Goal: Task Accomplishment & Management: Use online tool/utility

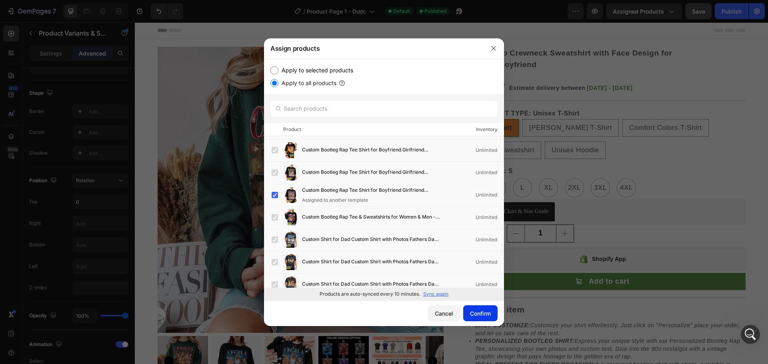
click at [483, 313] on div "Confirm" at bounding box center [480, 313] width 21 height 8
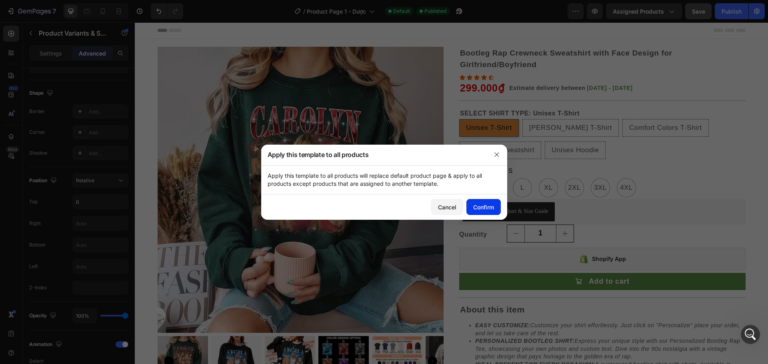
click at [481, 207] on div "Confirm" at bounding box center [483, 207] width 21 height 8
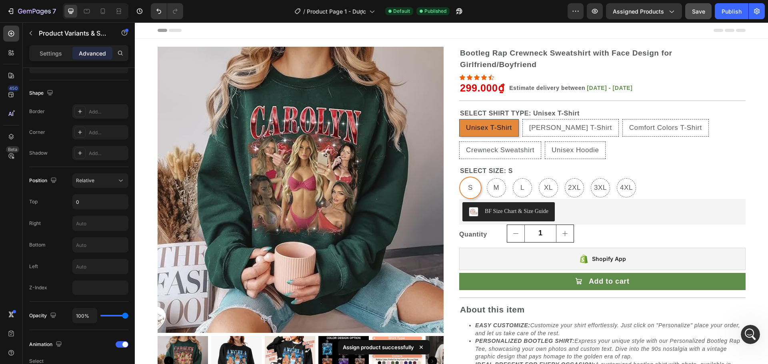
click at [694, 10] on span "Save" at bounding box center [698, 11] width 13 height 7
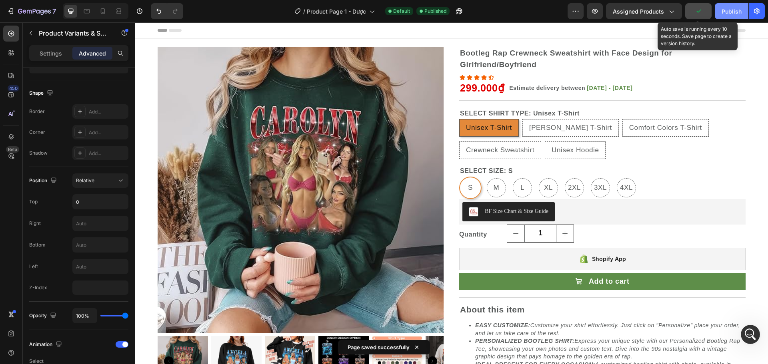
click at [733, 10] on div "Publish" at bounding box center [731, 11] width 20 height 8
click at [749, 334] on icon "Mở Intercom Messenger" at bounding box center [749, 333] width 6 height 6
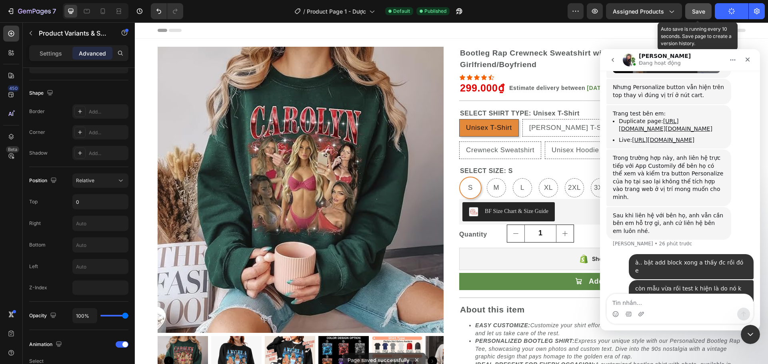
scroll to position [2505, 0]
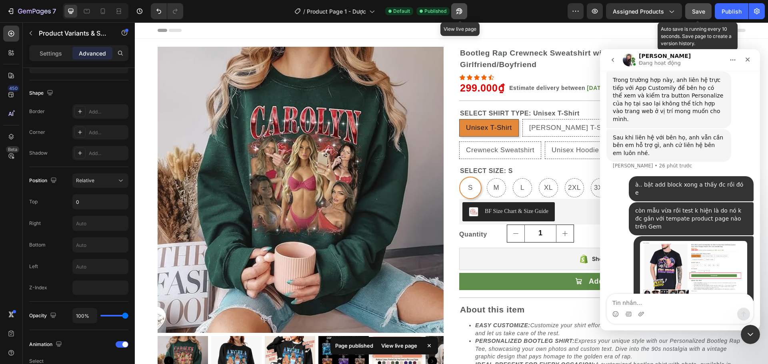
click at [461, 10] on icon "button" at bounding box center [459, 11] width 8 height 8
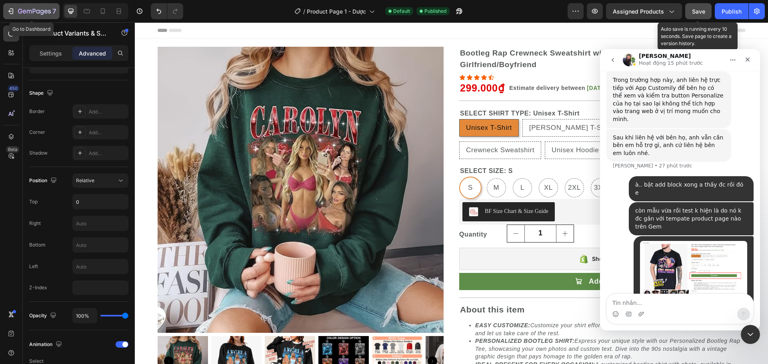
click at [7, 9] on icon "button" at bounding box center [11, 11] width 8 height 8
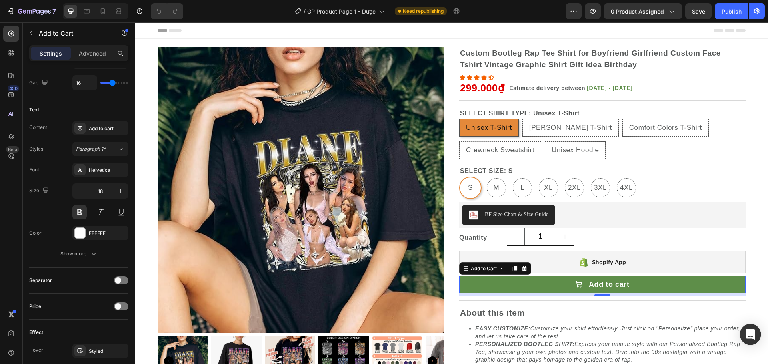
click at [752, 335] on icon "Open Intercom Messenger" at bounding box center [749, 334] width 9 height 10
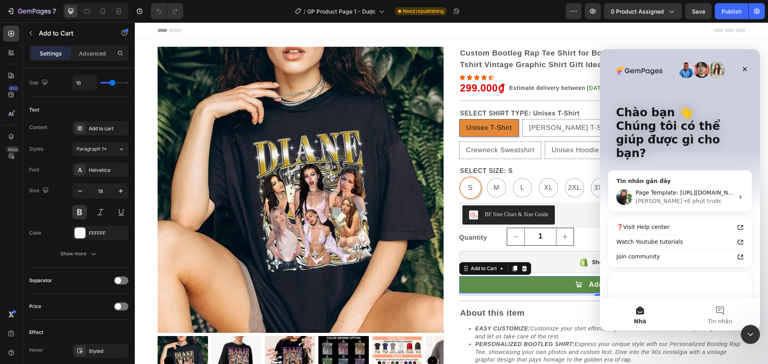
click at [692, 190] on span "Page Template: https://builder.gempages.net/editor/580584491299374067/580738020…" at bounding box center [751, 193] width 233 height 6
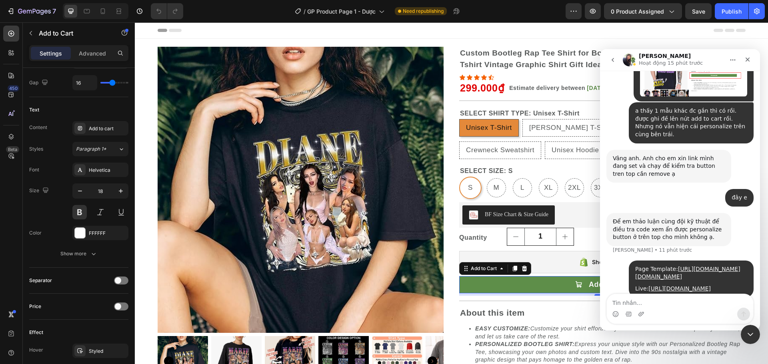
scroll to position [2699, 0]
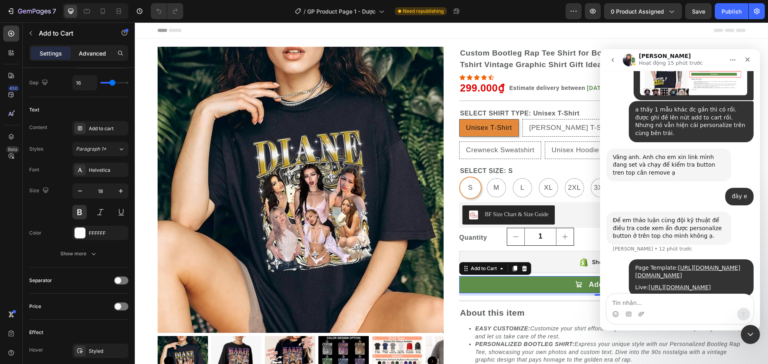
click at [101, 56] on p "Advanced" at bounding box center [92, 53] width 27 height 8
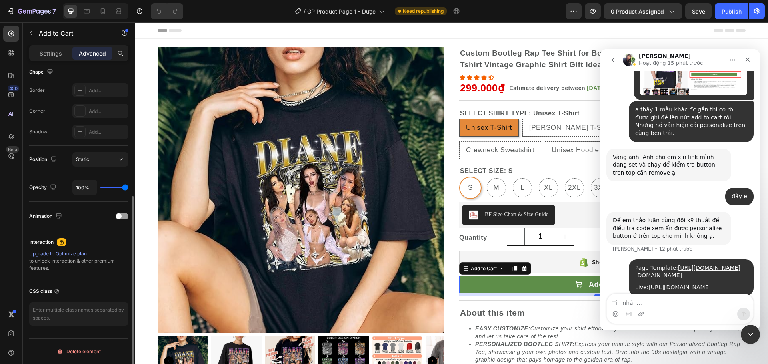
scroll to position [214, 0]
click at [16, 13] on div "7" at bounding box center [31, 11] width 49 height 10
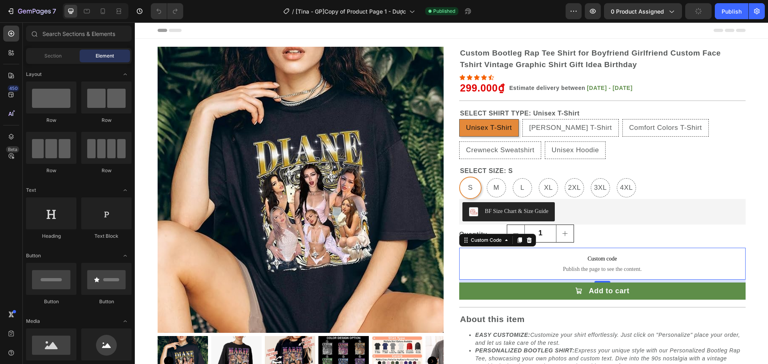
click at [595, 263] on span "Custom code" at bounding box center [602, 259] width 286 height 10
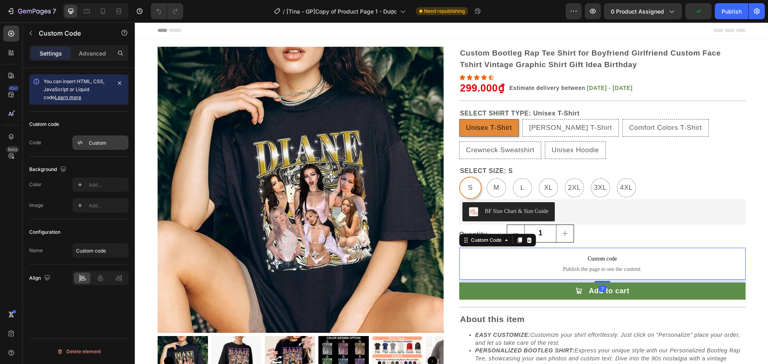
click at [98, 138] on div "Custom" at bounding box center [100, 143] width 56 height 14
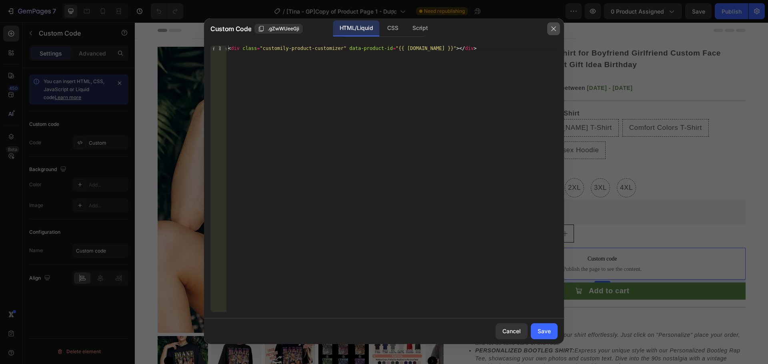
click at [558, 31] on button "button" at bounding box center [553, 28] width 13 height 13
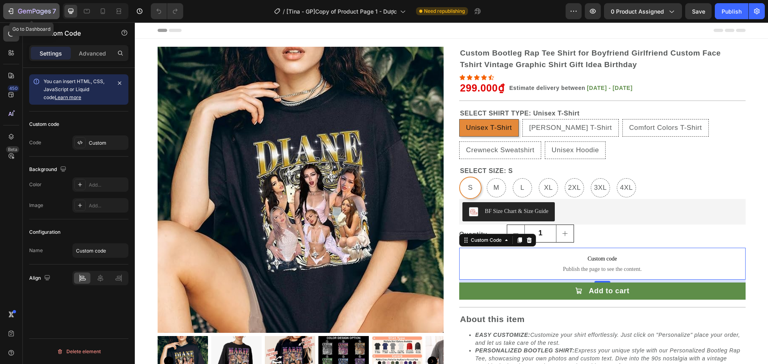
click at [15, 10] on div "7" at bounding box center [31, 11] width 49 height 10
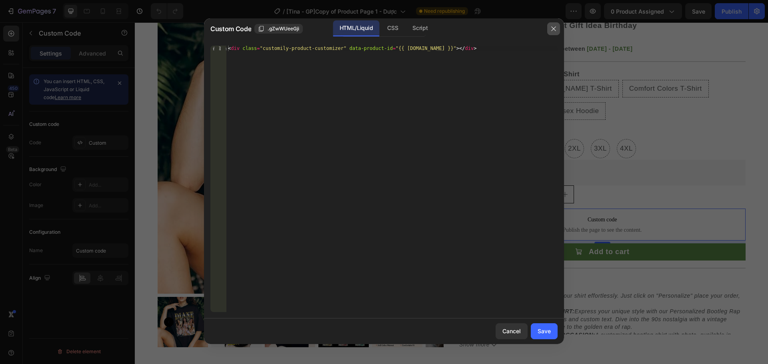
click at [553, 32] on icon "button" at bounding box center [553, 29] width 6 height 6
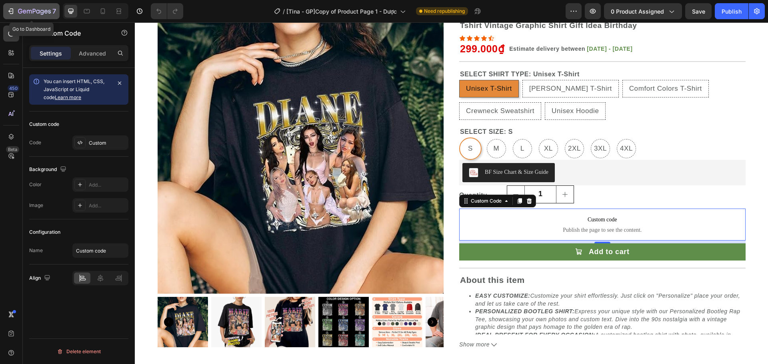
click at [12, 10] on icon "button" at bounding box center [11, 11] width 8 height 8
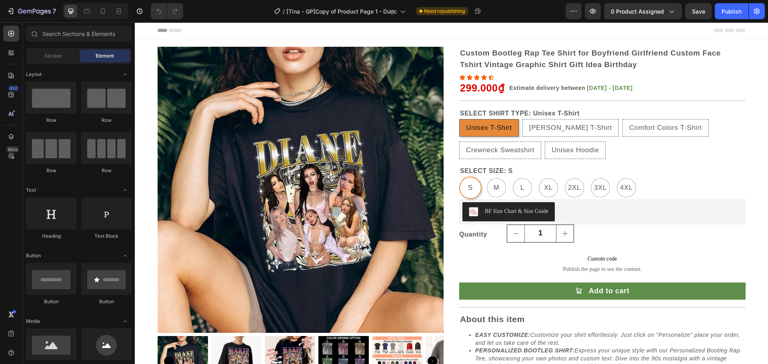
radio input "false"
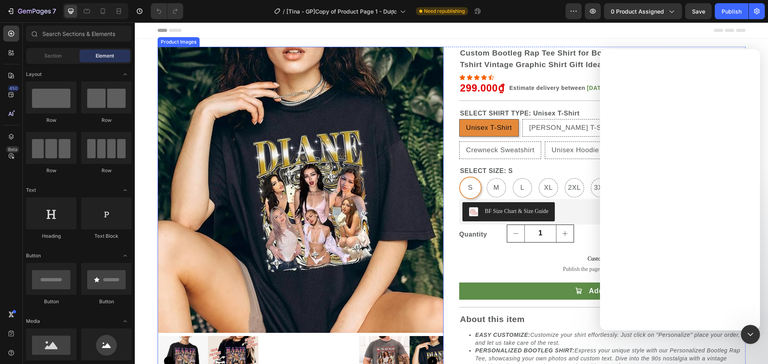
radio input "false"
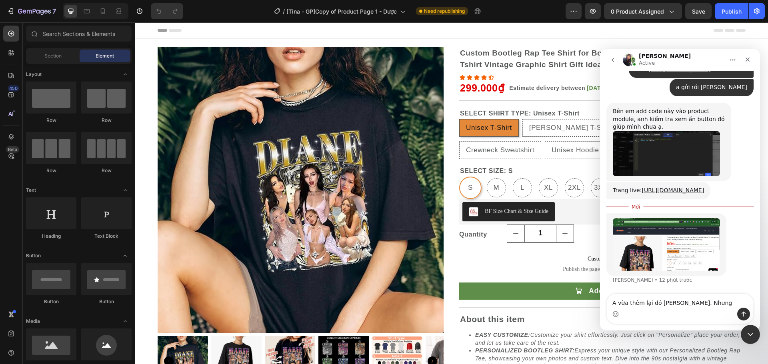
scroll to position [2975, 0]
drag, startPoint x: 693, startPoint y: 299, endPoint x: 983, endPoint y: 325, distance: 291.5
click html "Tina Active We're on GMT + 7 timezone and may get back to you shortly! Normally…"
click at [665, 242] on img "Tina nói…" at bounding box center [665, 244] width 107 height 53
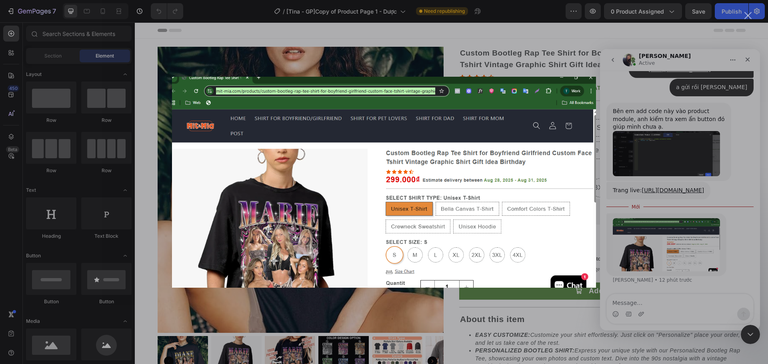
scroll to position [0, 0]
click at [711, 265] on div "Ứng dụng nhắn tin trong Intercom" at bounding box center [384, 182] width 768 height 364
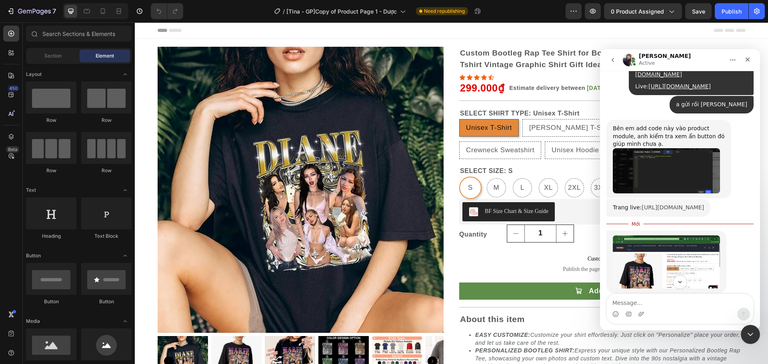
scroll to position [2869, 0]
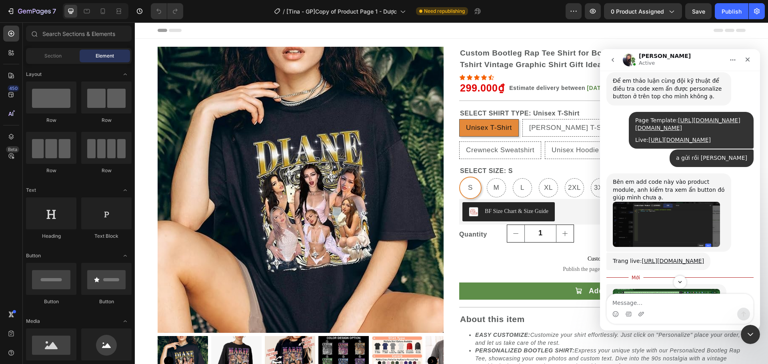
click at [672, 209] on img "Tina nói…" at bounding box center [665, 224] width 107 height 45
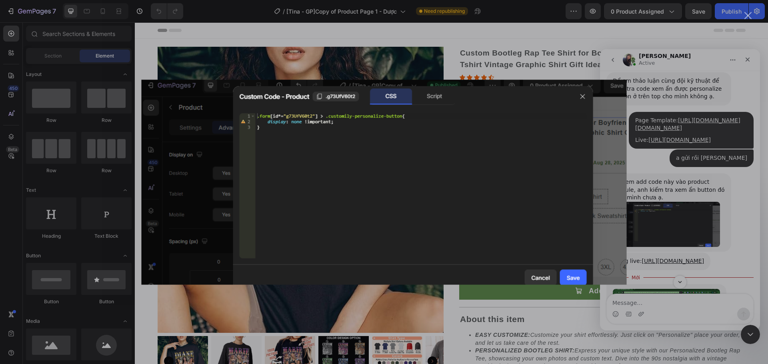
scroll to position [2837, 0]
click at [675, 234] on div "Ứng dụng nhắn tin trong Intercom" at bounding box center [384, 182] width 768 height 364
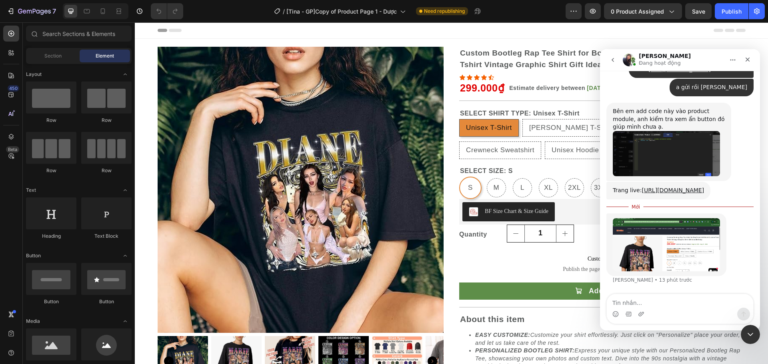
scroll to position [2891, 0]
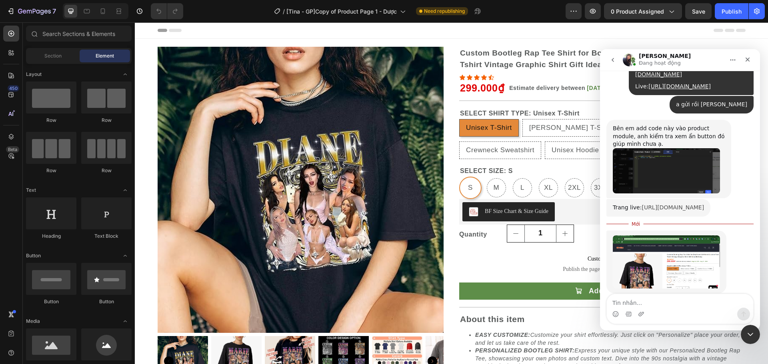
click at [648, 211] on link "[URL][DOMAIN_NAME]" at bounding box center [672, 207] width 62 height 6
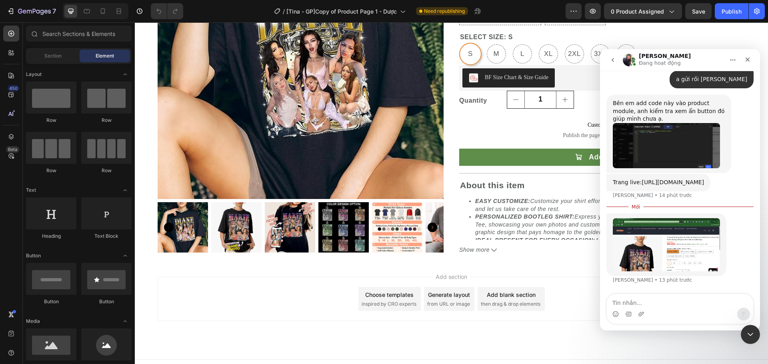
scroll to position [146, 0]
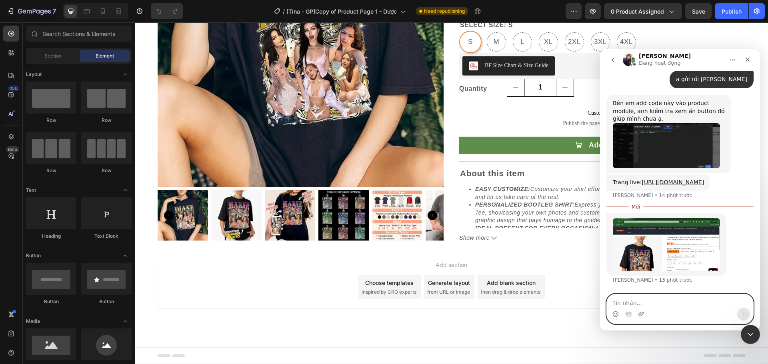
click at [638, 306] on textarea "Tin nhắn..." at bounding box center [679, 301] width 146 height 14
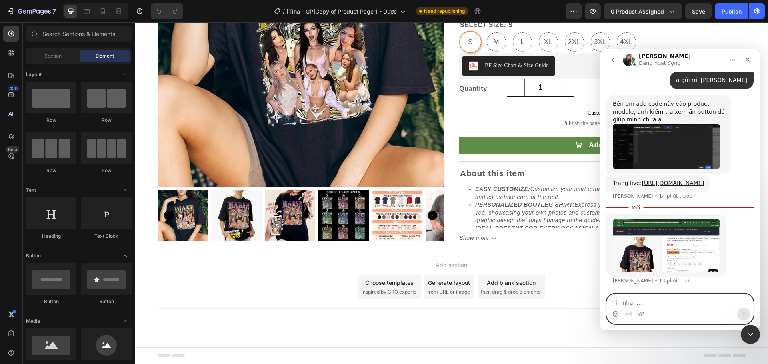
scroll to position [2898, 0]
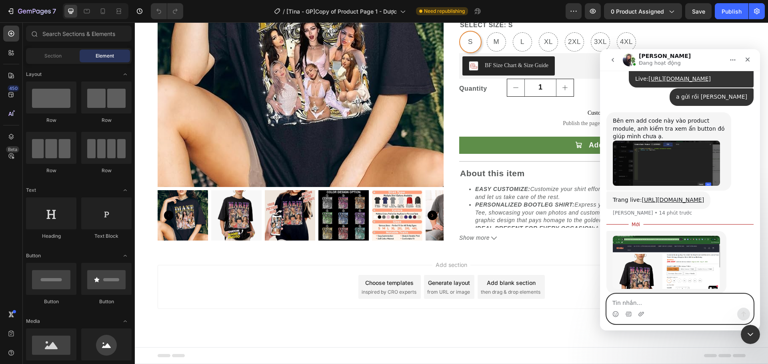
click at [646, 306] on textarea "Tin nhắn..." at bounding box center [679, 301] width 146 height 14
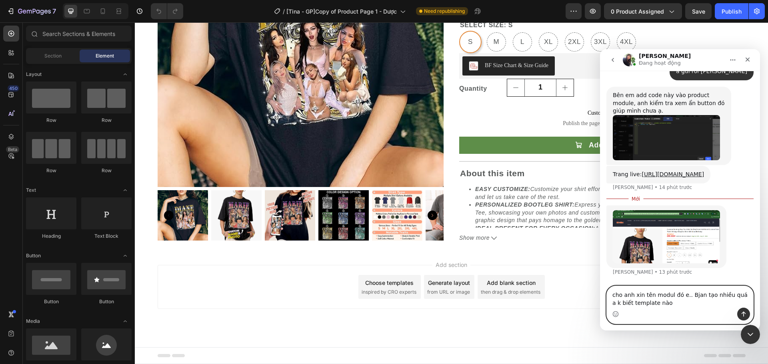
click at [689, 294] on textarea "cho anh xin tên modul đó e.. Bjan tạo nhiều quá a k biết template nào" at bounding box center [679, 297] width 146 height 22
click at [708, 293] on textarea "cho anh xin tên modul đó e.. Bạn tạo nhiều quá a k biết template nào" at bounding box center [679, 297] width 146 height 22
click at [734, 295] on textarea "cho anh xin tên modul đó e.. Bạn tạo mấy cái quá a k biết template nào" at bounding box center [679, 297] width 146 height 22
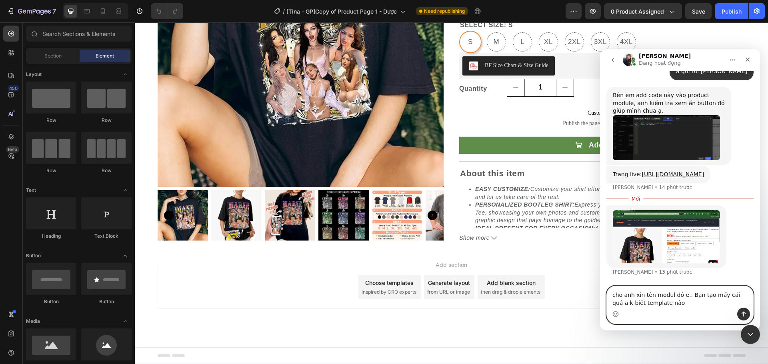
click at [734, 295] on textarea "cho anh xin tên modul đó e.. Bạn tạo mấy cái quá a k biết template nào" at bounding box center [679, 297] width 146 height 22
type textarea "cho anh xin tên modul đó e.. Bạn tạo mấy cái a k biết template nào"
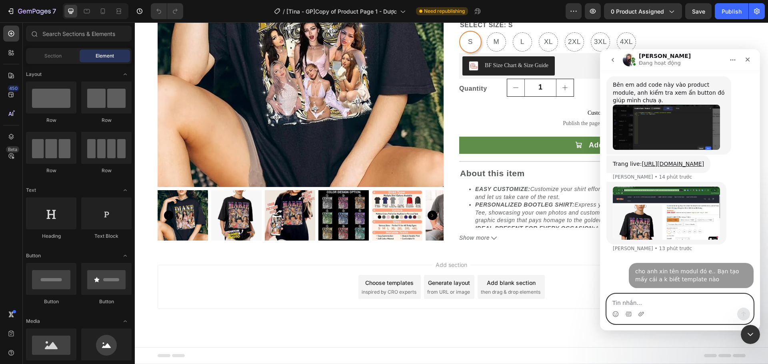
scroll to position [2970, 0]
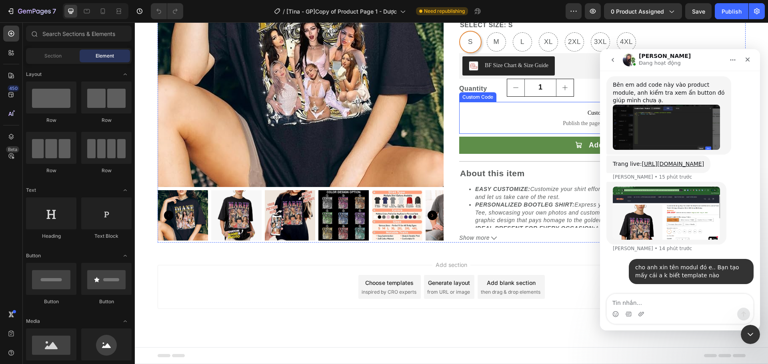
click at [580, 115] on span "Custom code" at bounding box center [602, 113] width 286 height 10
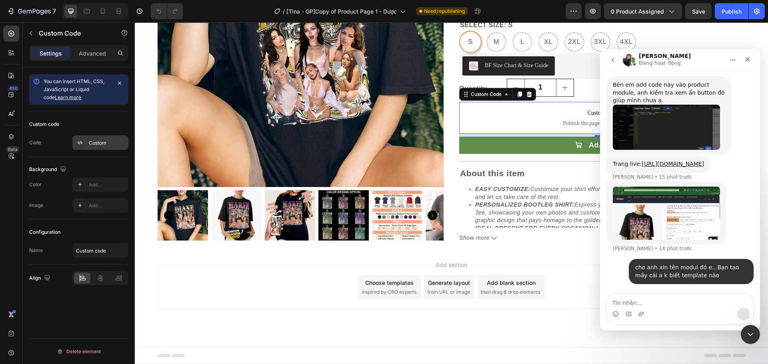
click at [96, 143] on div "Custom" at bounding box center [108, 143] width 38 height 7
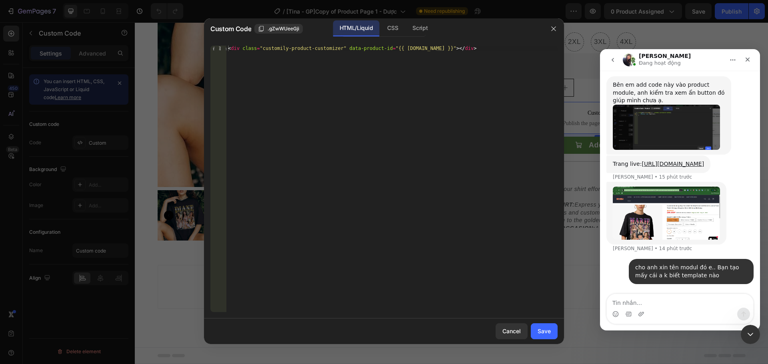
click at [669, 105] on img "Tina nói…" at bounding box center [665, 127] width 107 height 45
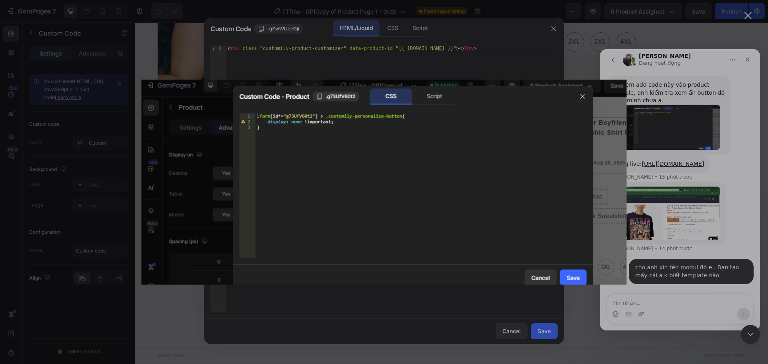
click at [582, 98] on img "Đóng" at bounding box center [384, 182] width 485 height 205
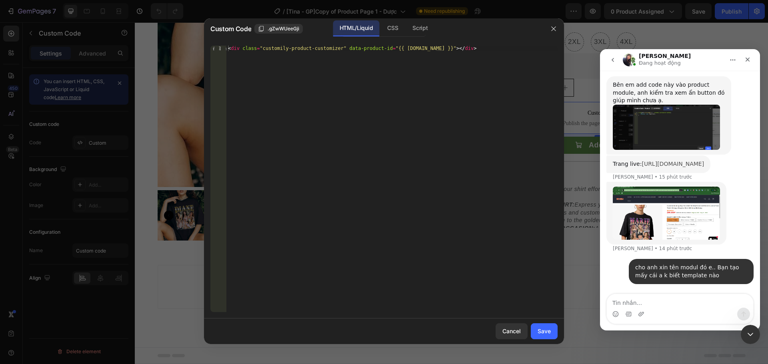
scroll to position [2970, 0]
click at [553, 27] on icon "button" at bounding box center [553, 29] width 6 height 6
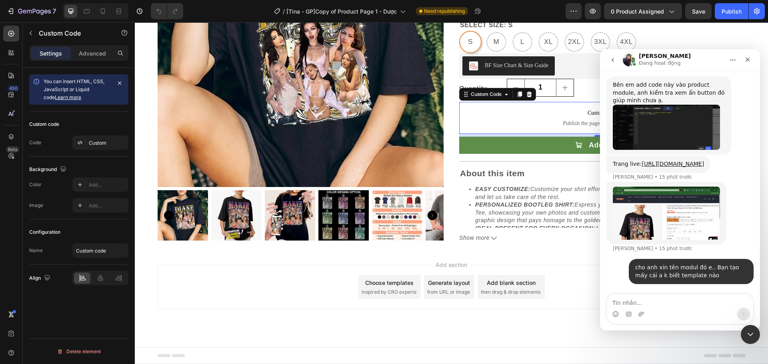
click at [732, 61] on icon "Nhà" at bounding box center [732, 60] width 6 height 6
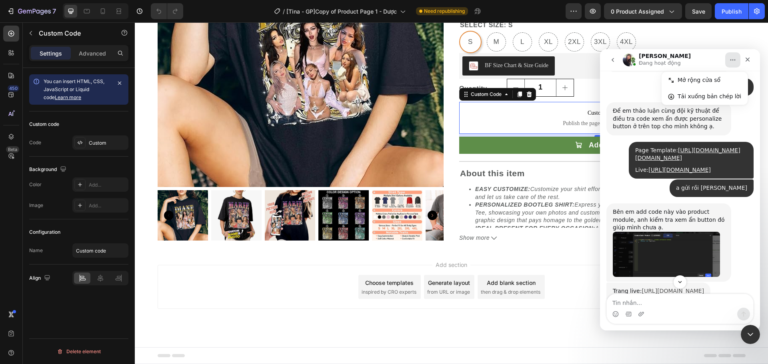
scroll to position [2863, 0]
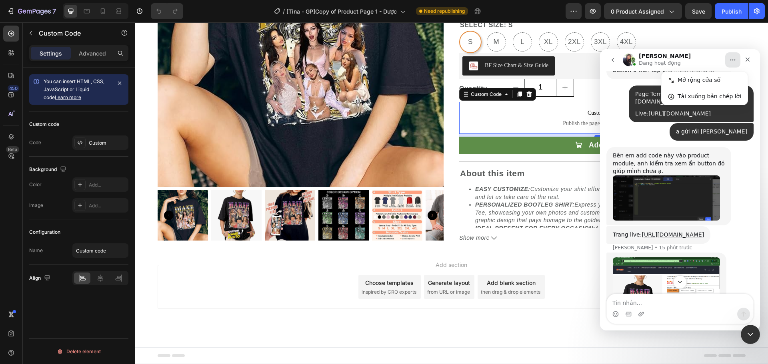
click at [746, 157] on div "Bên em add code này vào product module, anh kiểm tra xem ẩn button đó giúp mình…" at bounding box center [679, 186] width 147 height 79
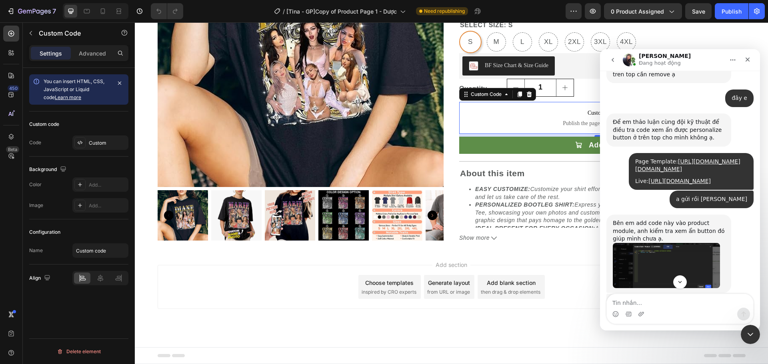
scroll to position [2757, 0]
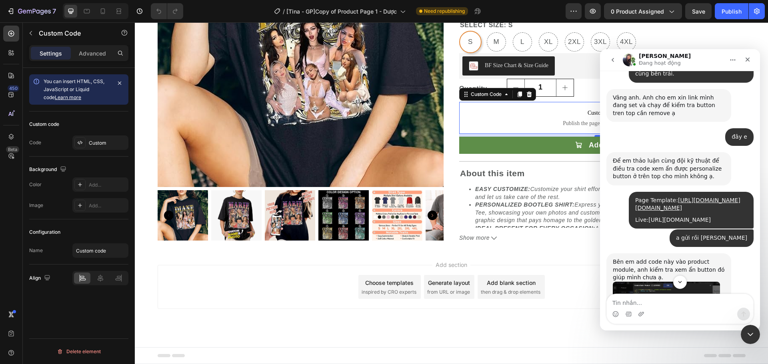
click at [669, 217] on link "[URL][DOMAIN_NAME]" at bounding box center [679, 220] width 62 height 6
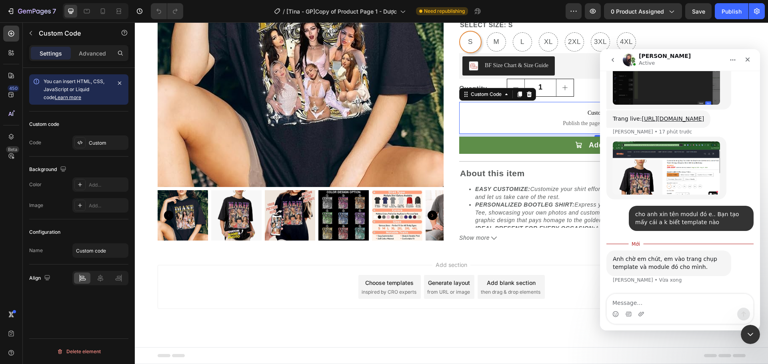
scroll to position [3046, 0]
click at [658, 179] on img "Tina nói…" at bounding box center [665, 168] width 107 height 53
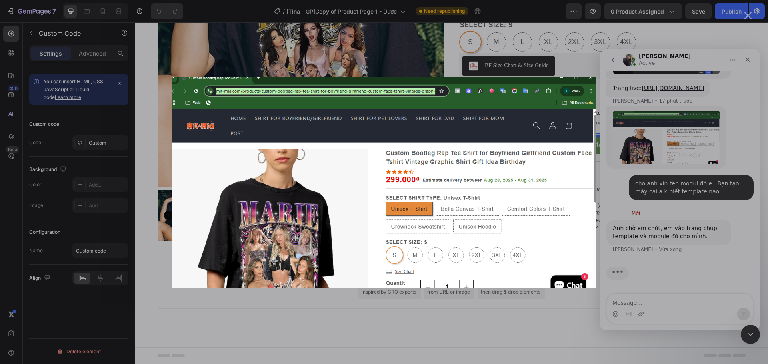
scroll to position [3077, 0]
click at [10, 12] on div "Ứng dụng nhắn tin trong Intercom" at bounding box center [384, 182] width 768 height 364
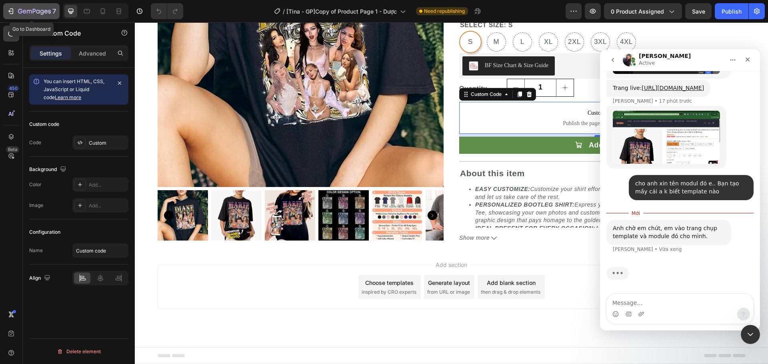
click at [12, 9] on icon "button" at bounding box center [11, 11] width 8 height 8
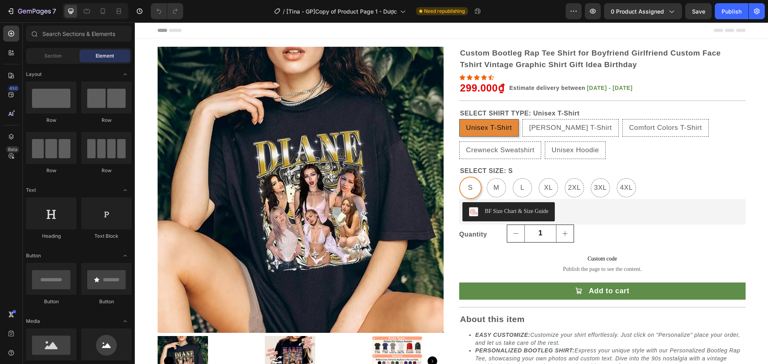
radio input "false"
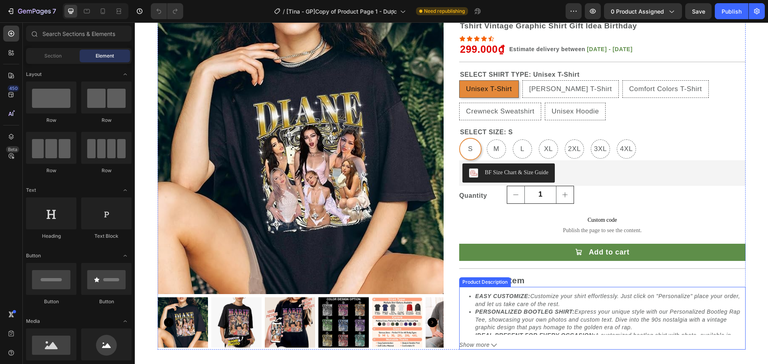
scroll to position [146, 0]
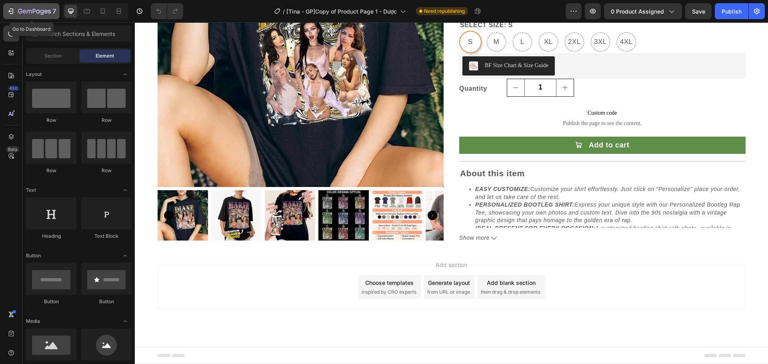
click at [13, 10] on icon "button" at bounding box center [12, 11] width 4 height 6
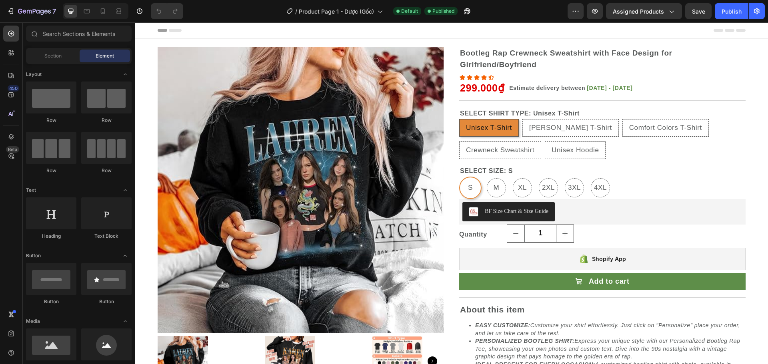
radio input "false"
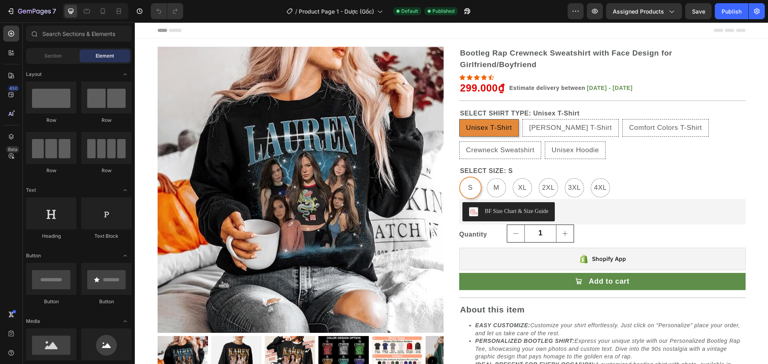
radio input "false"
click at [660, 11] on span "Assigned Products" at bounding box center [637, 11] width 51 height 8
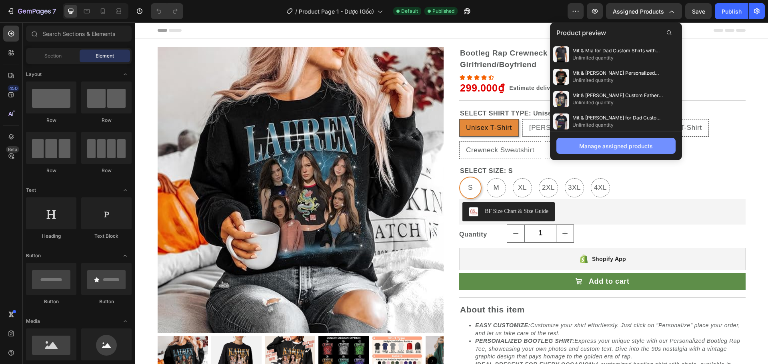
click at [612, 148] on div "Manage assigned products" at bounding box center [616, 146] width 74 height 8
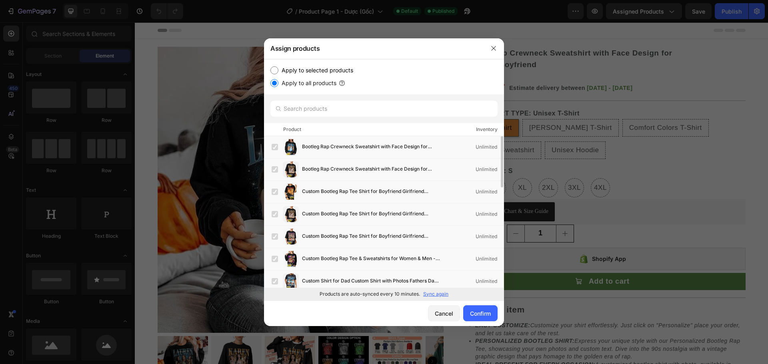
drag, startPoint x: 627, startPoint y: 80, endPoint x: 432, endPoint y: 112, distance: 197.3
click at [627, 80] on div at bounding box center [384, 182] width 768 height 364
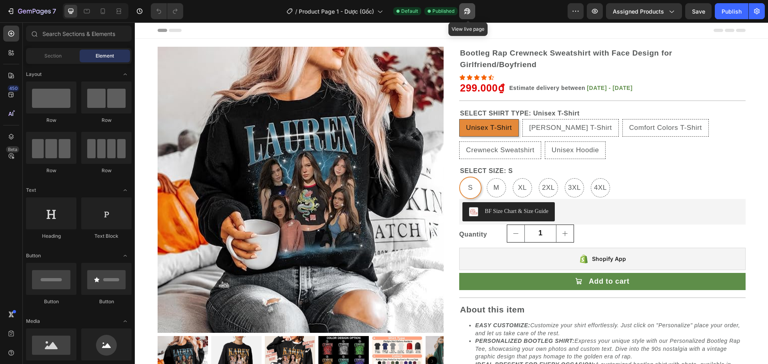
click at [473, 9] on button "button" at bounding box center [467, 11] width 16 height 16
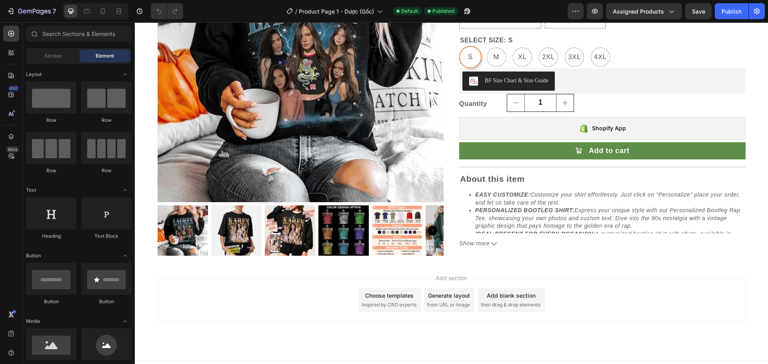
scroll to position [144, 0]
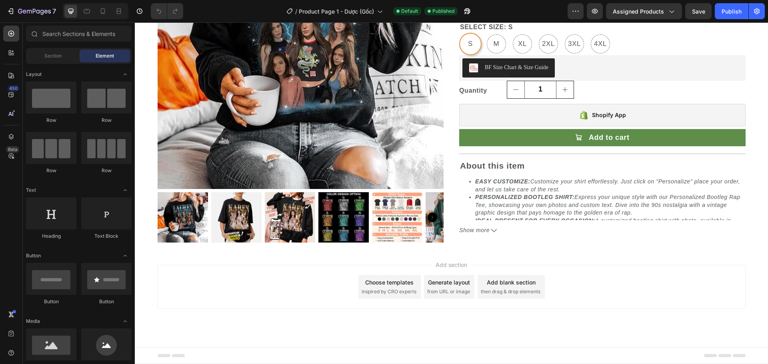
click at [735, 355] on icon at bounding box center [738, 355] width 13 height 3
click at [722, 355] on icon at bounding box center [724, 355] width 13 height 3
click at [706, 355] on icon at bounding box center [710, 355] width 13 height 3
click at [719, 335] on div "Add section Choose templates inspired by CRO experts Generate layout from URL o…" at bounding box center [451, 298] width 633 height 98
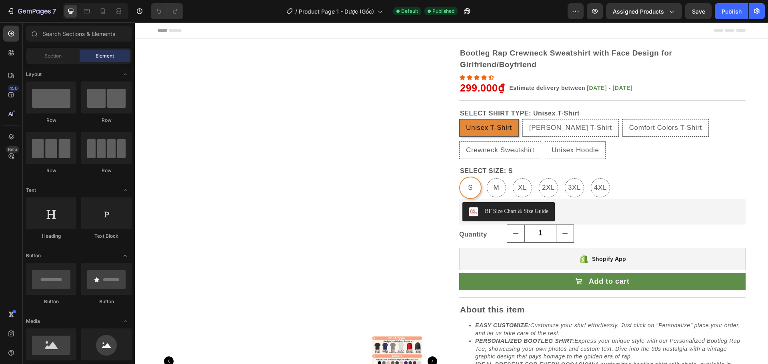
radio input "false"
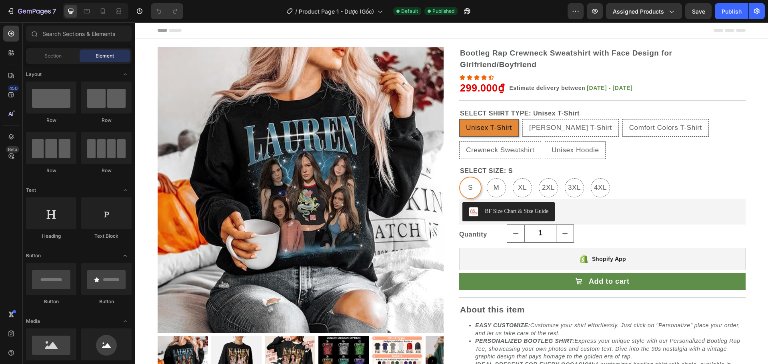
radio input "false"
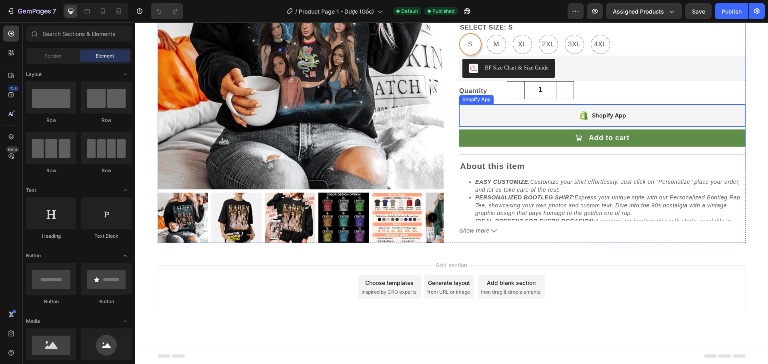
scroll to position [144, 0]
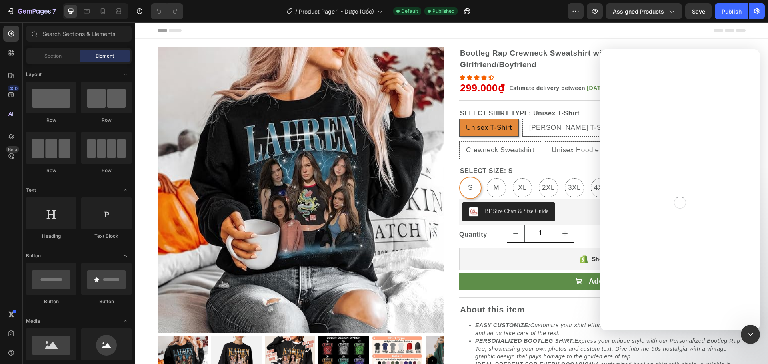
radio input "false"
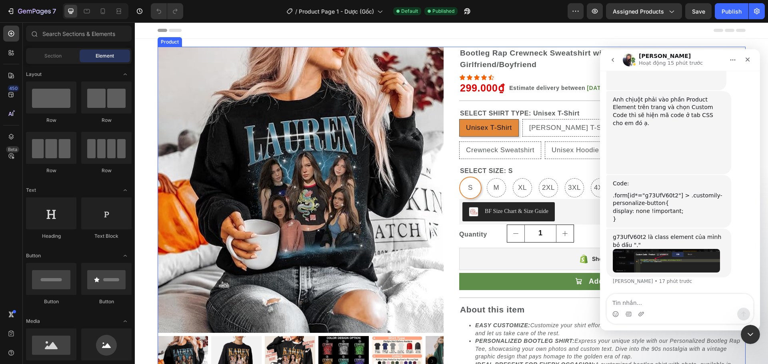
scroll to position [3227, 0]
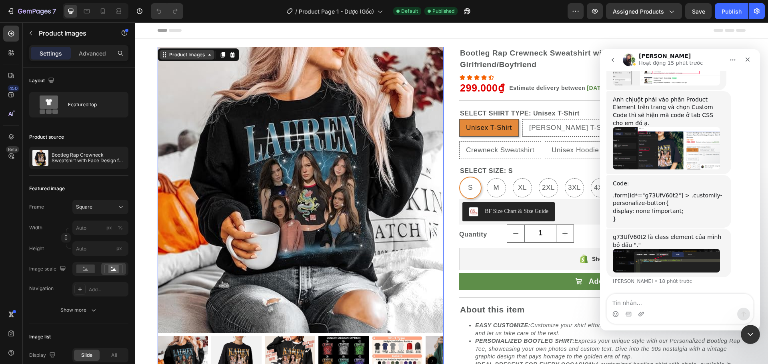
drag, startPoint x: 178, startPoint y: 44, endPoint x: 167, endPoint y: 52, distance: 13.4
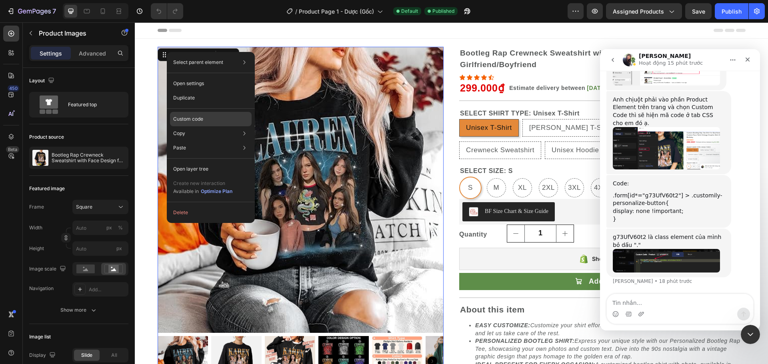
click at [202, 120] on p "Custom code" at bounding box center [188, 119] width 30 height 7
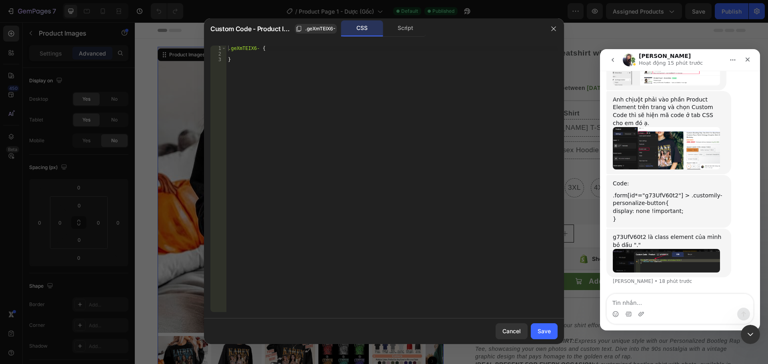
click at [228, 46] on div ".geXmTEIX6- { }" at bounding box center [391, 185] width 331 height 278
click at [322, 30] on span ".geXmTEIX6-" at bounding box center [320, 28] width 30 height 7
click at [356, 27] on div "CSS" at bounding box center [362, 28] width 42 height 16
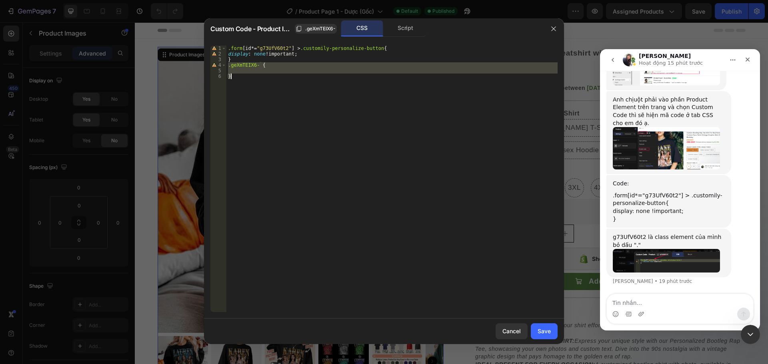
drag, startPoint x: 228, startPoint y: 66, endPoint x: 270, endPoint y: 103, distance: 56.3
click at [270, 103] on div ".form [ id *= " g73UfV60t2 " ] > .customily-personalize-button { display : none…" at bounding box center [391, 185] width 331 height 278
type textarea "}"
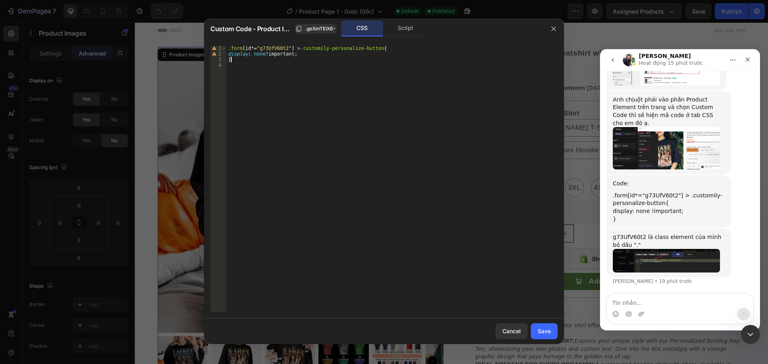
click at [229, 60] on div ".form [ id *= " g73UfV60t2 " ] > .customily-personalize-button { display : none…" at bounding box center [391, 185] width 331 height 278
type textarea "display: none !important;}"
click at [358, 94] on div ".form [ id *= " g73UfV60t2 " ] > .customily-personalize-button { display : none…" at bounding box center [391, 185] width 331 height 278
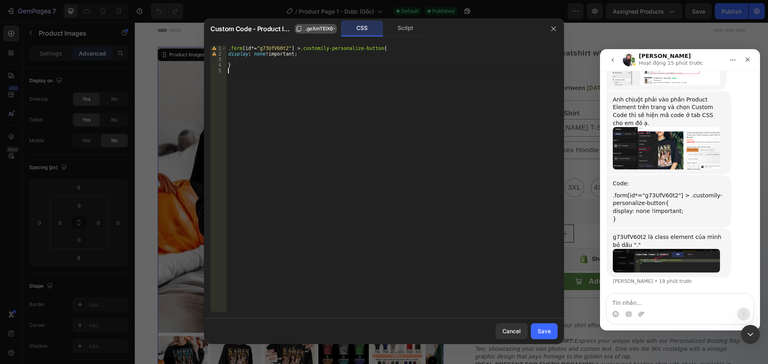
click at [326, 28] on span ".geXmTEIX6-" at bounding box center [320, 28] width 30 height 7
click at [268, 46] on div ".form [ id *= " g73UfV60t2 " ] > .customily-personalize-button { display : none…" at bounding box center [391, 185] width 331 height 278
paste textarea ".geXmTEIX6-"
click at [259, 48] on div ".form [ id *= " .geXmTEIX6- " ] > .customily-personalize-button { display : non…" at bounding box center [391, 185] width 331 height 278
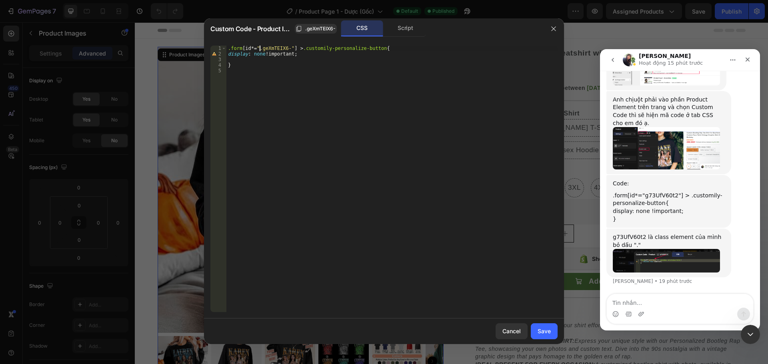
type textarea ".form[id*="geXmTEIX6-"] > .customily-personalize-button{"
click at [329, 101] on div ".form [ id *= " geXmTEIX6- " ] > .customily-personalize-button { display : none…" at bounding box center [391, 185] width 331 height 278
click at [553, 331] on button "Save" at bounding box center [544, 331] width 27 height 16
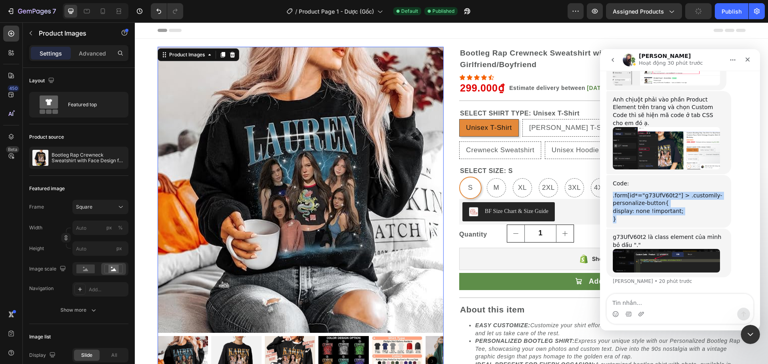
drag, startPoint x: 617, startPoint y: 220, endPoint x: 612, endPoint y: 196, distance: 24.2
click at [612, 196] on div "Code: .form[id*="g73UfV60t2"] > .customily-personalize-button{ display: none !i…" at bounding box center [668, 201] width 125 height 53
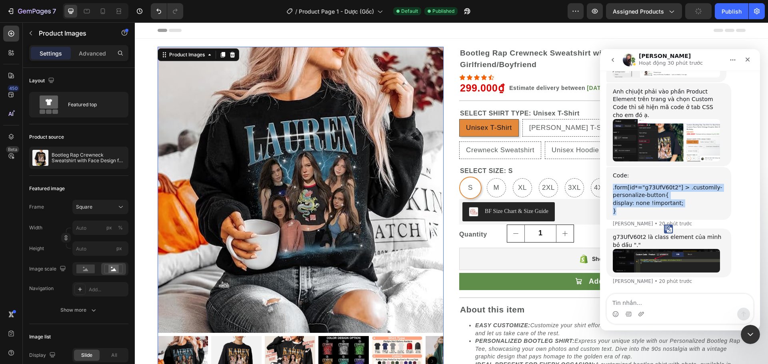
scroll to position [3235, 0]
copy div ".form[id*="g73UfV60t2"] > .customily-personalize-button{ display: none !importa…"
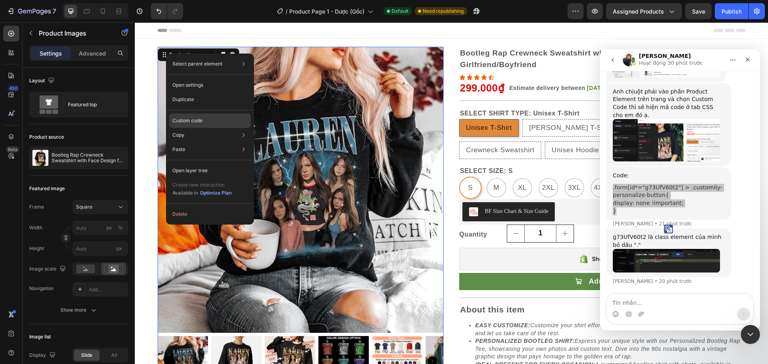
click at [202, 122] on p "Custom code" at bounding box center [187, 120] width 30 height 7
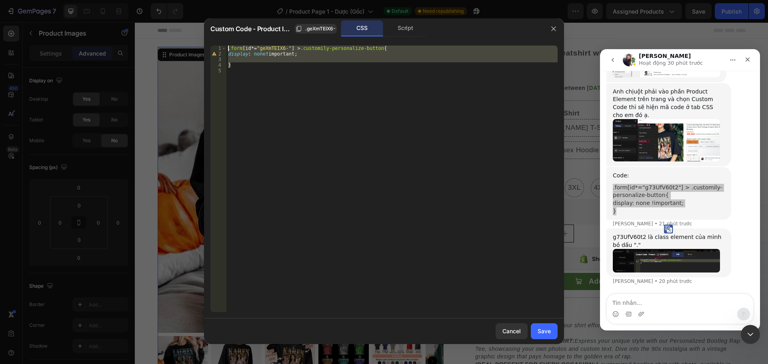
drag, startPoint x: 241, startPoint y: 63, endPoint x: 202, endPoint y: 24, distance: 55.4
click at [202, 24] on div "Custom Code - Product Images .geXmTEIX6- CSS Script } 1 2 3 4 5 .form [ id *= "…" at bounding box center [384, 182] width 768 height 364
paste textarea "}"
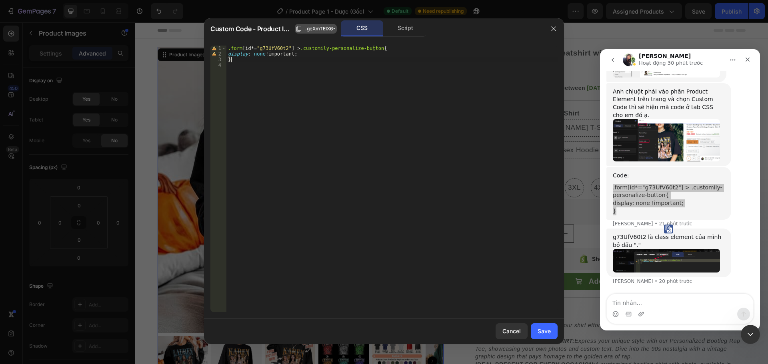
click at [323, 25] on span ".geXmTEIX6-" at bounding box center [320, 28] width 30 height 7
click at [269, 48] on div ".form [ id *= " g73UfV60t2 " ] > .customily-personalize-button { display : none…" at bounding box center [391, 185] width 331 height 278
paste textarea ".geXmTEIX6-"
click at [259, 47] on div ".form [ id *= " .geXmTEIX6- " ] > .customily-personalize-button { display : non…" at bounding box center [391, 185] width 331 height 278
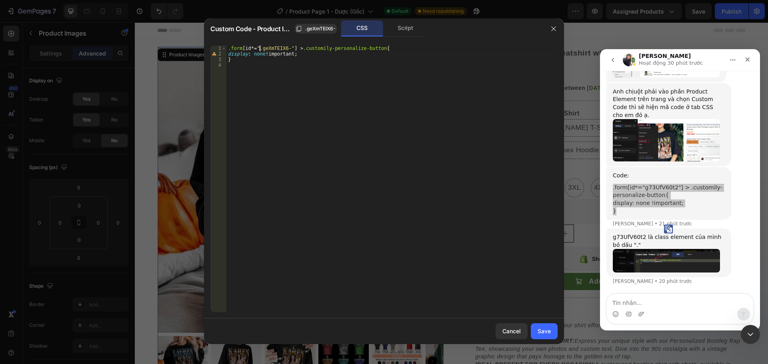
type textarea ".form[id*="geXmTEIX6-"] > .customily-personalize-button{"
click at [325, 116] on div ".form [ id *= " geXmTEIX6- " ] > .customily-personalize-button { display : none…" at bounding box center [391, 185] width 331 height 278
click at [551, 332] on button "Save" at bounding box center [544, 331] width 27 height 16
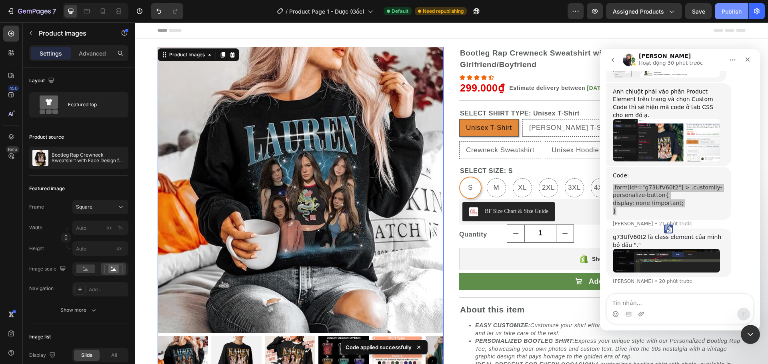
click at [736, 10] on div "Publish" at bounding box center [731, 11] width 20 height 8
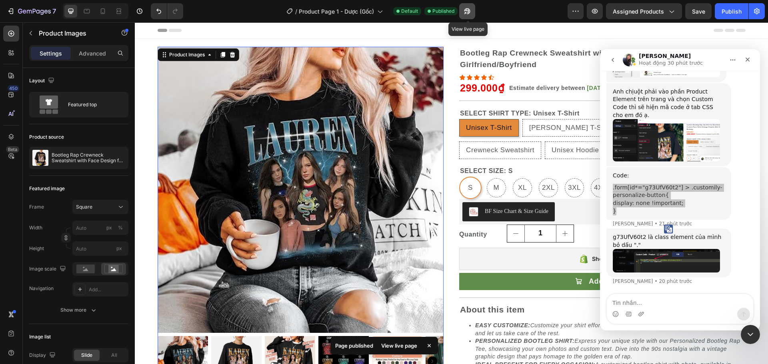
click at [468, 7] on button "button" at bounding box center [467, 11] width 16 height 16
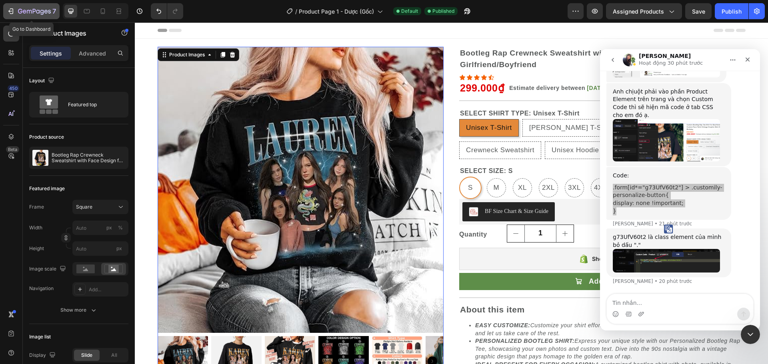
click at [10, 10] on icon "button" at bounding box center [11, 11] width 8 height 8
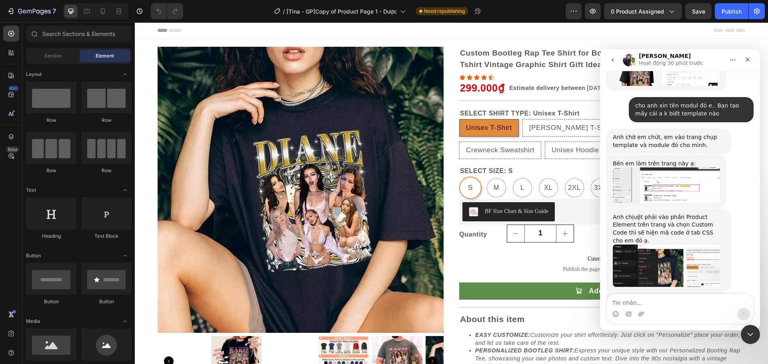
radio input "false"
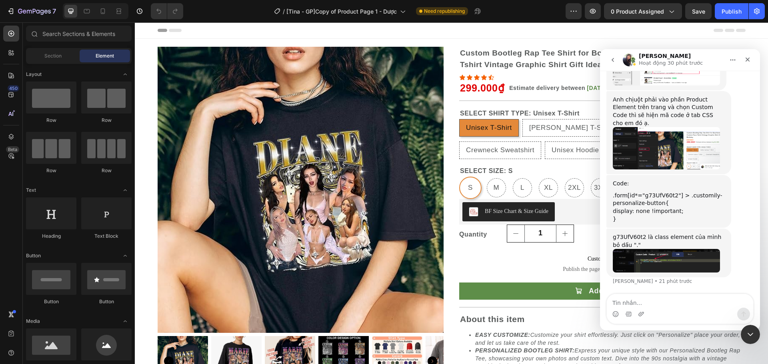
click at [164, 53] on div "Product Images" at bounding box center [301, 217] width 286 height 340
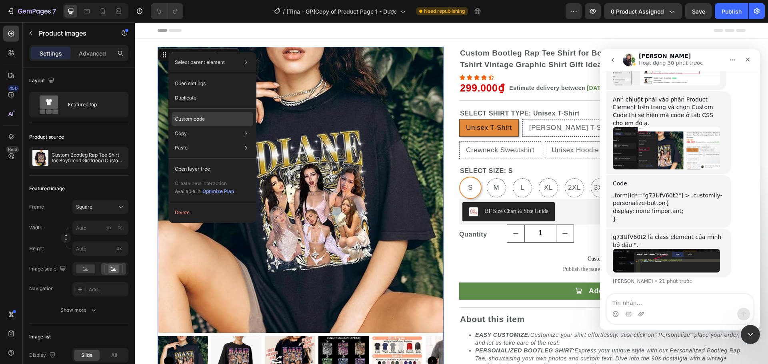
click at [185, 116] on p "Custom code" at bounding box center [190, 119] width 30 height 7
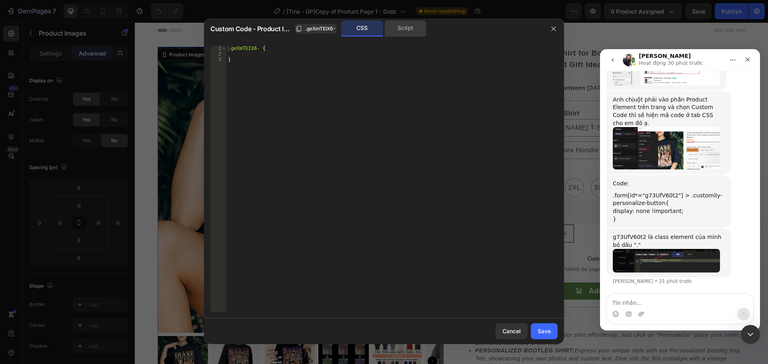
click at [408, 30] on div "Script" at bounding box center [405, 28] width 42 height 16
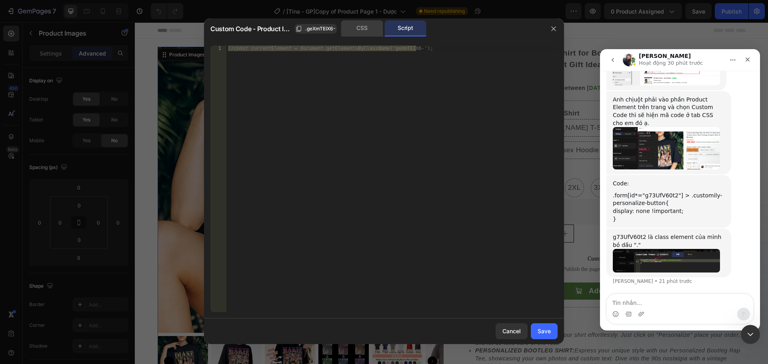
click at [363, 30] on div "CSS" at bounding box center [362, 28] width 42 height 16
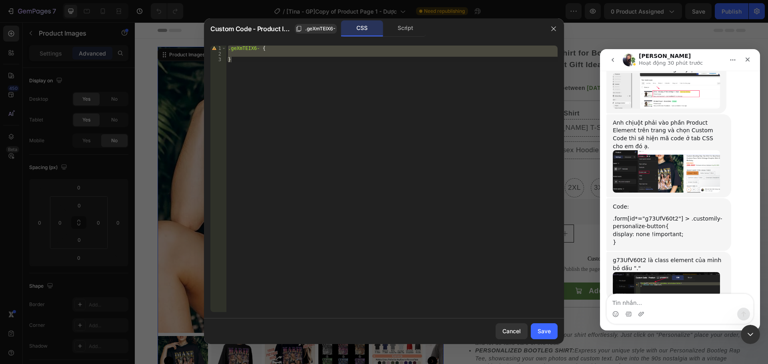
scroll to position [3120, 0]
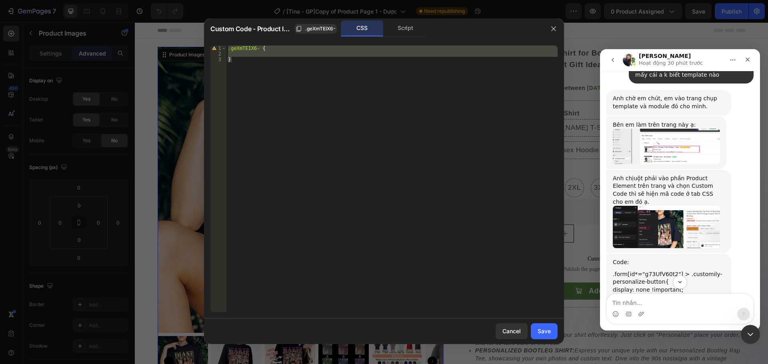
click at [670, 164] on img "Tina nói…" at bounding box center [665, 147] width 107 height 36
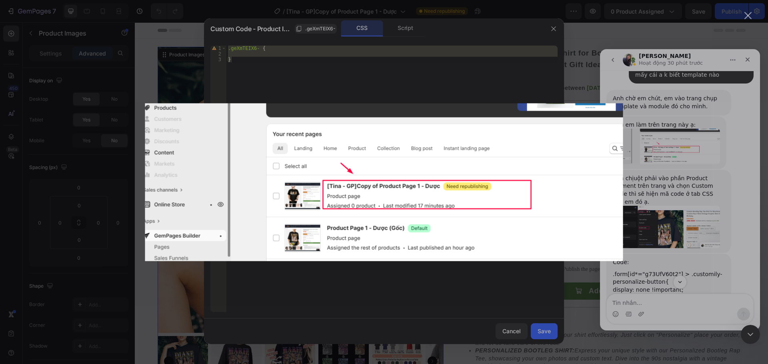
scroll to position [0, 0]
click at [677, 189] on div "Ứng dụng nhắn tin trong Intercom" at bounding box center [384, 182] width 768 height 364
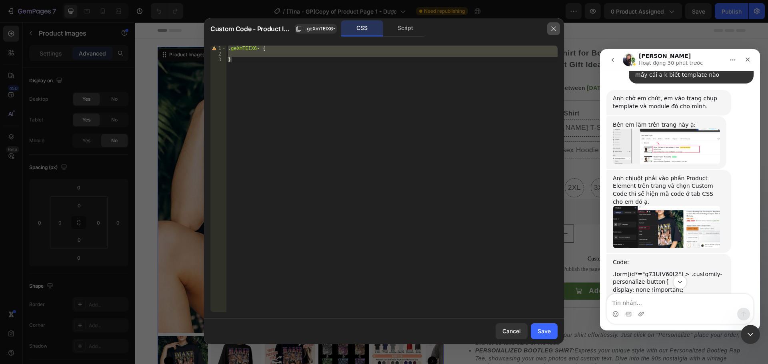
drag, startPoint x: 555, startPoint y: 29, endPoint x: 189, endPoint y: 47, distance: 367.1
click at [555, 29] on icon "button" at bounding box center [553, 29] width 6 height 6
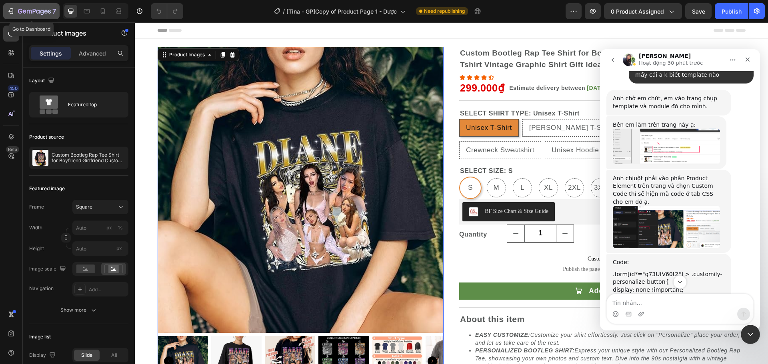
click at [13, 12] on icon "button" at bounding box center [12, 11] width 4 height 6
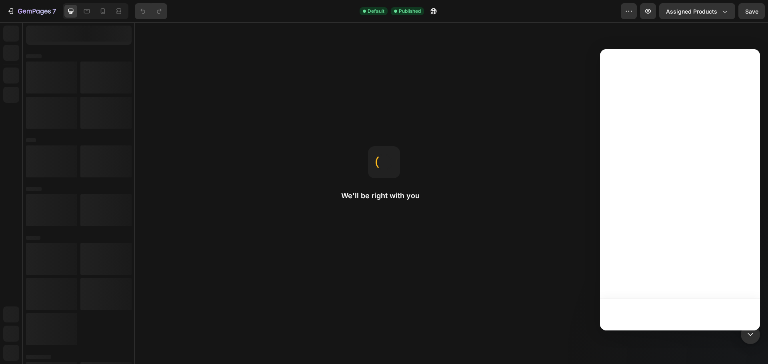
radio input "false"
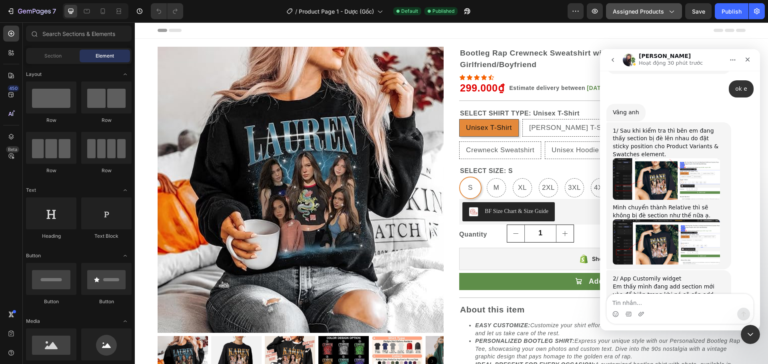
click at [634, 6] on button "Assigned Products" at bounding box center [644, 11] width 76 height 16
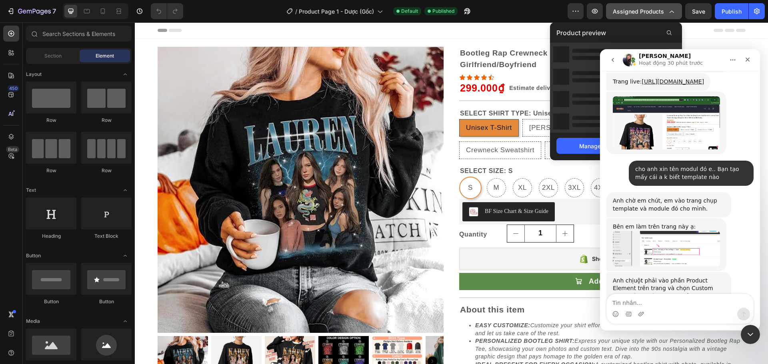
scroll to position [3227, 0]
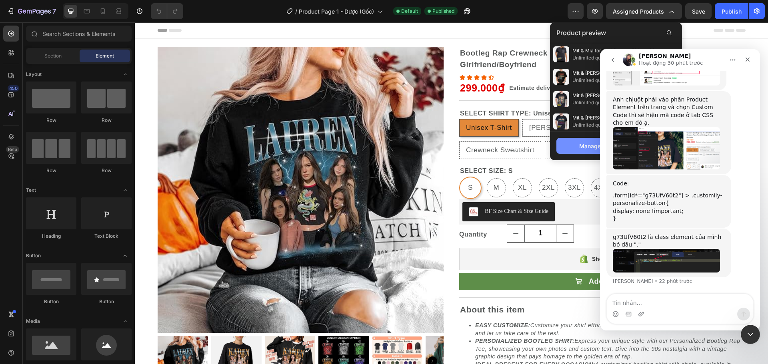
click at [560, 145] on button "Manage assigned products" at bounding box center [615, 146] width 119 height 16
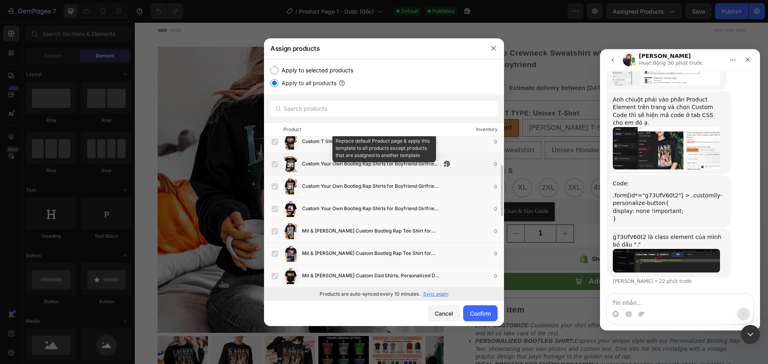
scroll to position [0, 0]
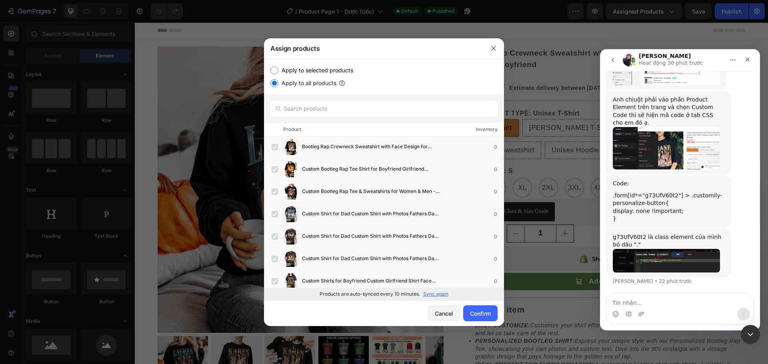
click at [442, 292] on p "Sync again" at bounding box center [435, 294] width 25 height 7
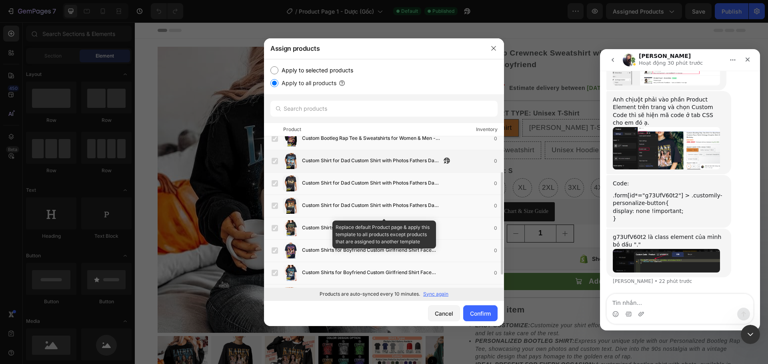
scroll to position [72, 0]
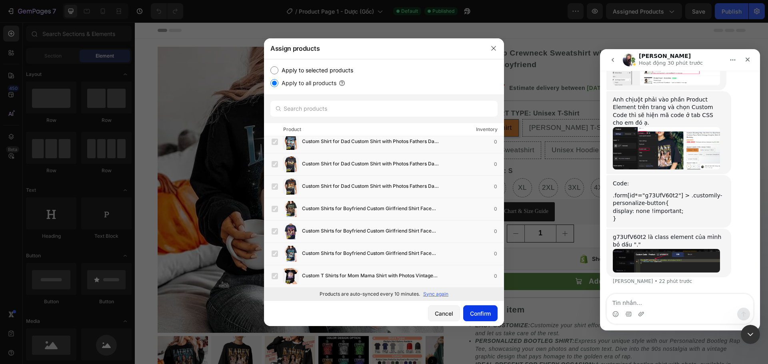
click at [473, 314] on div "Confirm" at bounding box center [480, 313] width 21 height 8
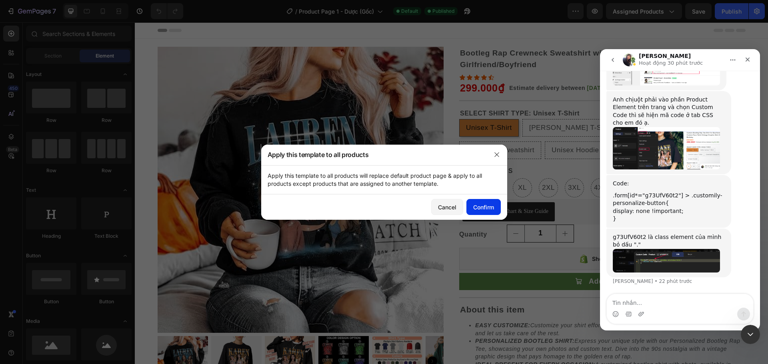
click at [485, 205] on div "Confirm" at bounding box center [483, 207] width 21 height 8
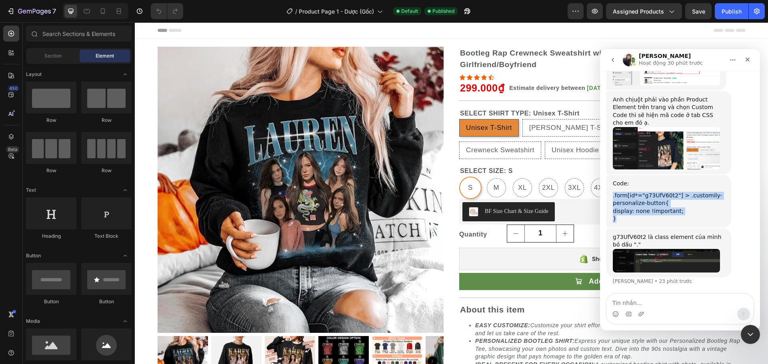
drag, startPoint x: 612, startPoint y: 194, endPoint x: 622, endPoint y: 219, distance: 26.1
click at [622, 219] on div "Code: .form[id*="g73UfV60t2"] > .customily-personalize-button{ display: none !i…" at bounding box center [668, 201] width 112 height 43
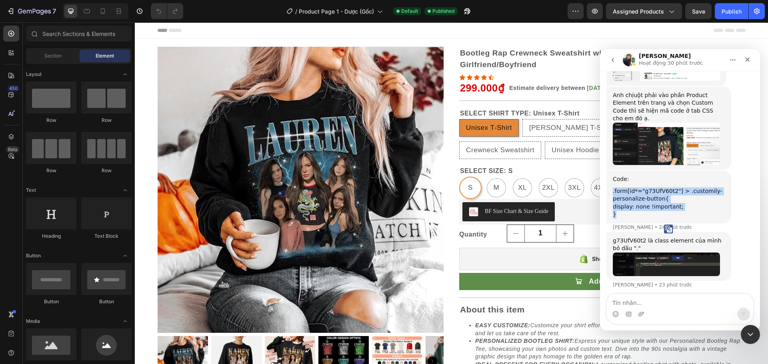
scroll to position [3235, 0]
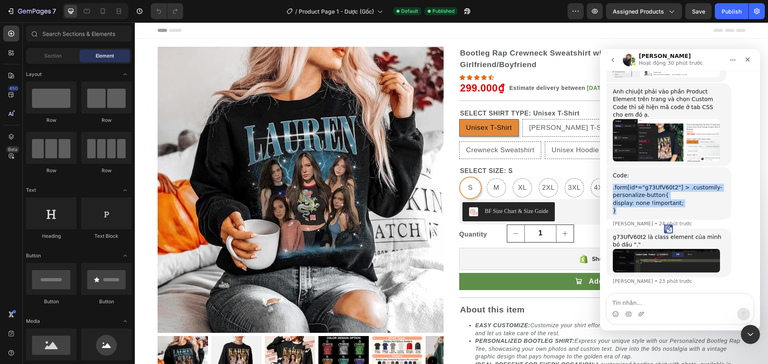
drag, startPoint x: 633, startPoint y: 205, endPoint x: 680, endPoint y: 211, distance: 46.8
click at [695, 215] on div "Code: .form[id*="g73UfV60t2"] > .customily-personalize-button{ display: none !i…" at bounding box center [668, 193] width 125 height 53
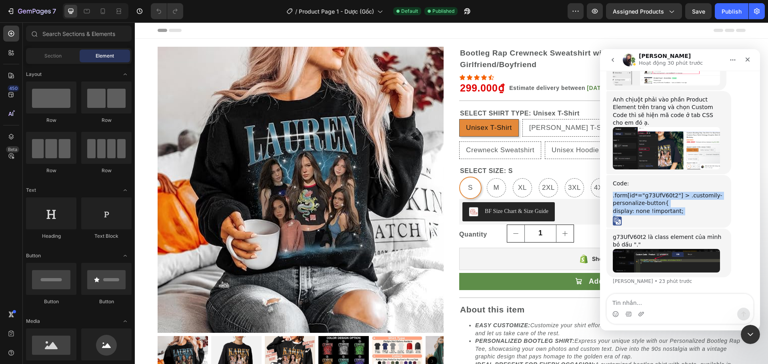
click at [641, 217] on div "}" at bounding box center [668, 219] width 112 height 8
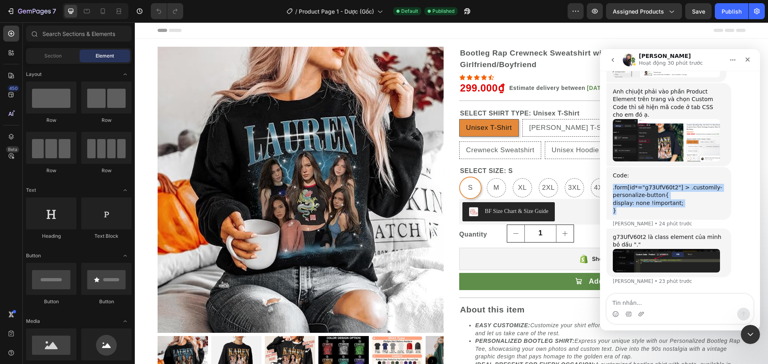
drag, startPoint x: 614, startPoint y: 211, endPoint x: 613, endPoint y: 190, distance: 21.6
click at [613, 190] on div "Code: .form[id*="g73UfV60t2"] > .customily-personalize-button{ display: none !i…" at bounding box center [668, 193] width 112 height 43
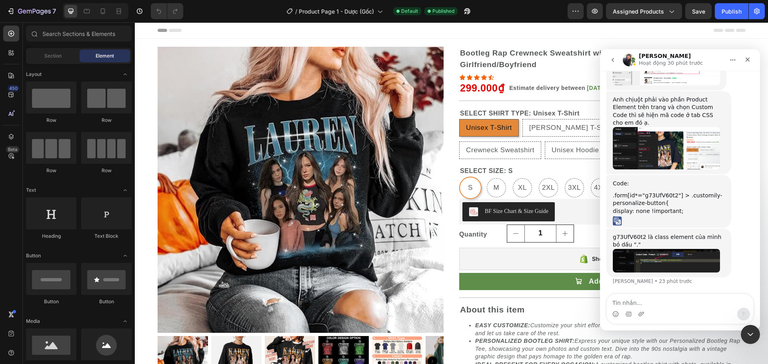
drag, startPoint x: 628, startPoint y: 190, endPoint x: 628, endPoint y: 219, distance: 30.0
click at [625, 218] on div "}" at bounding box center [668, 219] width 112 height 8
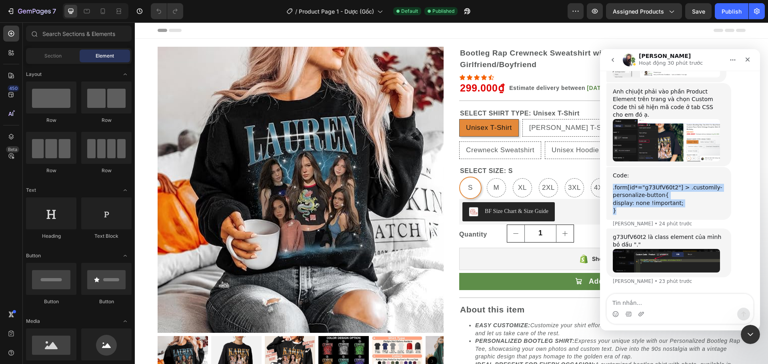
drag, startPoint x: 620, startPoint y: 213, endPoint x: 610, endPoint y: 189, distance: 26.1
click at [610, 189] on div "Code: .form[id*="g73UfV60t2"] > .customily-personalize-button{ display: none !i…" at bounding box center [668, 193] width 125 height 53
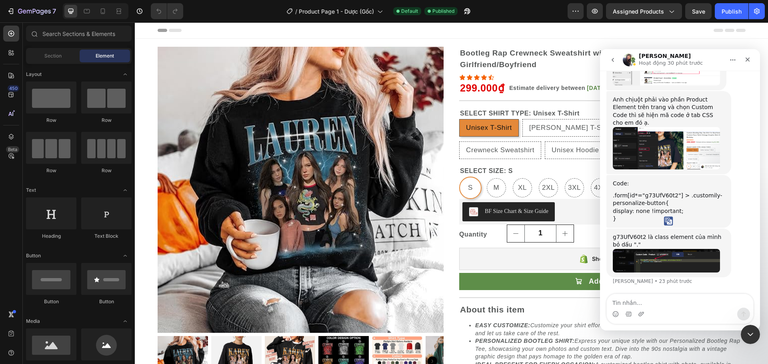
drag, startPoint x: 619, startPoint y: 189, endPoint x: 617, endPoint y: 219, distance: 30.5
click at [616, 216] on div "}" at bounding box center [668, 219] width 112 height 8
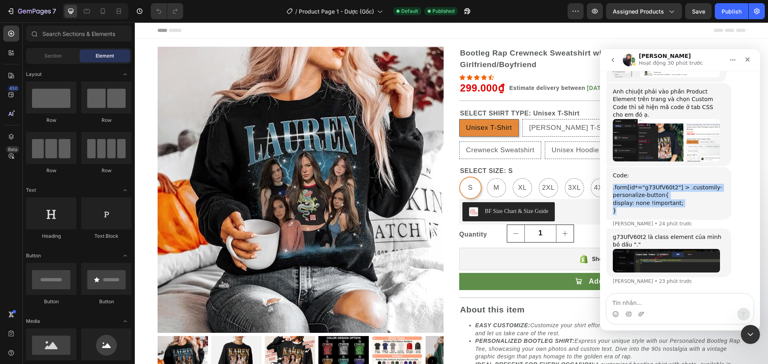
drag, startPoint x: 612, startPoint y: 209, endPoint x: 609, endPoint y: 186, distance: 23.0
click at [609, 186] on div "Code: .form[id*="g73UfV60t2"] > .customily-personalize-button{ display: none !i…" at bounding box center [668, 193] width 125 height 53
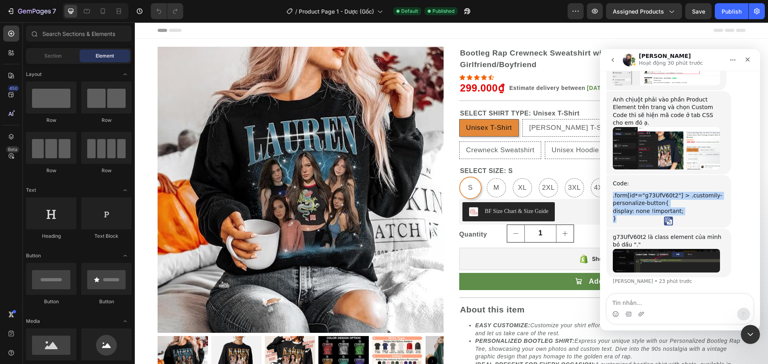
scroll to position [3227, 0]
copy div ".form[id*="g73UfV60t2"] > .customily-personalize-button{ display: none !importa…"
click at [165, 47] on img at bounding box center [301, 190] width 286 height 286
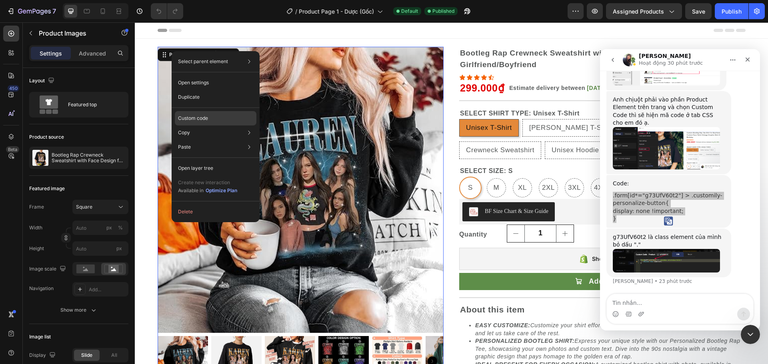
click at [200, 118] on p "Custom code" at bounding box center [193, 118] width 30 height 7
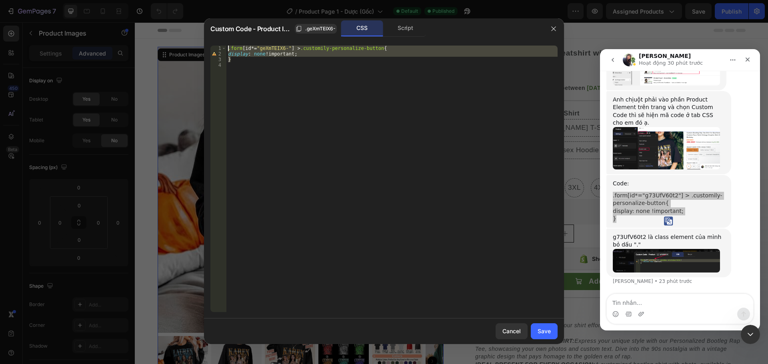
drag, startPoint x: 237, startPoint y: 62, endPoint x: 216, endPoint y: 42, distance: 28.9
click at [216, 42] on div "} 1 2 3 4 .form [ id *= " geXmTEIX6- " ] > .customily-personalize-button { disp…" at bounding box center [384, 178] width 360 height 279
paste textarea "}"
type textarea "}"
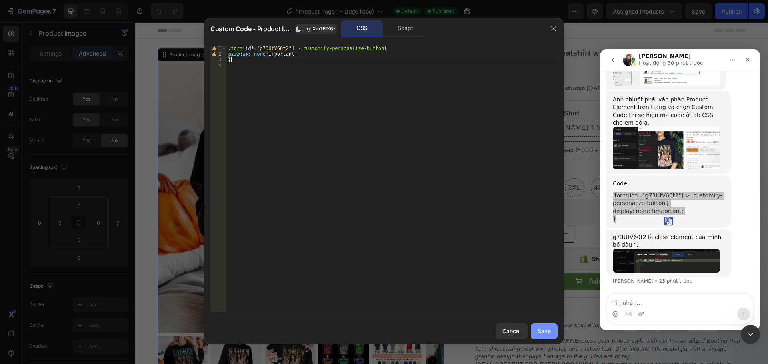
click at [543, 330] on div "Save" at bounding box center [543, 331] width 13 height 8
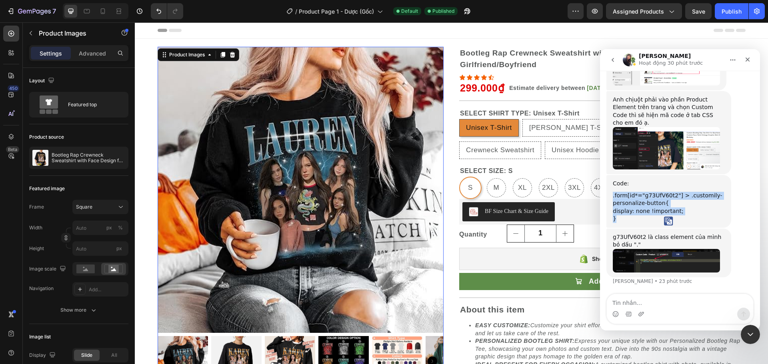
click at [665, 264] on img "Tina nói…" at bounding box center [665, 261] width 107 height 24
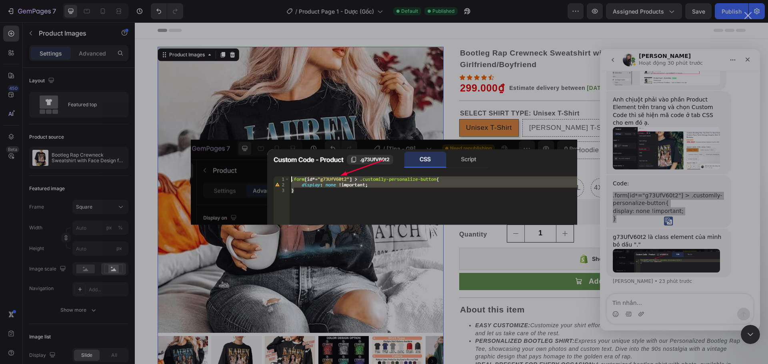
click at [586, 37] on div "Ứng dụng nhắn tin trong Intercom" at bounding box center [384, 182] width 768 height 364
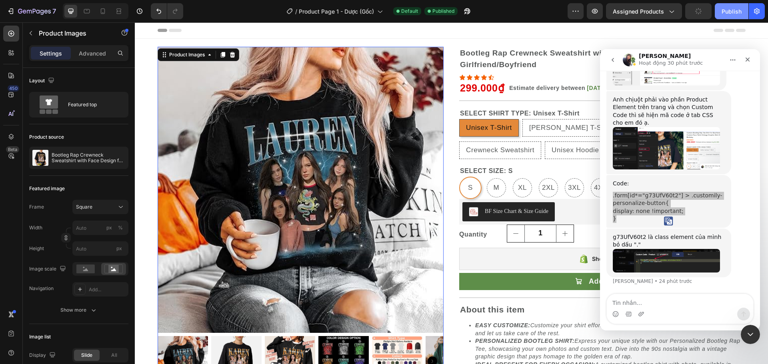
click at [727, 16] on button "Publish" at bounding box center [731, 11] width 34 height 16
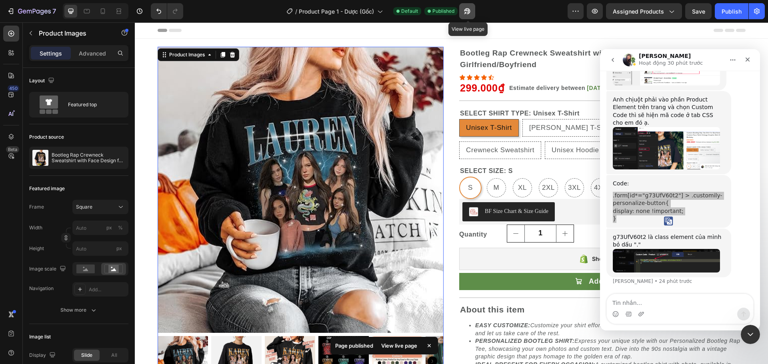
click at [467, 12] on icon "button" at bounding box center [467, 11] width 8 height 8
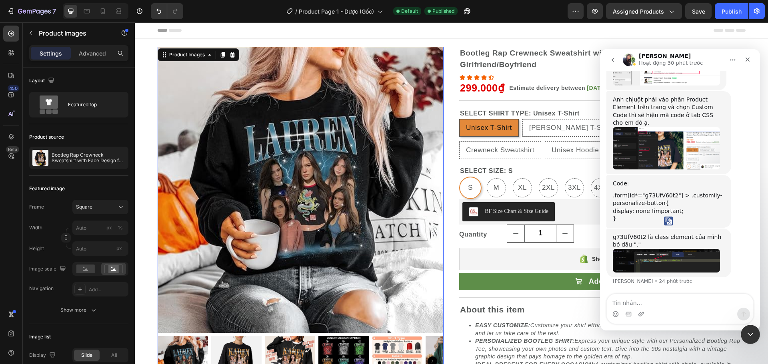
click at [640, 301] on textarea "Tin nhắn..." at bounding box center [679, 301] width 146 height 14
type textarea "ok rồi e ạ"
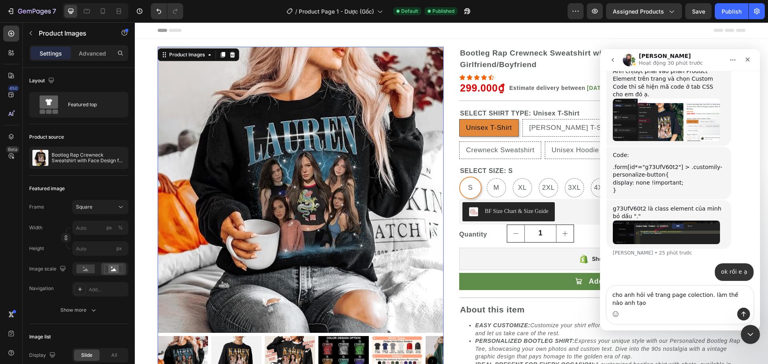
scroll to position [3259, 0]
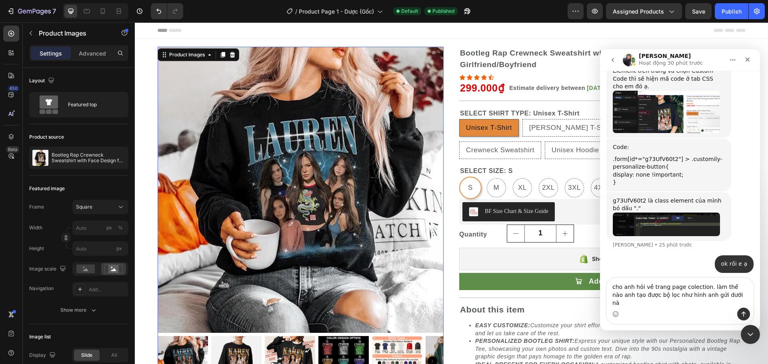
type textarea "cho anh hỏi về trang page colection. làm thế nào anh tạo được bộ lọc như hình a…"
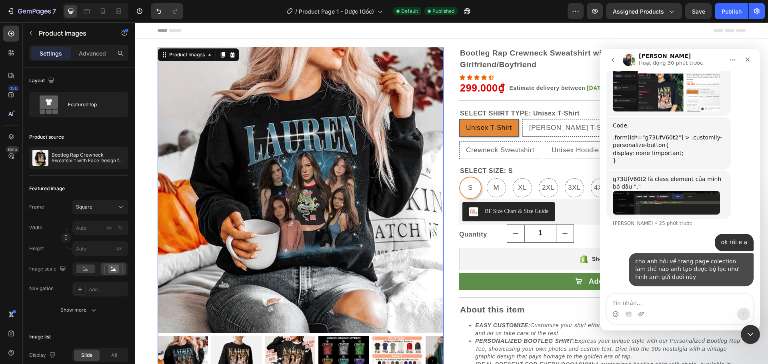
scroll to position [3285, 0]
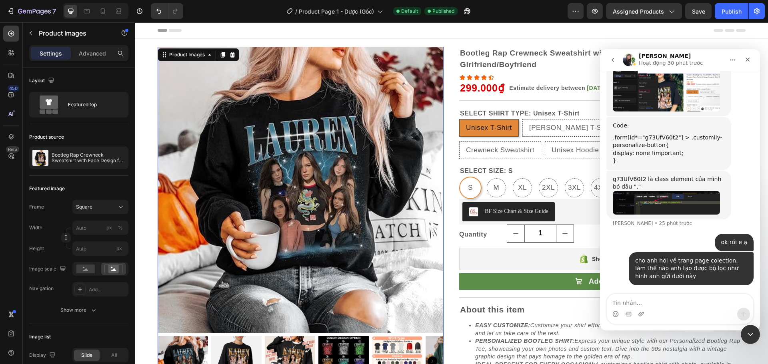
click at [660, 300] on textarea "Tin nhắn..." at bounding box center [679, 301] width 146 height 14
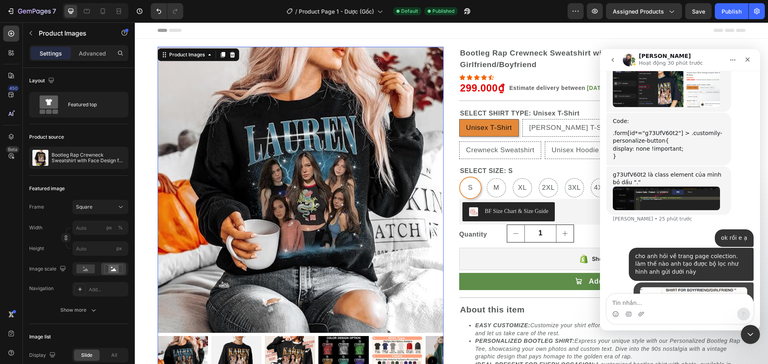
scroll to position [3376, 0]
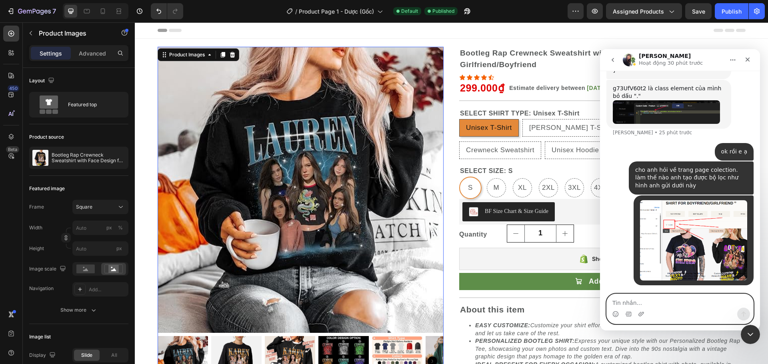
click at [631, 299] on textarea "Tin nhắn..." at bounding box center [679, 301] width 146 height 14
type textarea "hoặc như này"
paste textarea "Tin nhắn..."
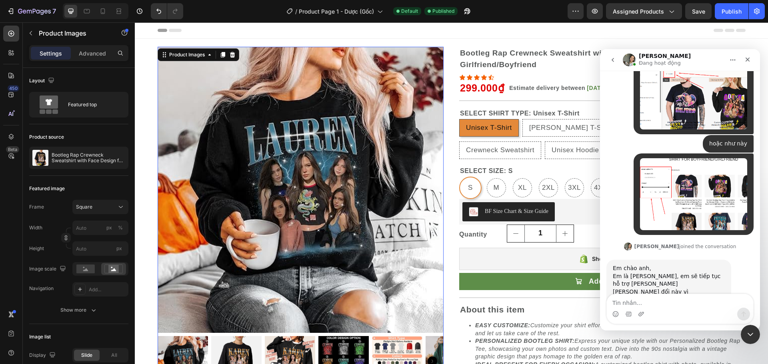
scroll to position [3542, 0]
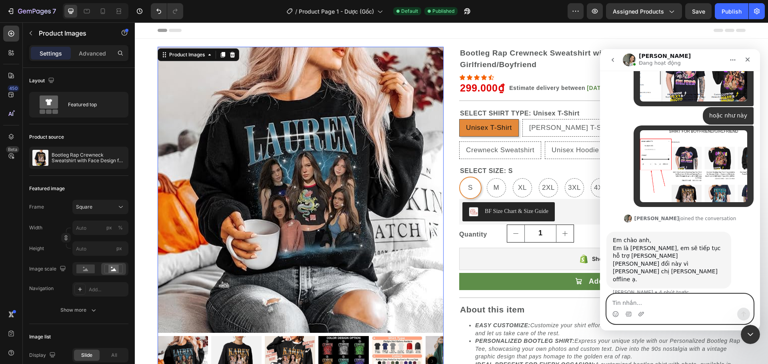
click at [634, 302] on textarea "Tin nhắn..." at bounding box center [679, 301] width 146 height 14
type textarea "c"
type textarea "a chào [PERSON_NAME]"
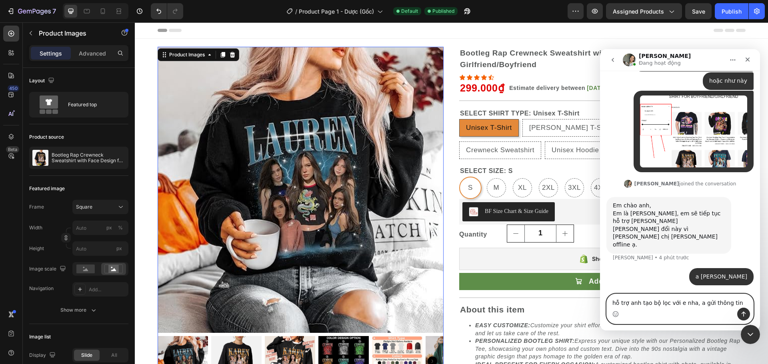
scroll to position [3566, 0]
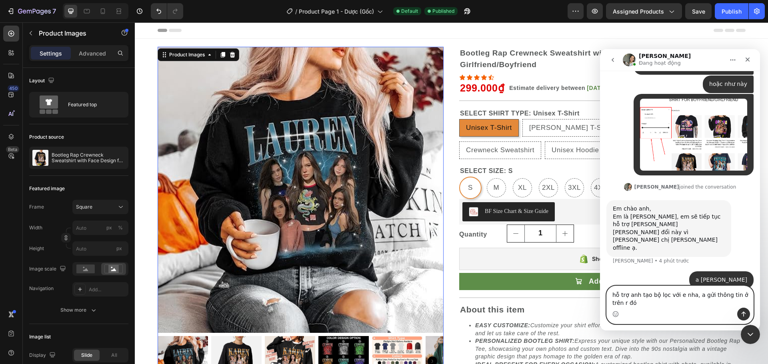
type textarea "hỗ trợ anh tạo bộ lọc với e nha, a gửi thông tin ở trên r đó e"
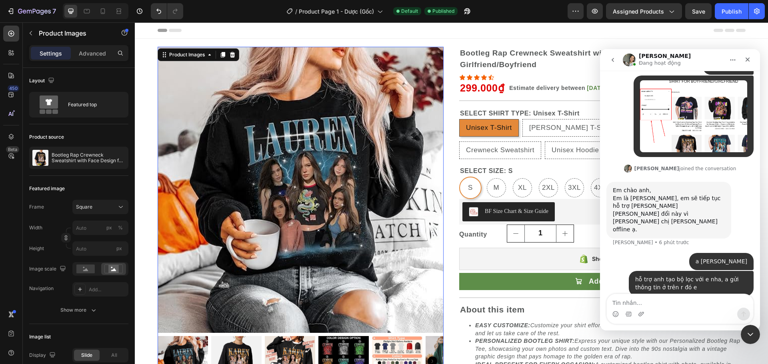
scroll to position [3623, 0]
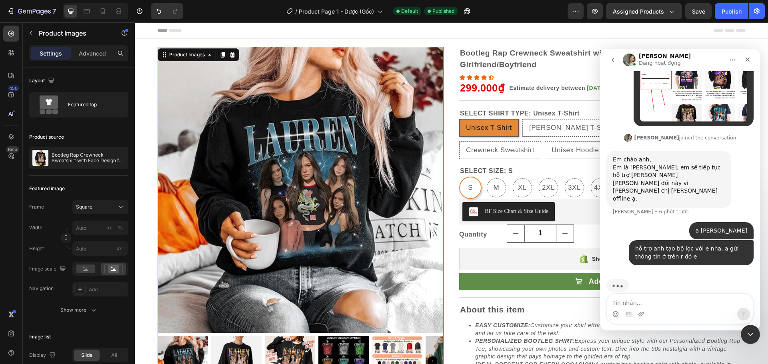
click at [632, 59] on img "Ứng dụng nhắn tin trong Intercom" at bounding box center [628, 60] width 13 height 13
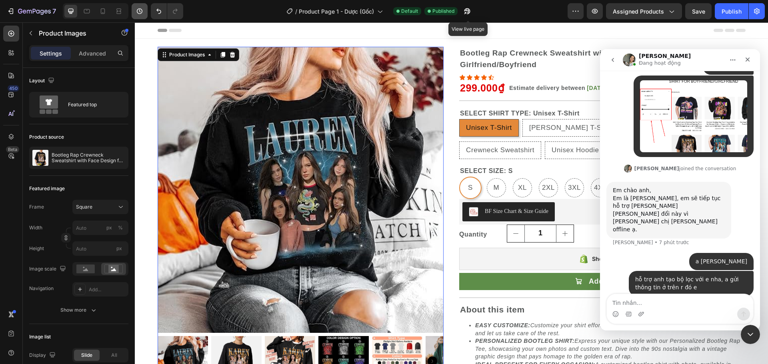
drag, startPoint x: 467, startPoint y: 14, endPoint x: 143, endPoint y: 10, distance: 324.3
click at [467, 14] on icon "button" at bounding box center [467, 11] width 8 height 8
click at [11, 12] on icon "button" at bounding box center [11, 11] width 8 height 8
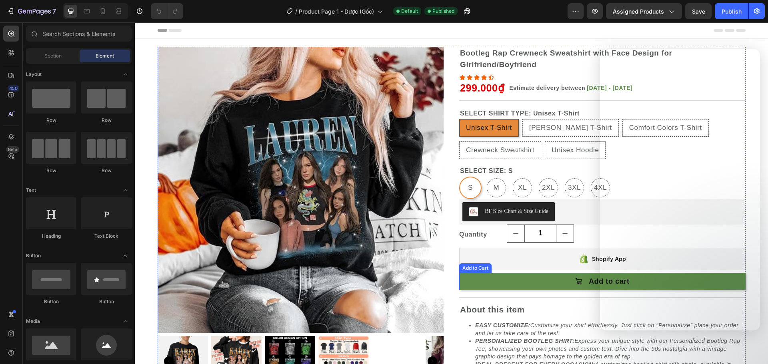
radio input "false"
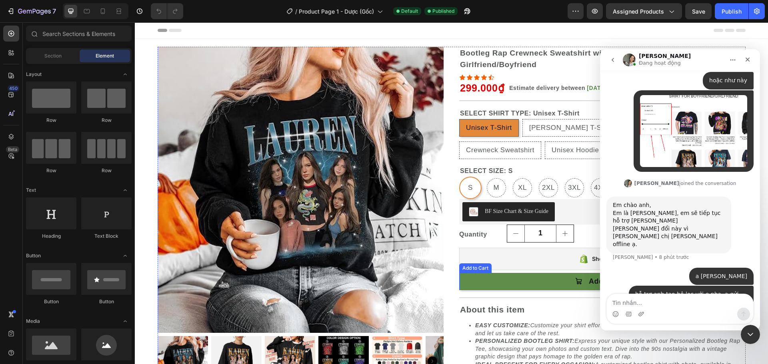
scroll to position [3592, 0]
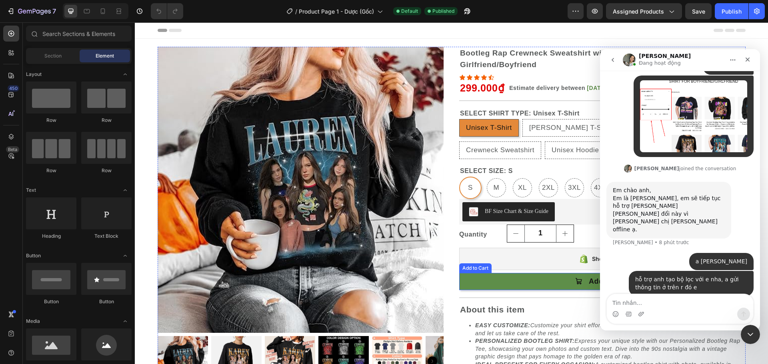
click at [513, 279] on button "Add to cart" at bounding box center [602, 281] width 286 height 17
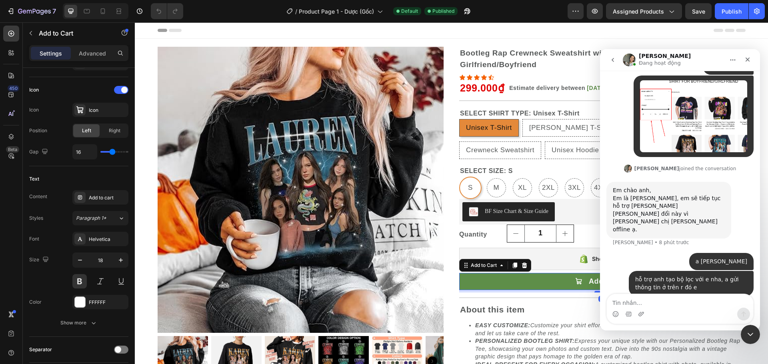
scroll to position [601, 0]
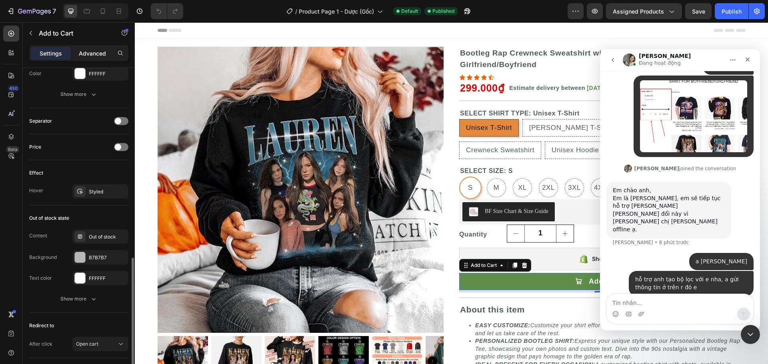
click at [102, 52] on p "Advanced" at bounding box center [92, 53] width 27 height 8
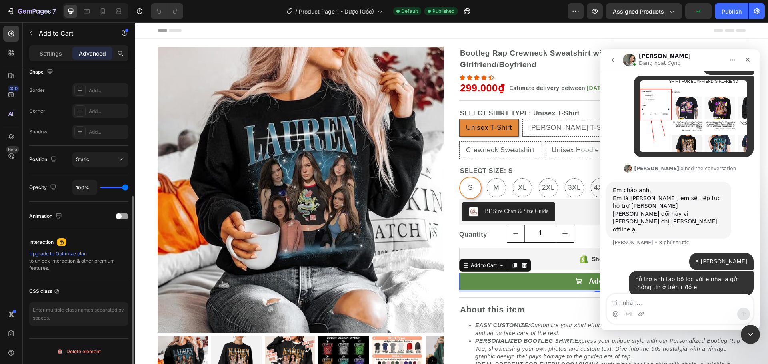
scroll to position [214, 0]
click at [118, 213] on div "Animation" at bounding box center [78, 216] width 99 height 13
click at [122, 217] on div at bounding box center [122, 216] width 13 height 6
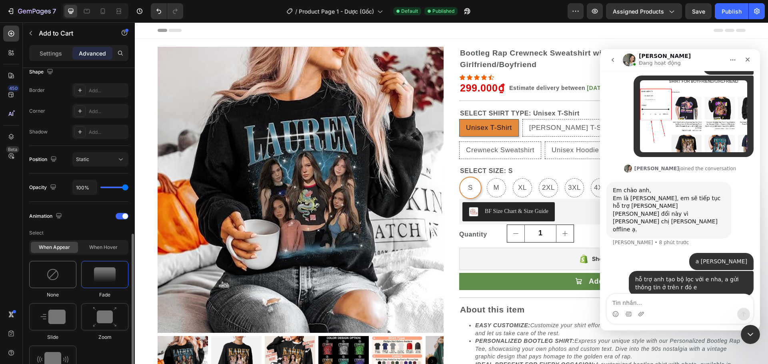
scroll to position [321, 0]
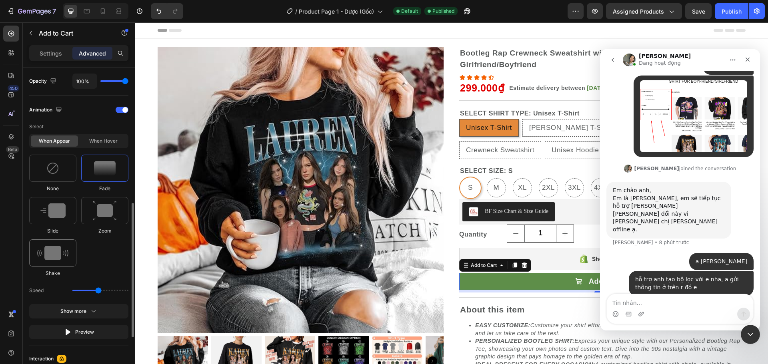
click at [58, 247] on img at bounding box center [52, 253] width 31 height 14
type input "0.7"
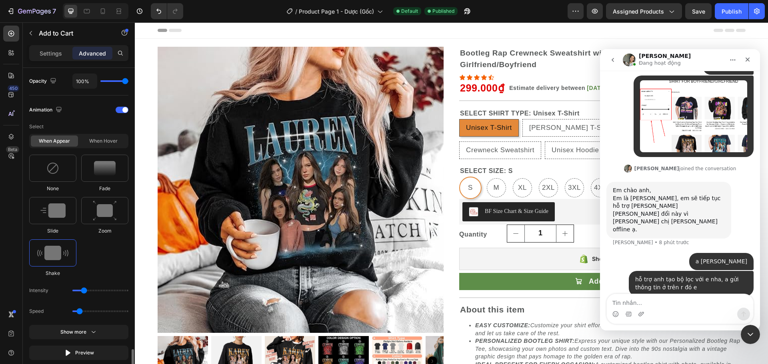
scroll to position [427, 0]
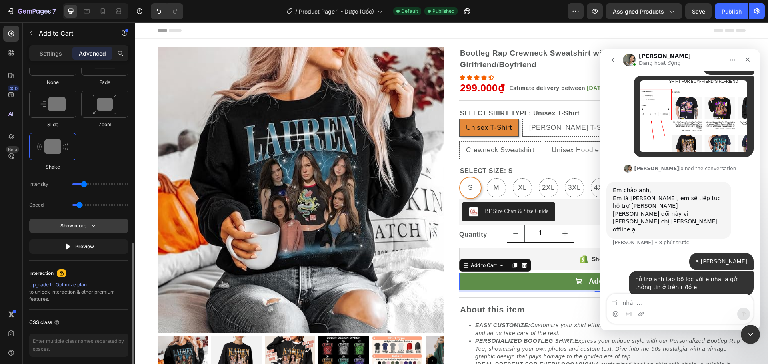
click at [88, 226] on div "Show more" at bounding box center [78, 226] width 37 height 8
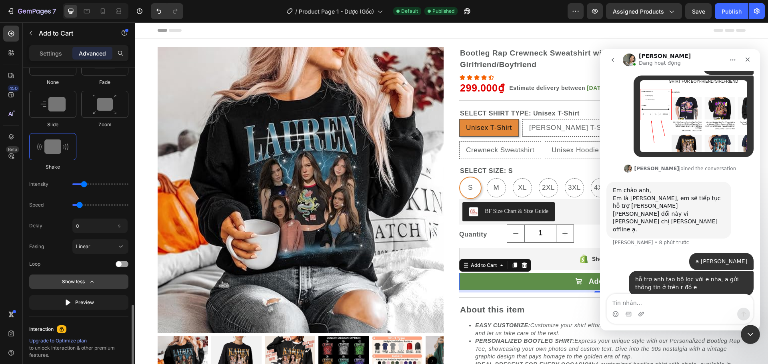
scroll to position [480, 0]
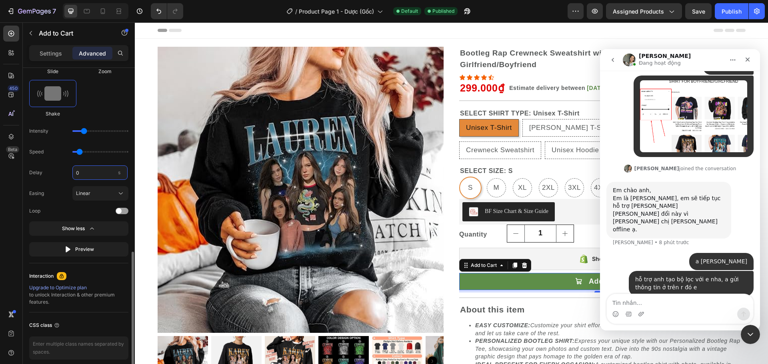
type input "3"
click at [86, 209] on div at bounding box center [84, 211] width 88 height 6
type input "2"
click at [737, 7] on div "Publish" at bounding box center [731, 11] width 20 height 8
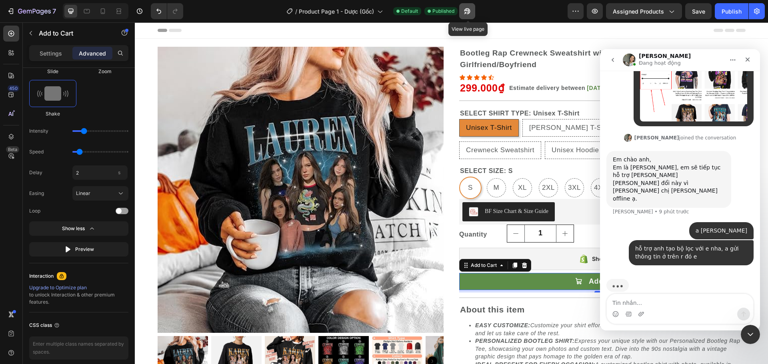
click at [473, 8] on button "button" at bounding box center [467, 11] width 16 height 16
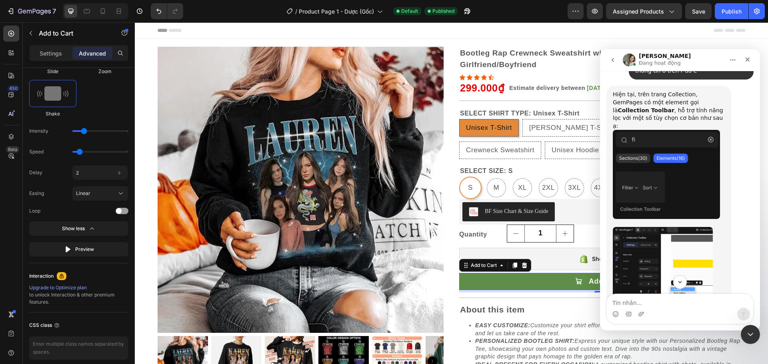
scroll to position [3739, 0]
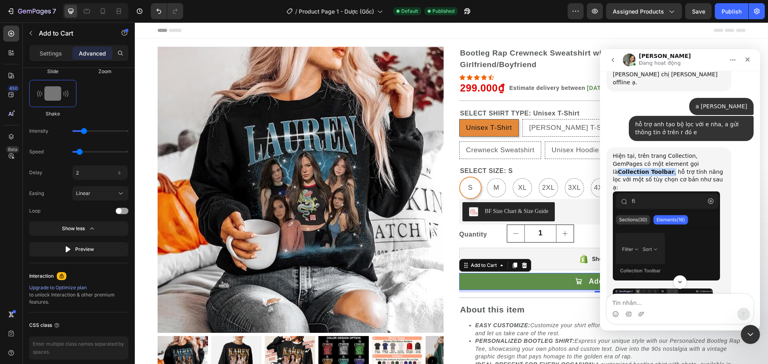
drag, startPoint x: 660, startPoint y: 153, endPoint x: 708, endPoint y: 152, distance: 48.0
click at [708, 152] on div "Hiện tại, trên trang Collection, GemPages có một element gọi là Collection Tool…" at bounding box center [668, 171] width 112 height 39
copy div "Collection Toolbar ,"
click at [13, 11] on icon "button" at bounding box center [12, 11] width 4 height 6
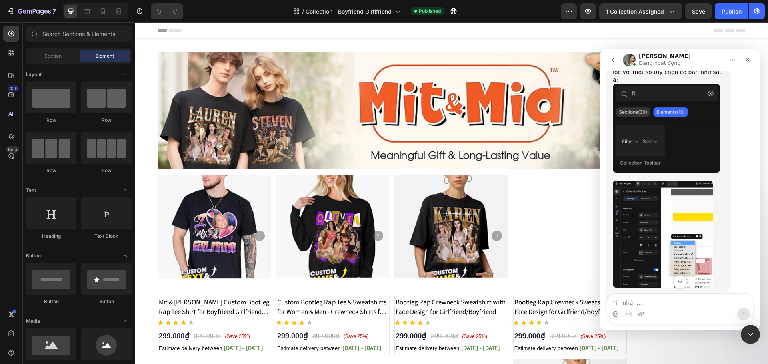
scroll to position [3801, 0]
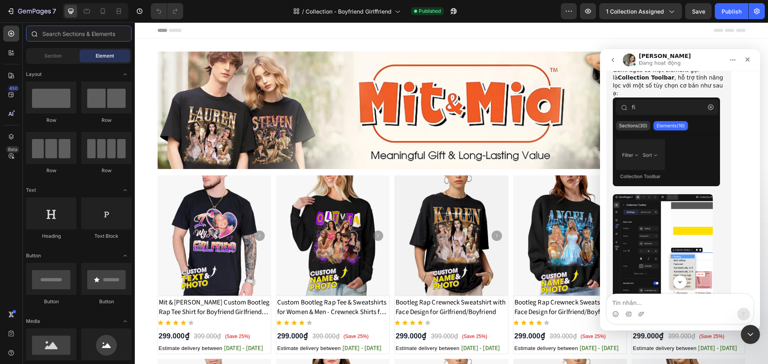
click at [61, 37] on input "text" at bounding box center [79, 34] width 106 height 16
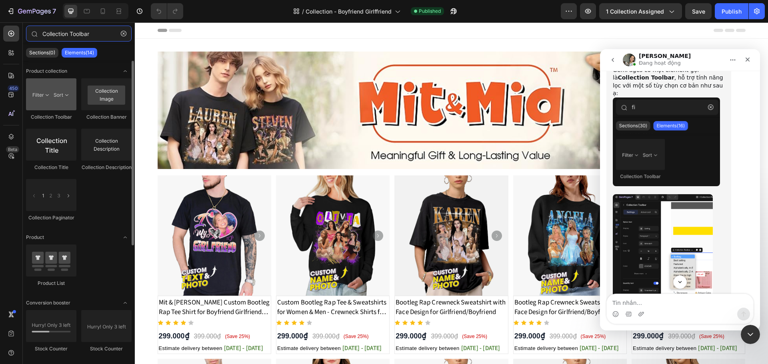
type input "Collection Toolbar"
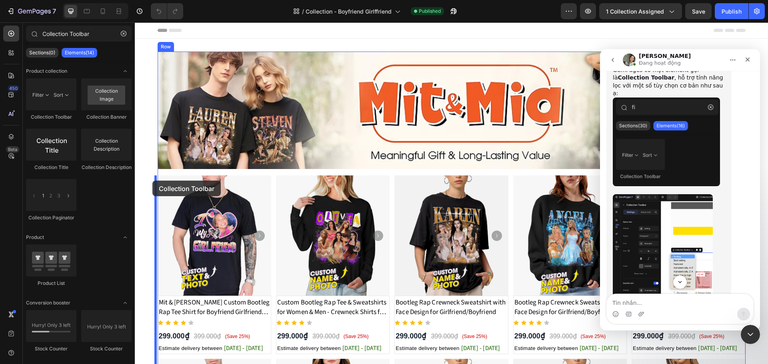
drag, startPoint x: 186, startPoint y: 130, endPoint x: 152, endPoint y: 181, distance: 60.5
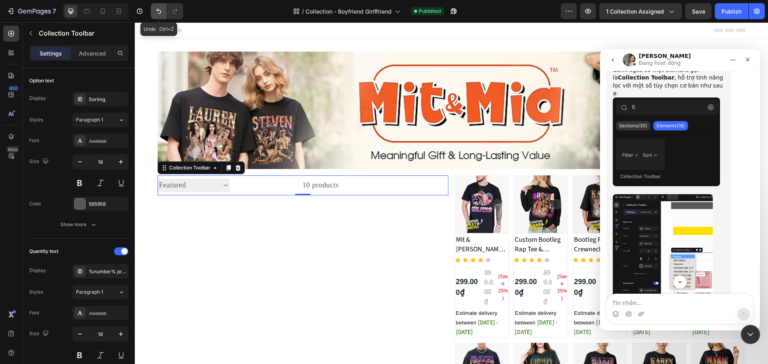
click at [156, 10] on icon "Undo/Redo" at bounding box center [159, 11] width 8 height 8
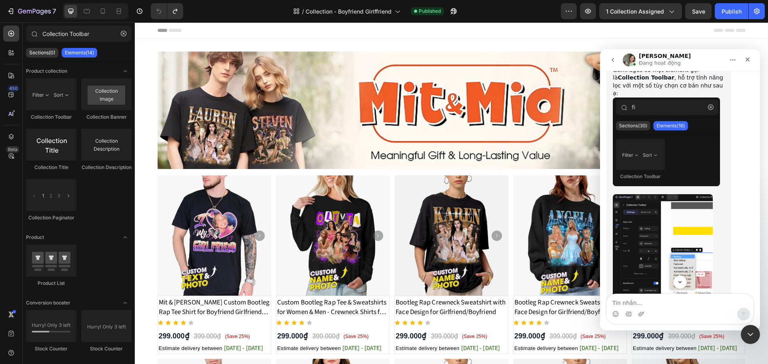
click at [682, 154] on img "Zoe nói…" at bounding box center [665, 142] width 107 height 89
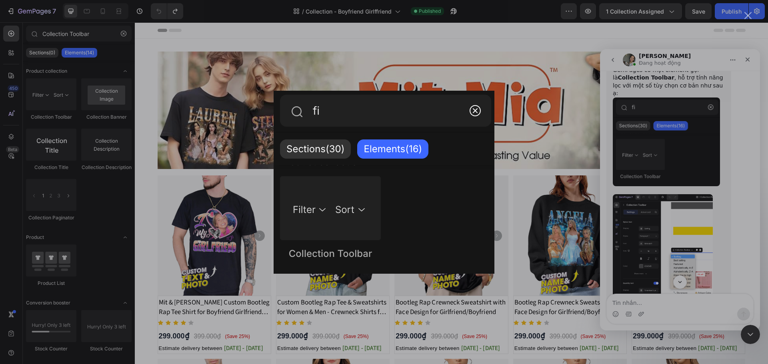
click at [699, 162] on div "Ứng dụng nhắn tin trong Intercom" at bounding box center [384, 182] width 768 height 364
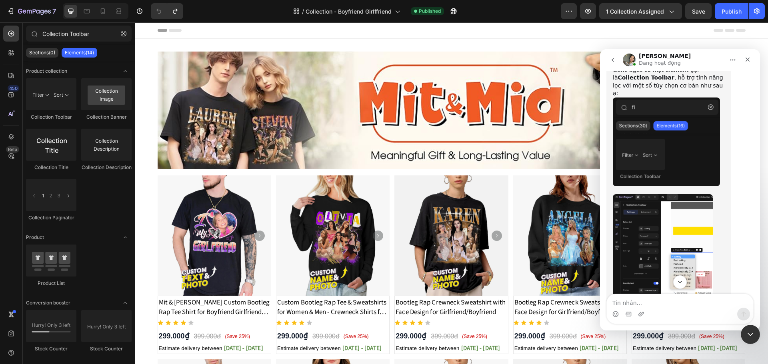
scroll to position [3908, 0]
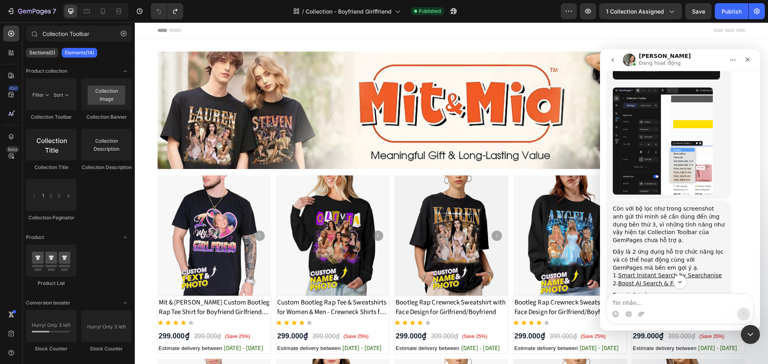
click at [651, 168] on img "Zoe nói…" at bounding box center [662, 141] width 100 height 107
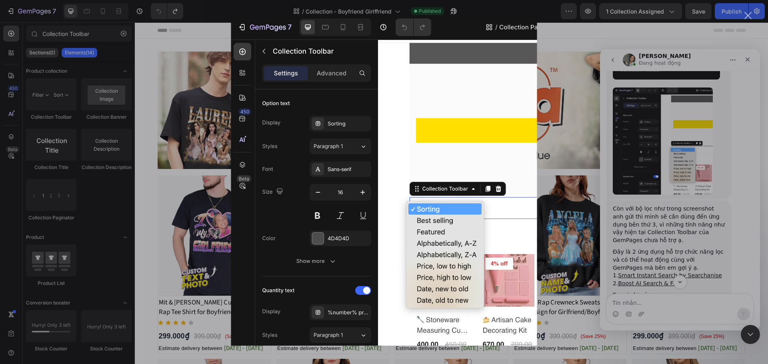
click at [680, 228] on div "Ứng dụng nhắn tin trong Intercom" at bounding box center [384, 182] width 768 height 364
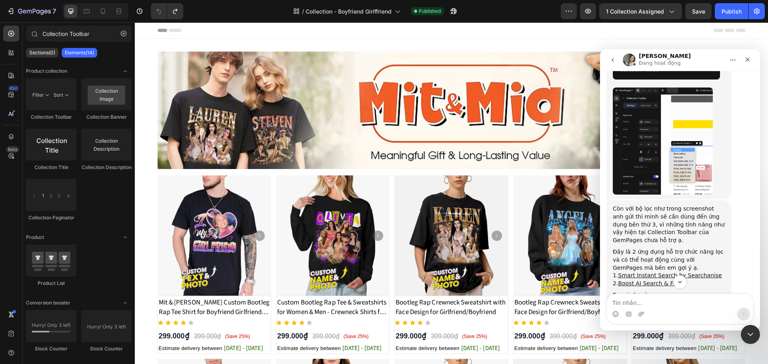
scroll to position [3961, 0]
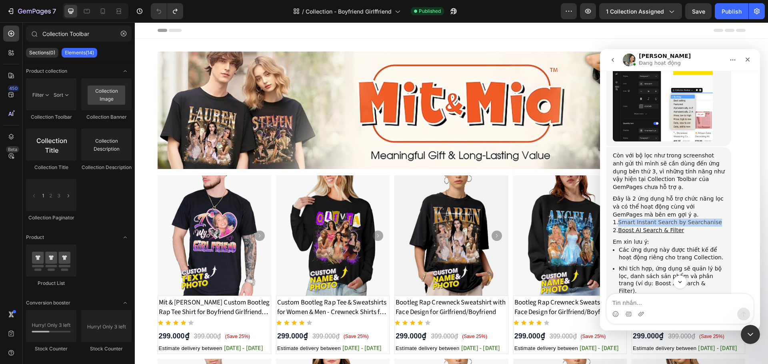
drag, startPoint x: 713, startPoint y: 236, endPoint x: 619, endPoint y: 237, distance: 94.4
click at [619, 227] on div "1. Smart Instant Search by Searchanise" at bounding box center [668, 223] width 112 height 8
drag, startPoint x: 688, startPoint y: 236, endPoint x: 712, endPoint y: 238, distance: 23.3
click at [712, 227] on div "1. Smart Instant Search by Searchanise" at bounding box center [668, 223] width 112 height 8
click at [688, 225] on link "Smart Instant Search by Searchanise" at bounding box center [670, 222] width 104 height 6
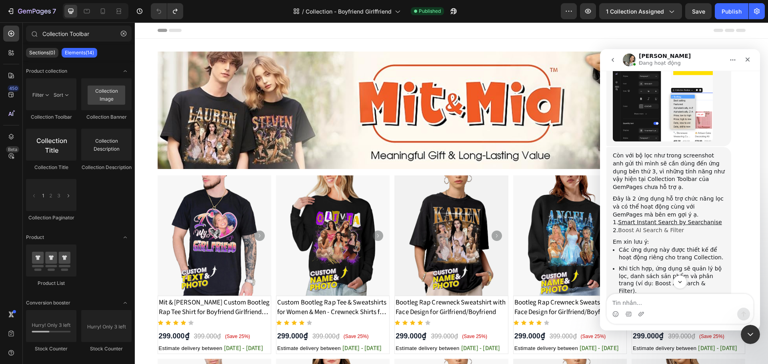
drag, startPoint x: 660, startPoint y: 243, endPoint x: 1005, endPoint y: 213, distance: 346.7
click at [660, 233] on link "Boost AI Search & Filter" at bounding box center [651, 230] width 66 height 6
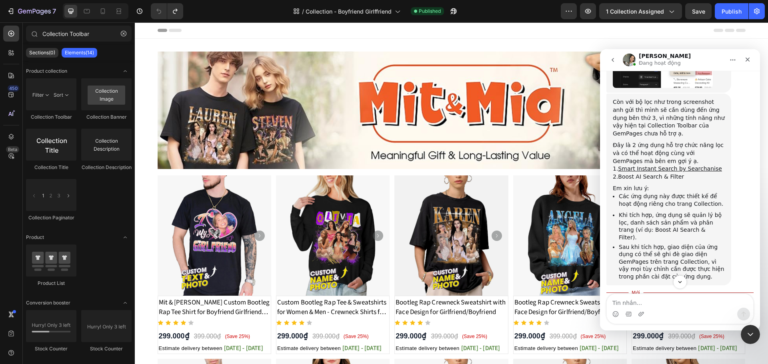
scroll to position [4068, 0]
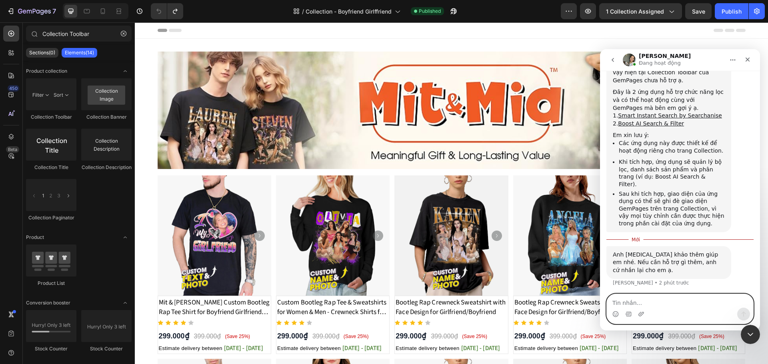
click at [662, 303] on textarea "Tin nhắn..." at bounding box center [679, 301] width 146 height 14
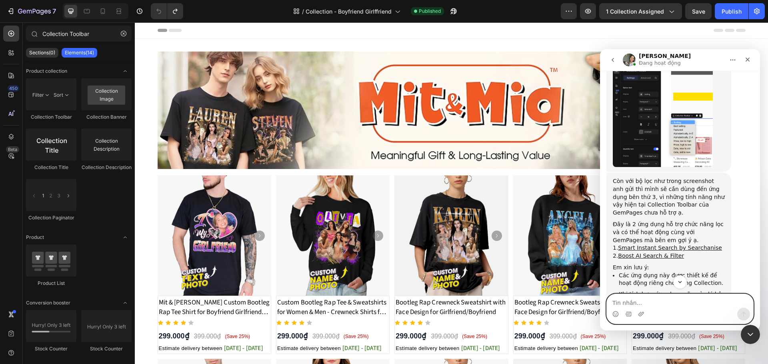
scroll to position [3854, 0]
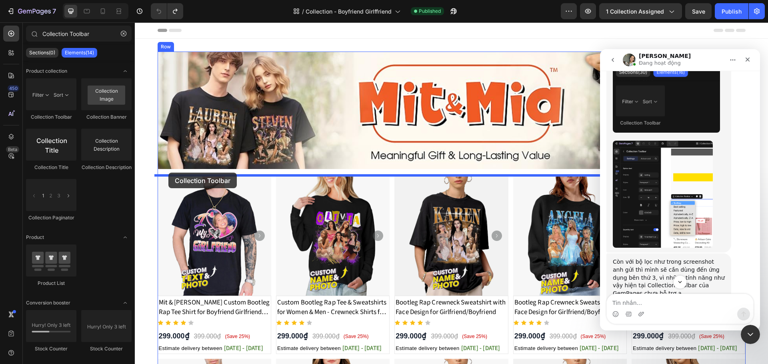
drag, startPoint x: 172, startPoint y: 166, endPoint x: 168, endPoint y: 173, distance: 7.5
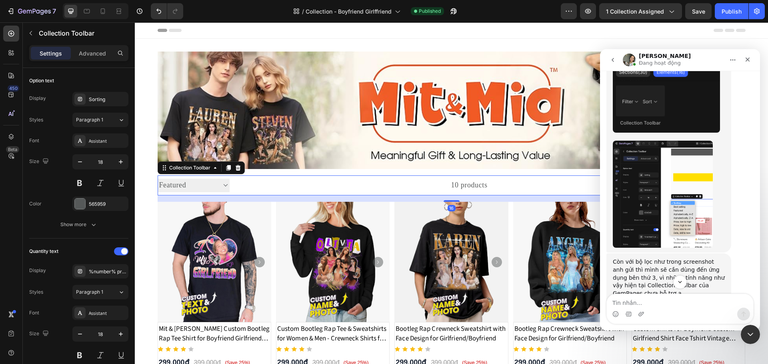
scroll to position [53, 0]
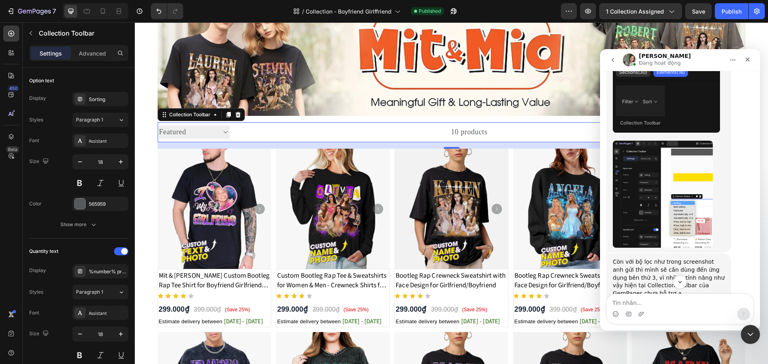
click at [218, 131] on select "Sorting Best selling Featured Alphabetically, A-Z Alphabetically, Z-A Price, lo…" at bounding box center [194, 132] width 72 height 13
click at [158, 126] on select "Sorting Best selling Featured Alphabetically, A-Z Alphabetically, Z-A Price, lo…" at bounding box center [194, 132] width 72 height 13
click at [221, 131] on select "Sorting Best selling Featured Alphabetically, A-Z Alphabetically, Z-A Price, lo…" at bounding box center [194, 132] width 72 height 13
select select "title-descending"
click at [158, 126] on select "Sorting Best selling Featured Alphabetically, A-Z Alphabetically, Z-A Price, lo…" at bounding box center [194, 132] width 72 height 13
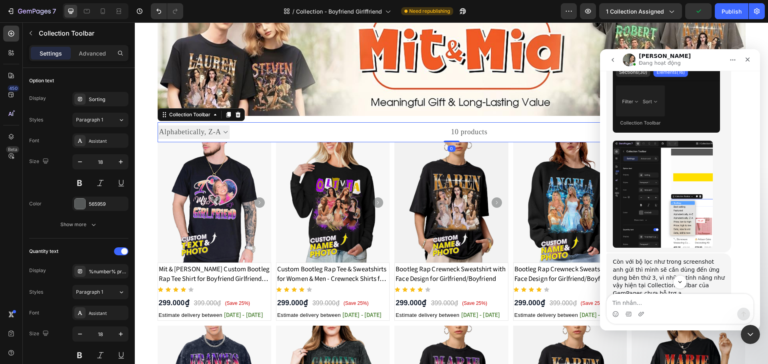
drag, startPoint x: 447, startPoint y: 148, endPoint x: 448, endPoint y: 138, distance: 10.5
click at [448, 138] on div "Sorting Best selling Featured Alphabetically, A-Z Alphabetically, Z-A Price, lo…" at bounding box center [452, 132] width 588 height 20
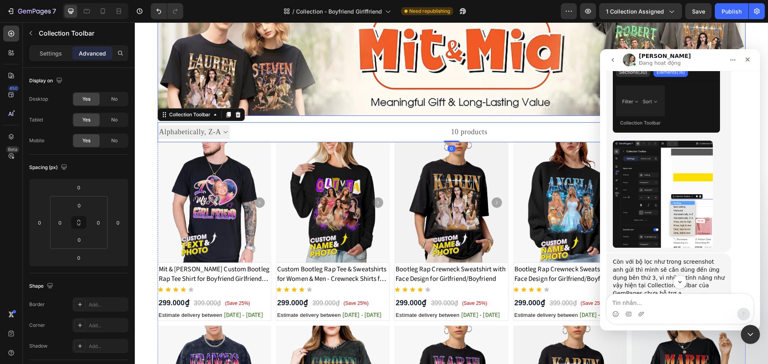
click at [482, 110] on img at bounding box center [452, 57] width 588 height 118
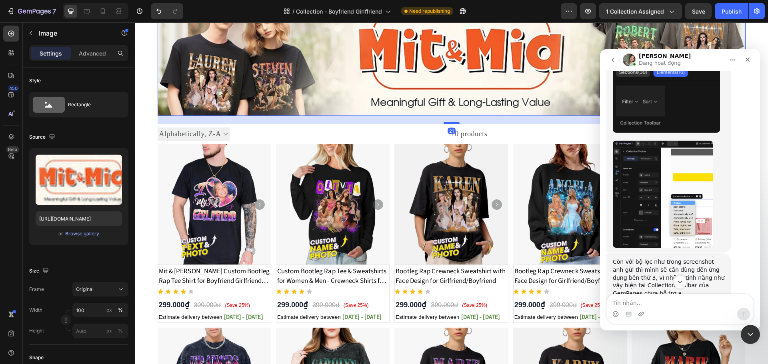
click at [448, 123] on div at bounding box center [451, 123] width 16 height 2
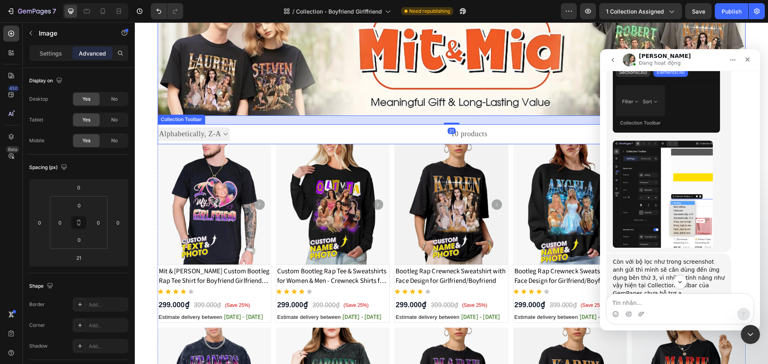
click at [220, 133] on select "Sorting Best selling Featured Alphabetically, A-Z Alphabetically, Z-A Price, lo…" at bounding box center [194, 134] width 72 height 13
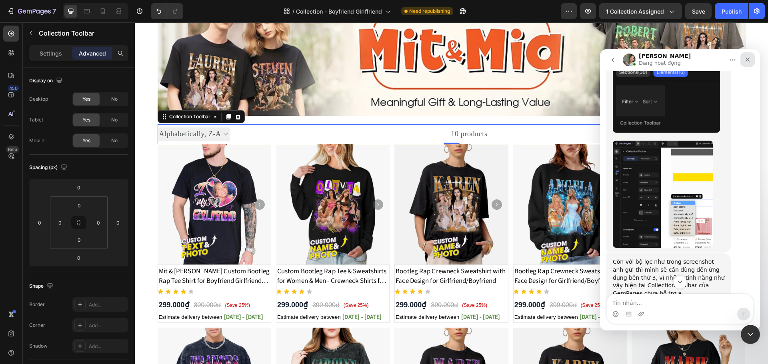
click at [744, 57] on icon "Đóng" at bounding box center [747, 59] width 6 height 6
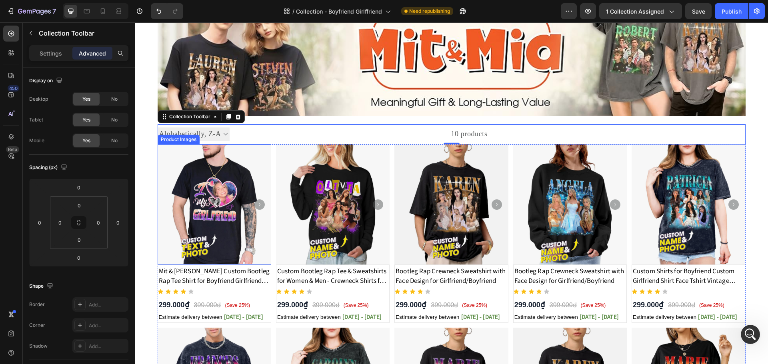
scroll to position [4054, 0]
click at [207, 131] on select "Sorting Best selling Featured Alphabetically, A-Z Alphabetically, Z-A Price, lo…" at bounding box center [194, 134] width 72 height 13
click at [59, 53] on p "Settings" at bounding box center [51, 53] width 22 height 8
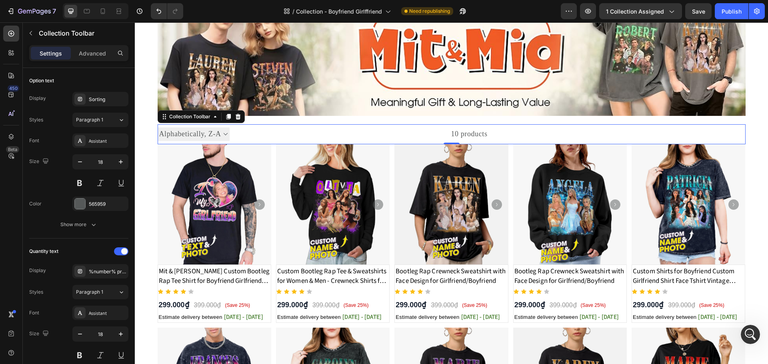
click at [200, 137] on select "Sorting Best selling Featured Alphabetically, A-Z Alphabetically, Z-A Price, lo…" at bounding box center [194, 134] width 72 height 13
click at [114, 122] on div "Paragraph 1" at bounding box center [97, 119] width 42 height 7
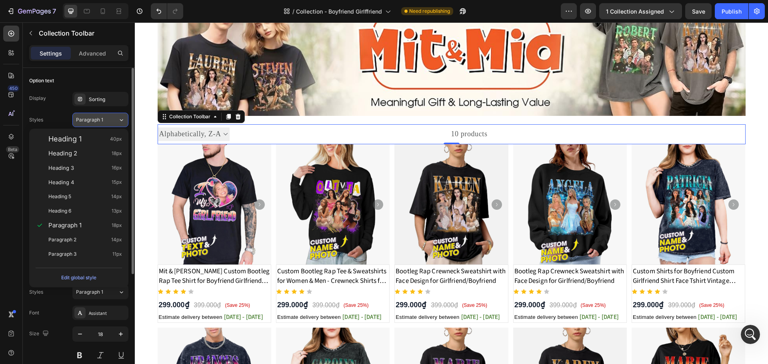
click at [118, 120] on icon at bounding box center [121, 120] width 7 height 8
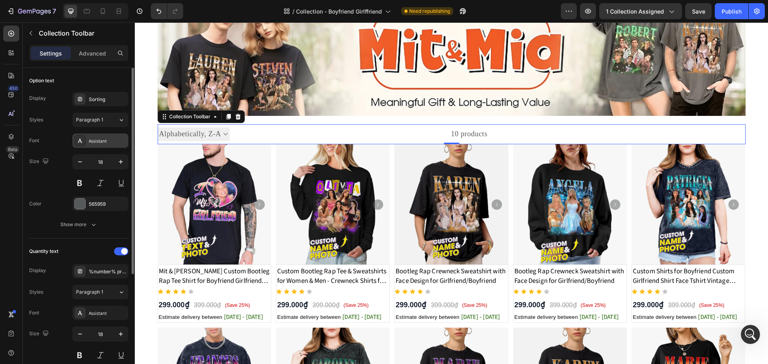
click at [112, 139] on div "Assistant" at bounding box center [108, 141] width 38 height 7
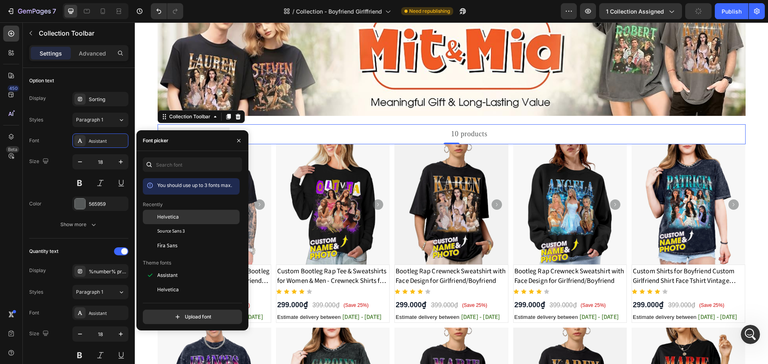
click at [179, 268] on div "Helvetica" at bounding box center [191, 275] width 97 height 14
click at [305, 135] on div "10 products" at bounding box center [359, 134] width 257 height 20
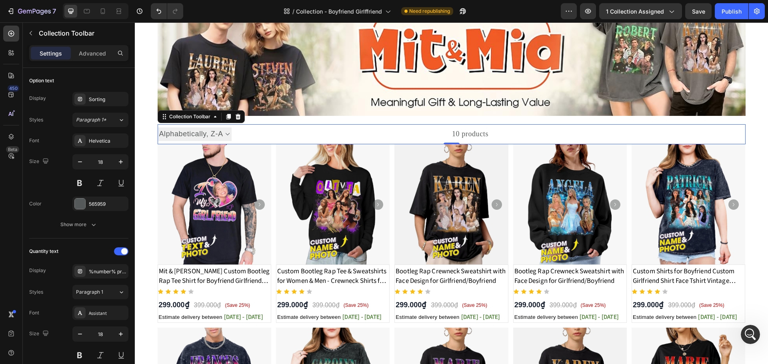
drag, startPoint x: 216, startPoint y: 136, endPoint x: 197, endPoint y: 141, distance: 20.3
click at [216, 136] on select "Sorting Best selling Featured Alphabetically, A-Z Alphabetically, Z-A Price, lo…" at bounding box center [195, 134] width 74 height 13
select select
click at [158, 128] on select "Sorting Best selling Featured Alphabetically, A-Z Alphabetically, Z-A Price, lo…" at bounding box center [195, 134] width 74 height 13
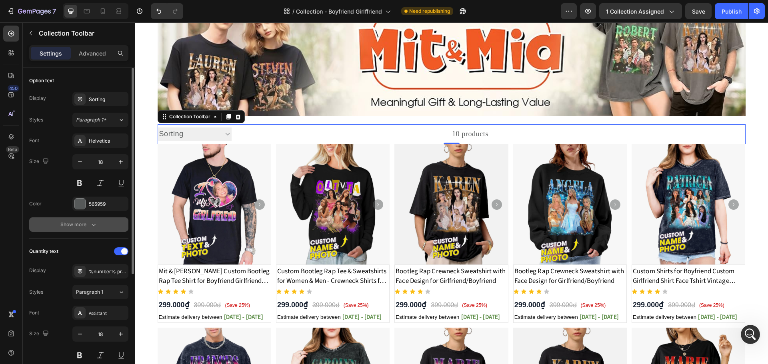
click at [78, 225] on div "Show more" at bounding box center [78, 225] width 37 height 8
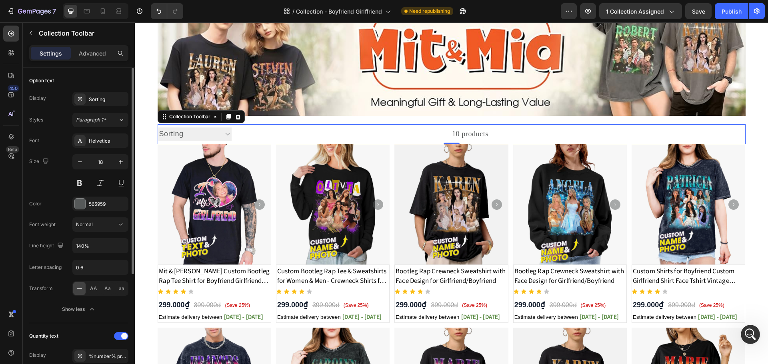
scroll to position [213, 0]
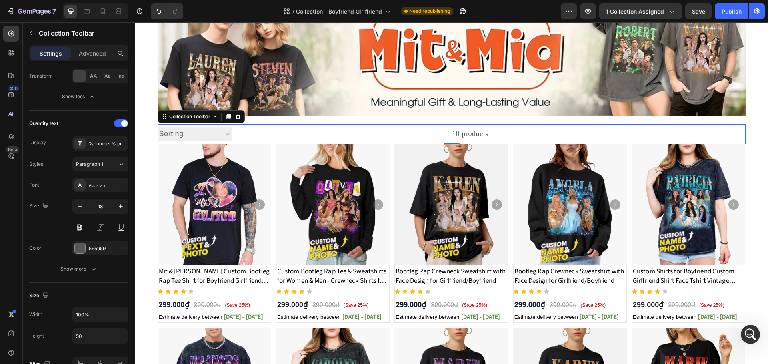
click at [223, 131] on select "Sorting Best selling Featured Alphabetically, A-Z Alphabetically, Z-A Price, lo…" at bounding box center [195, 134] width 74 height 13
click at [224, 133] on select "Sorting Best selling Featured Alphabetically, A-Z Alphabetically, Z-A Price, lo…" at bounding box center [195, 134] width 74 height 13
click at [748, 336] on icon "Mở Intercom Messenger" at bounding box center [748, 333] width 13 height 13
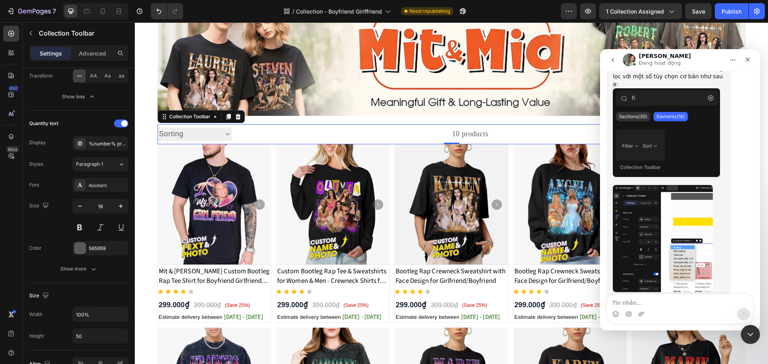
scroll to position [4054, 0]
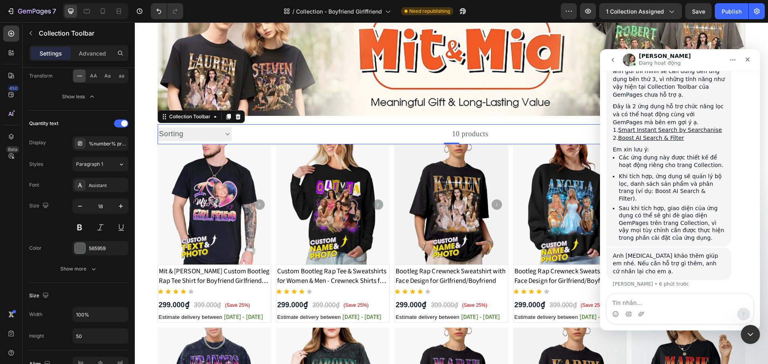
click at [645, 303] on textarea "Tin nhắn..." at bounding box center [679, 301] width 146 height 14
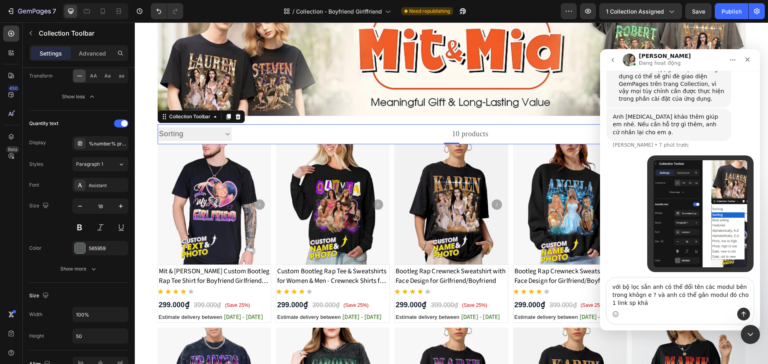
scroll to position [4202, 0]
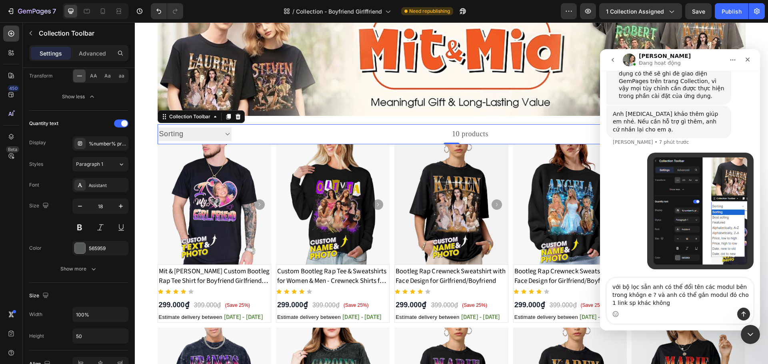
type textarea "với bộ lọc sẵn anh có thể đổi tên các modul bên trong khôgn e ? và anh có thể g…"
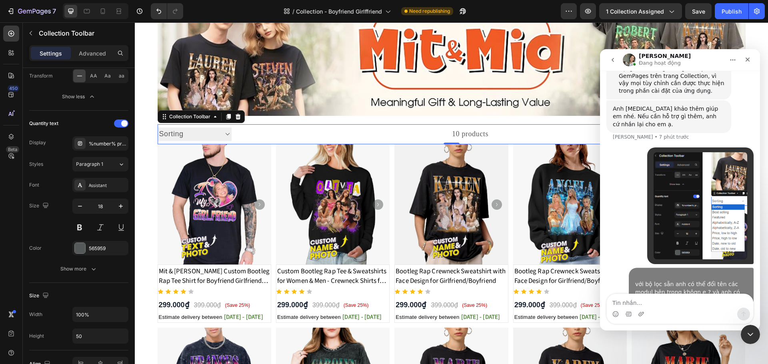
scroll to position [4219, 0]
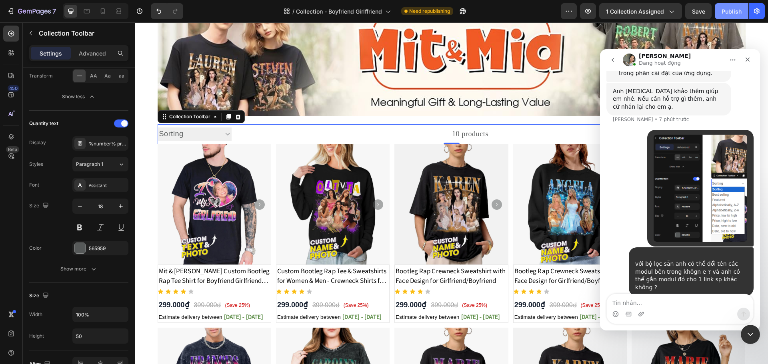
click at [724, 10] on div "Publish" at bounding box center [731, 11] width 20 height 8
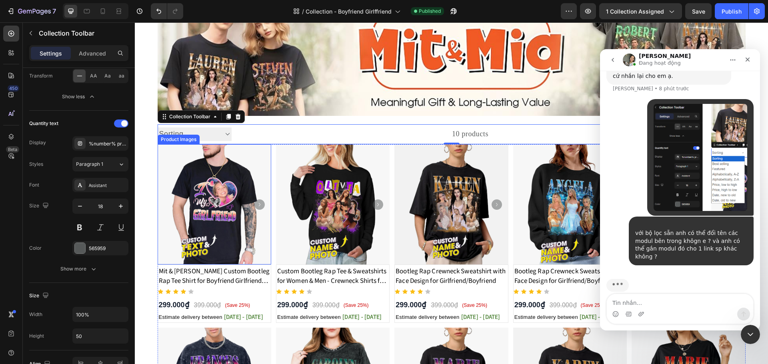
click at [225, 134] on select "Sorting Best selling Featured Alphabetically, A-Z Alphabetically, Z-A Price, lo…" at bounding box center [195, 134] width 74 height 13
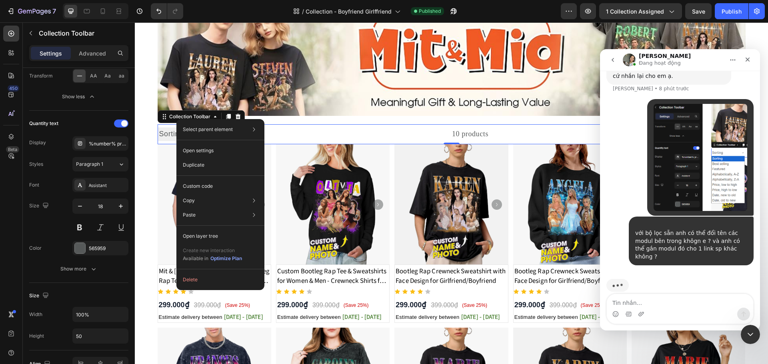
click at [170, 134] on select "Sorting Best selling Featured Alphabetically, A-Z Alphabetically, Z-A Price, lo…" at bounding box center [195, 134] width 74 height 13
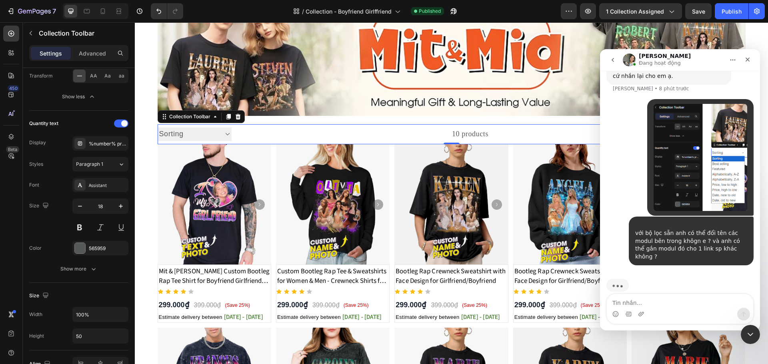
select select "manual"
click at [158, 128] on select "Sorting Best selling Featured Alphabetically, A-Z Alphabetically, Z-A Price, lo…" at bounding box center [195, 134] width 74 height 13
click at [191, 134] on select "Sorting Best selling Featured Alphabetically, A-Z Alphabetically, Z-A Price, lo…" at bounding box center [195, 134] width 74 height 13
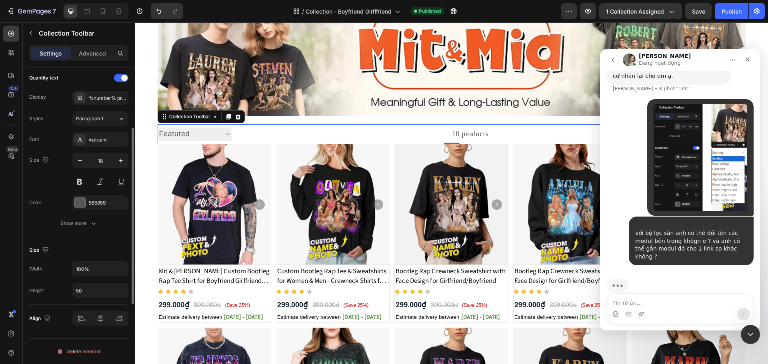
scroll to position [205, 0]
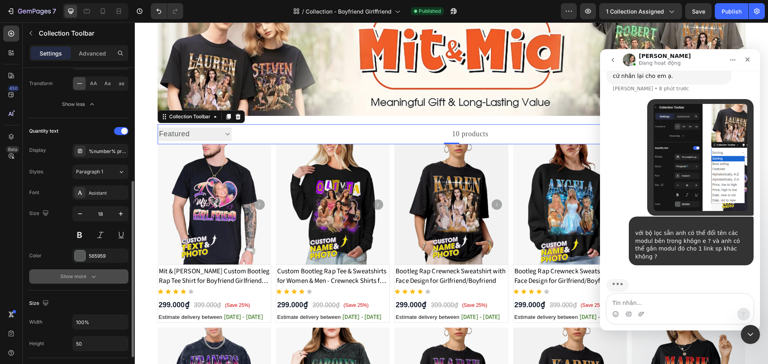
click at [95, 277] on icon "button" at bounding box center [94, 277] width 8 height 8
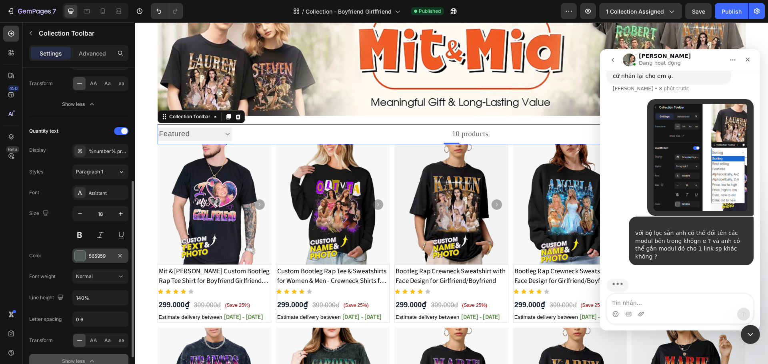
scroll to position [258, 0]
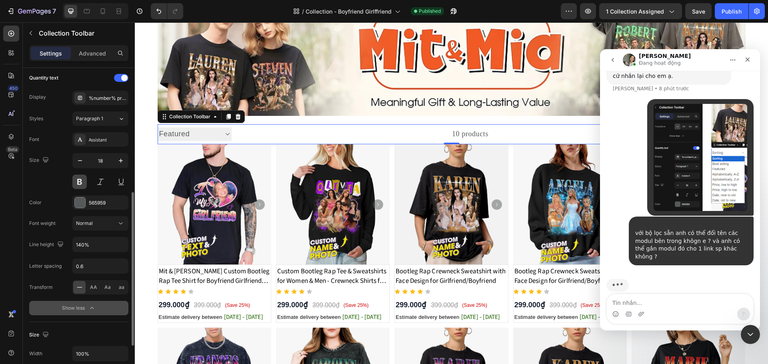
click at [76, 178] on button at bounding box center [79, 182] width 14 height 14
click at [213, 137] on select "Sorting Best selling Featured Alphabetically, A-Z Alphabetically, Z-A Price, lo…" at bounding box center [195, 134] width 74 height 13
click at [391, 135] on div "10 products" at bounding box center [359, 134] width 257 height 20
click at [223, 135] on select "Sorting Best selling Featured Alphabetically, A-Z Alphabetically, Z-A Price, lo…" at bounding box center [195, 134] width 74 height 13
click at [158, 128] on select "Sorting Best selling Featured Alphabetically, A-Z Alphabetically, Z-A Price, lo…" at bounding box center [195, 134] width 74 height 13
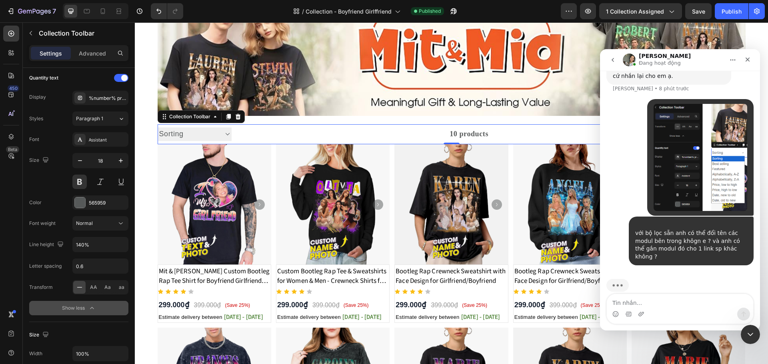
click at [218, 133] on select "Sorting Best selling Featured Alphabetically, A-Z Alphabetically, Z-A Price, lo…" at bounding box center [195, 134] width 74 height 13
select select "title-ascending"
click at [158, 128] on select "Sorting Best selling Featured Alphabetically, A-Z Alphabetically, Z-A Price, lo…" at bounding box center [195, 134] width 74 height 13
drag, startPoint x: 219, startPoint y: 134, endPoint x: 211, endPoint y: 138, distance: 8.2
click at [219, 134] on select "Sorting Best selling Featured Alphabetically, A-Z Alphabetically, Z-A Price, lo…" at bounding box center [195, 134] width 74 height 13
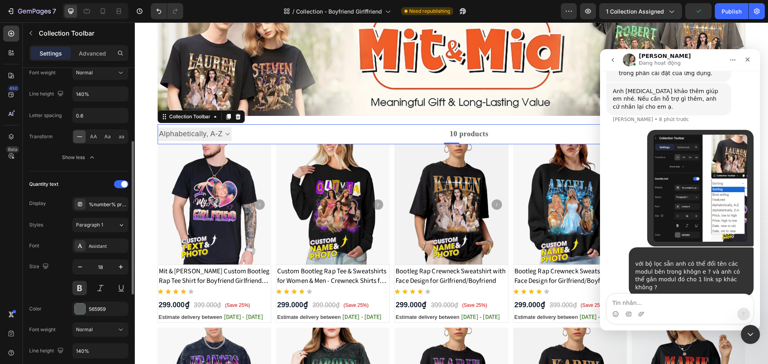
scroll to position [99, 0]
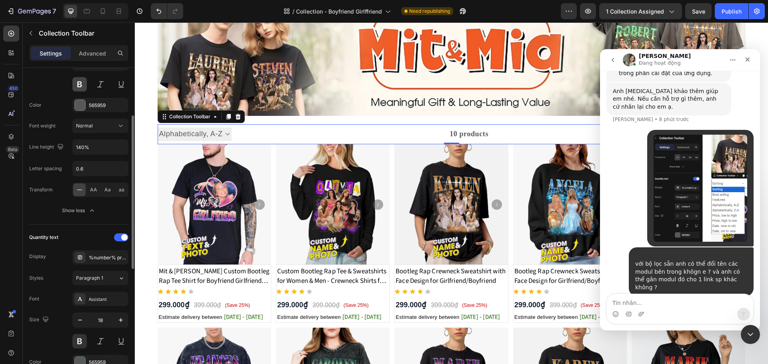
click at [81, 84] on button at bounding box center [79, 84] width 14 height 14
click at [116, 124] on div "Normal" at bounding box center [96, 125] width 41 height 7
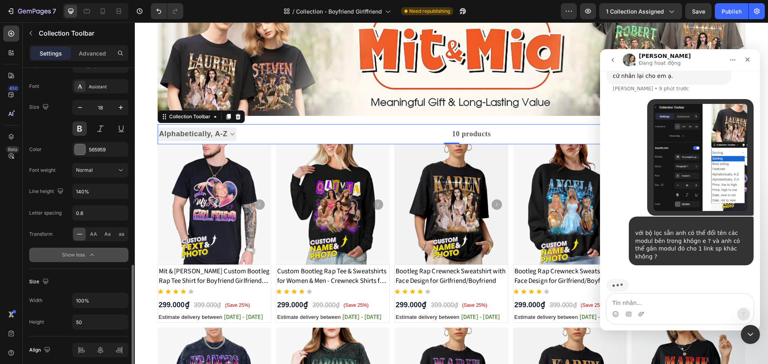
scroll to position [343, 0]
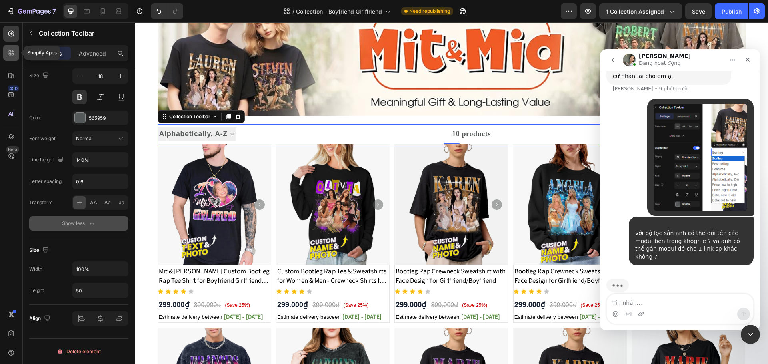
click at [13, 55] on icon at bounding box center [13, 54] width 2 height 2
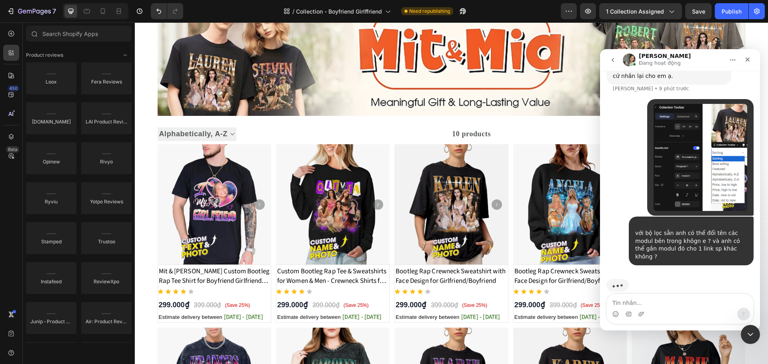
scroll to position [4250, 0]
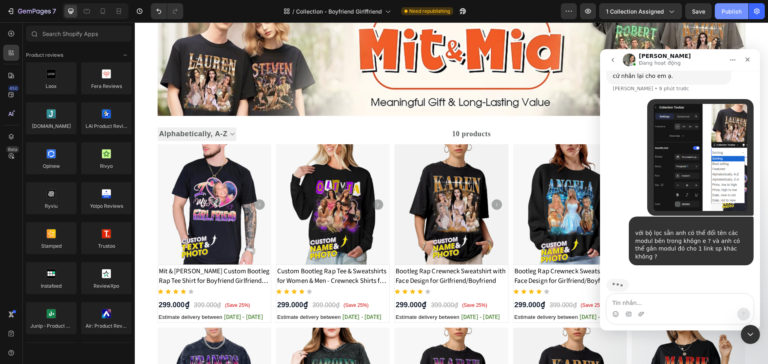
click at [728, 10] on div "Publish" at bounding box center [731, 11] width 20 height 8
drag, startPoint x: 102, startPoint y: 36, endPoint x: 2, endPoint y: 31, distance: 99.3
click at [2, 31] on div "450 Beta Sections(30) Elements(88) Hero Section Product Detail Brands Trusted B…" at bounding box center [67, 193] width 135 height 342
paste input "Searchanise Search & Filter"
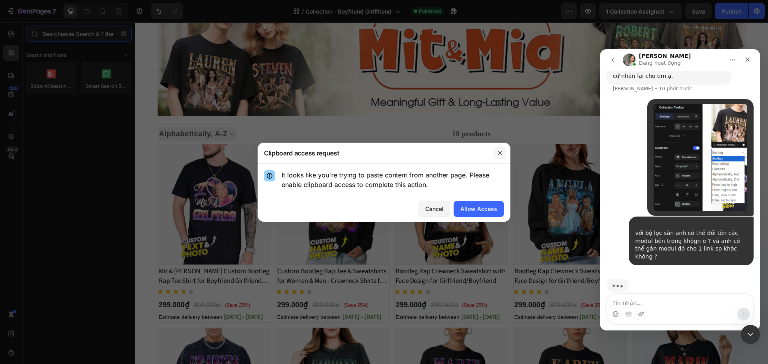
type input "Searchanise Search & Filter"
click at [501, 155] on icon "button" at bounding box center [500, 153] width 6 height 6
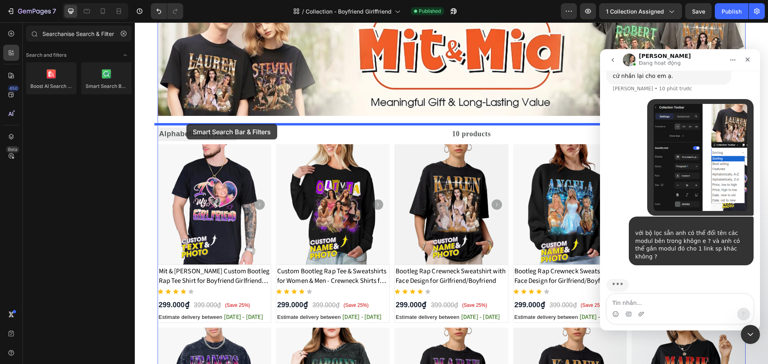
drag, startPoint x: 244, startPoint y: 106, endPoint x: 186, endPoint y: 124, distance: 60.7
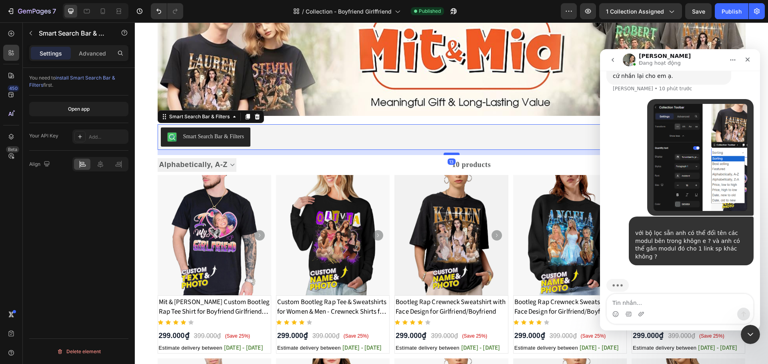
click at [448, 154] on div at bounding box center [451, 154] width 16 height 2
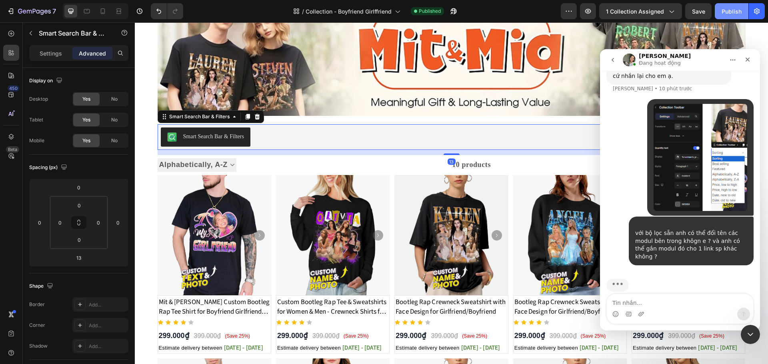
click at [726, 5] on button "Publish" at bounding box center [731, 11] width 34 height 16
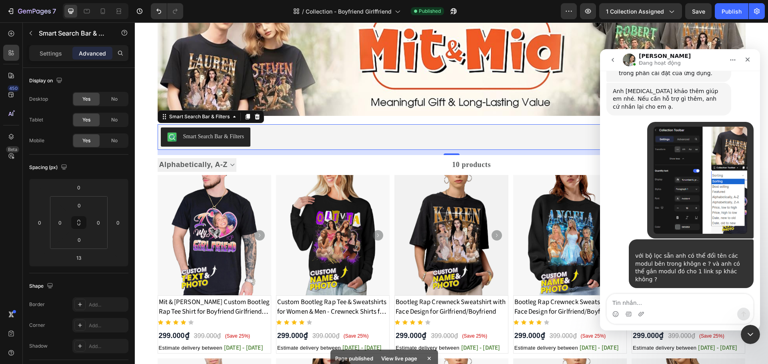
scroll to position [4267, 0]
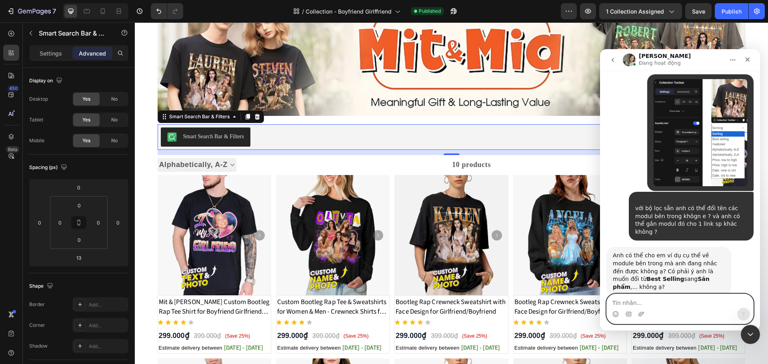
click at [644, 297] on textarea "Tin nhắn..." at bounding box center [679, 301] width 146 height 14
click at [664, 305] on textarea "Ví dụ anh tạo" at bounding box center [679, 301] width 146 height 14
click at [657, 302] on textarea "Ví dụ anh tạo" at bounding box center [679, 301] width 146 height 14
type textarea "Ví dụ như mẫu bên Gem là các mục S"
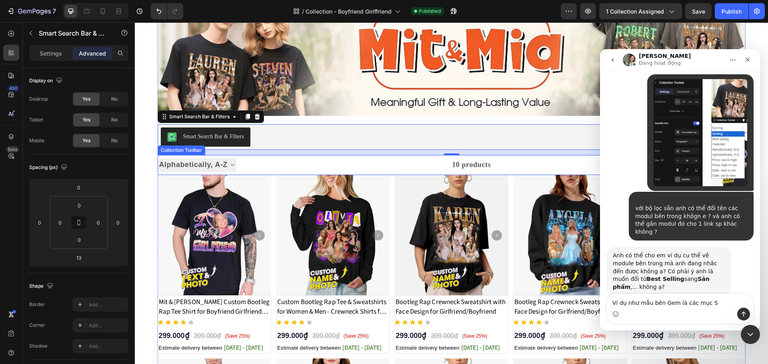
click at [227, 160] on select "Sorting Best selling Featured Alphabetically, A-Z Alphabetically, Z-A Price, lo…" at bounding box center [197, 164] width 79 height 13
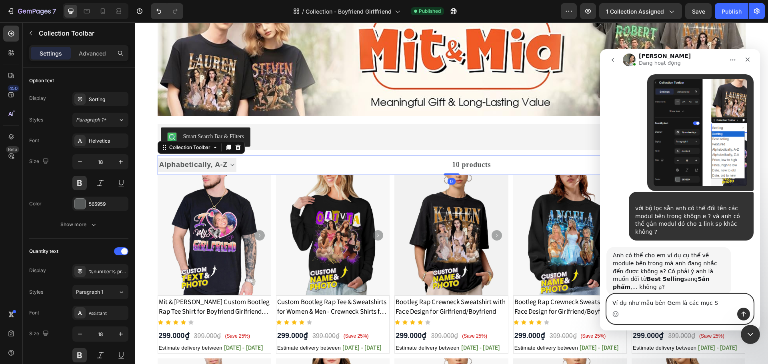
click at [717, 303] on textarea "Ví dụ như mẫu bên Gem là các mục S" at bounding box center [679, 301] width 146 height 14
click at [211, 158] on select "Sorting Best selling Featured Alphabetically, A-Z Alphabetically, Z-A Price, lo…" at bounding box center [197, 164] width 79 height 13
select select
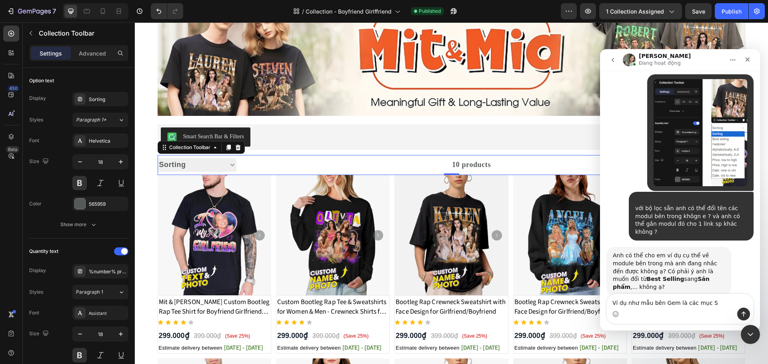
click at [158, 158] on select "Sorting Best selling Featured Alphabetically, A-Z Alphabetically, Z-A Price, lo…" at bounding box center [197, 164] width 79 height 13
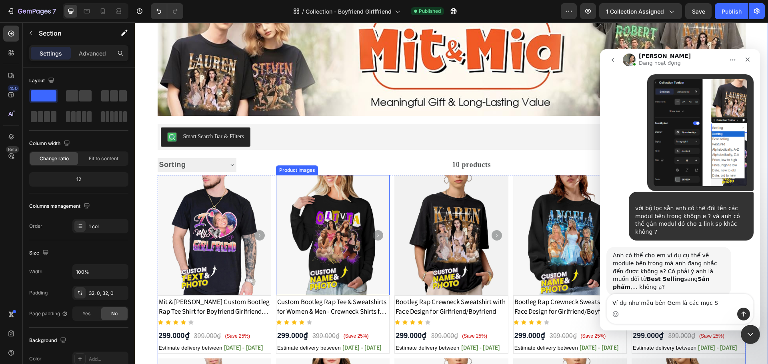
click at [269, 162] on div "10 products" at bounding box center [363, 165] width 255 height 20
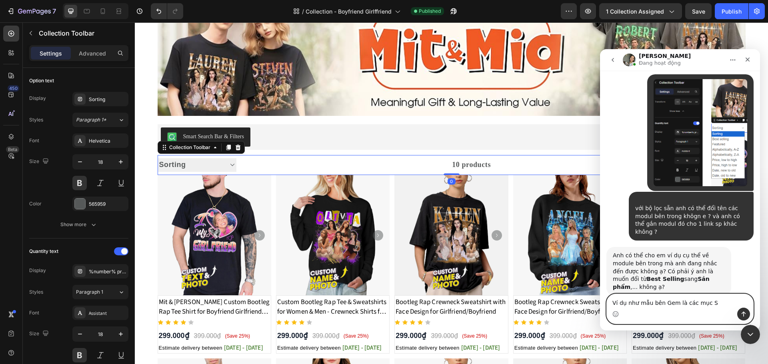
click at [717, 305] on textarea "Ví dụ như mẫu bên Gem là các mục S" at bounding box center [679, 301] width 146 height 14
type textarea "Ví dụ như mẫu bên Gem là các mục Sorting,"
click at [213, 164] on select "Sorting Best selling Featured Alphabetically, A-Z Alphabetically, Z-A Price, lo…" at bounding box center [197, 164] width 79 height 13
select select "best-selling"
click at [158, 158] on select "Sorting Best selling Featured Alphabetically, A-Z Alphabetically, Z-A Price, lo…" at bounding box center [197, 164] width 79 height 13
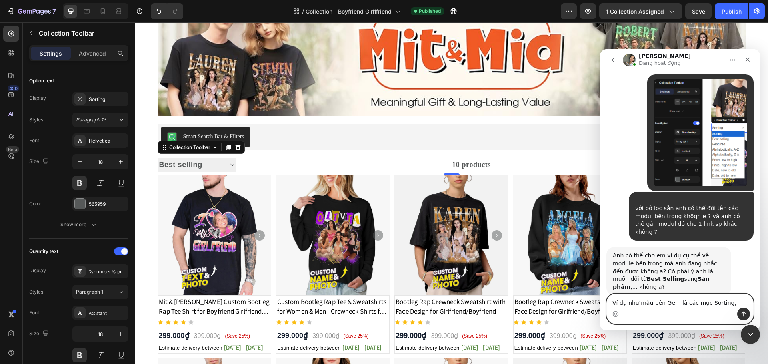
click at [729, 304] on textarea "Ví dụ như mẫu bên Gem là các mục Sorting," at bounding box center [679, 301] width 146 height 14
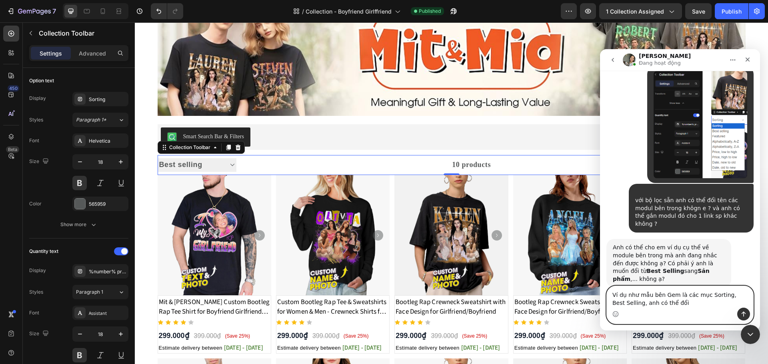
type textarea "Ví dụ như mẫu bên Gem là các mục Sorting, Best Selling, anh có thể đổi"
click at [227, 166] on select "Sorting Best selling Featured Alphabetically, A-Z Alphabetically, Z-A Price, lo…" at bounding box center [197, 164] width 79 height 13
select select "manual"
click at [158, 158] on select "Sorting Best selling Featured Alphabetically, A-Z Alphabetically, Z-A Price, lo…" at bounding box center [197, 164] width 79 height 13
click at [632, 303] on textarea "Ví dụ như mẫu bên Gem là các mục Sorting, Best Selling, anh có thể đổi" at bounding box center [679, 297] width 146 height 22
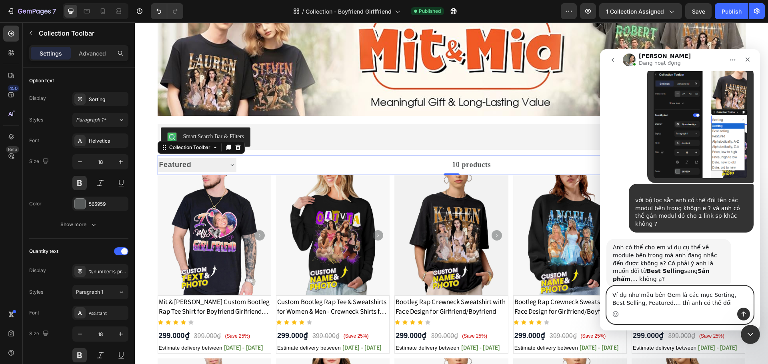
drag, startPoint x: 703, startPoint y: 305, endPoint x: 718, endPoint y: 305, distance: 14.8
click at [703, 305] on textarea "Ví dụ như mẫu bên Gem là các mục Sorting, Best Selling, Featured.... thì anh có…" at bounding box center [679, 297] width 146 height 22
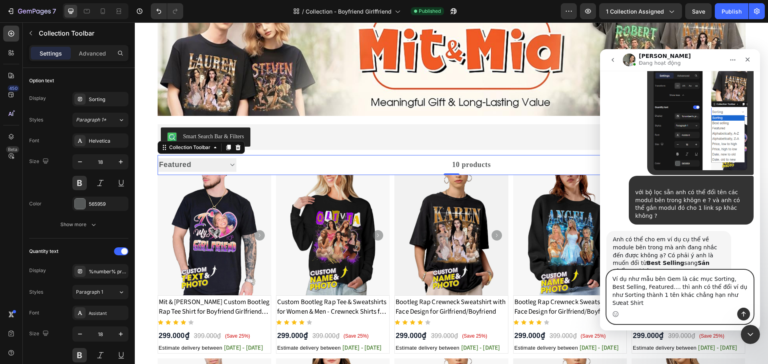
click at [699, 301] on textarea "Ví dụ như mẫu bên Gem là các mục Sorting, Best Selling, Featured.... thì anh có…" at bounding box center [679, 289] width 146 height 38
click at [731, 305] on textarea "Ví dụ như mẫu bên Gem là các mục Sorting, Best Selling, Featured.... thì anh có…" at bounding box center [679, 289] width 146 height 38
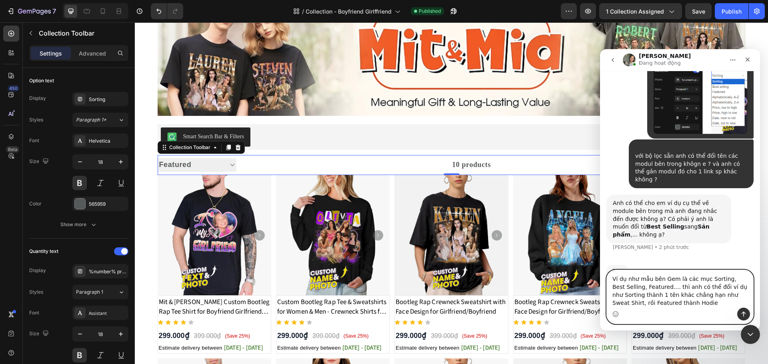
scroll to position [4321, 0]
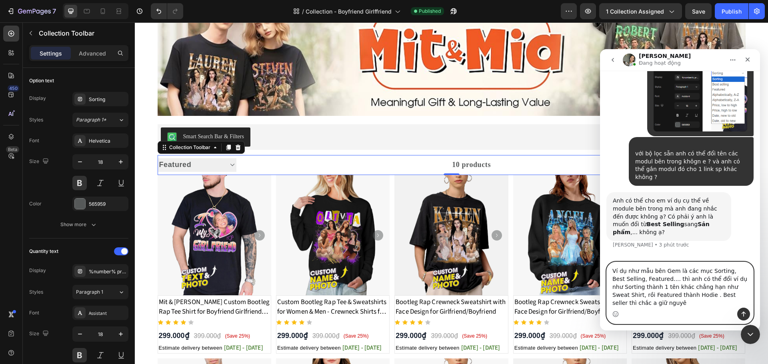
type textarea "Ví dụ như mẫu bên Gem là các mục Sorting, Best Selling, Featured.... thì anh có…"
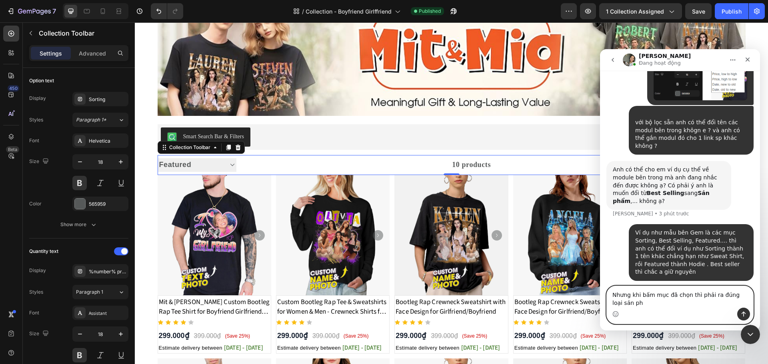
scroll to position [4361, 0]
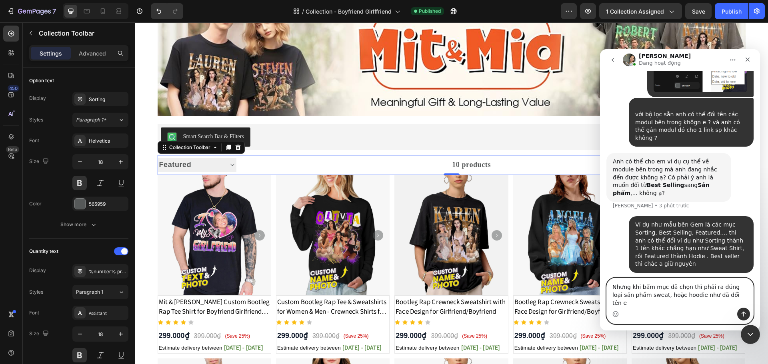
type textarea "Nhưng khi bấm mục đã chọn thì phải ra đúng loại sản phẩm sweat, hoặc hoodie như…"
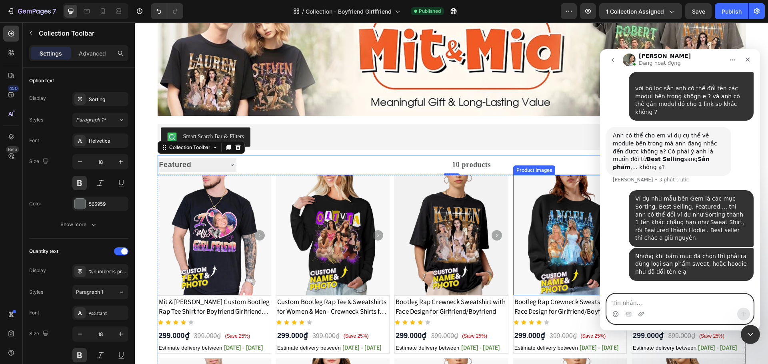
scroll to position [4356, 0]
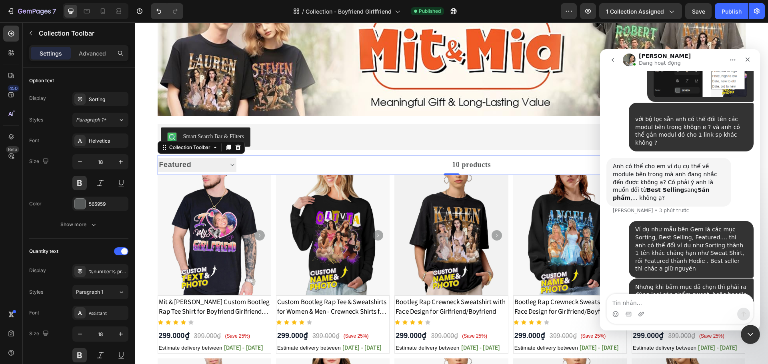
click at [217, 167] on select "Sorting Best selling Featured Alphabetically, A-Z Alphabetically, Z-A Price, lo…" at bounding box center [197, 164] width 79 height 13
select select "best-selling"
click at [158, 158] on select "Sorting Best selling Featured Alphabetically, A-Z Alphabetically, Z-A Price, lo…" at bounding box center [197, 164] width 79 height 13
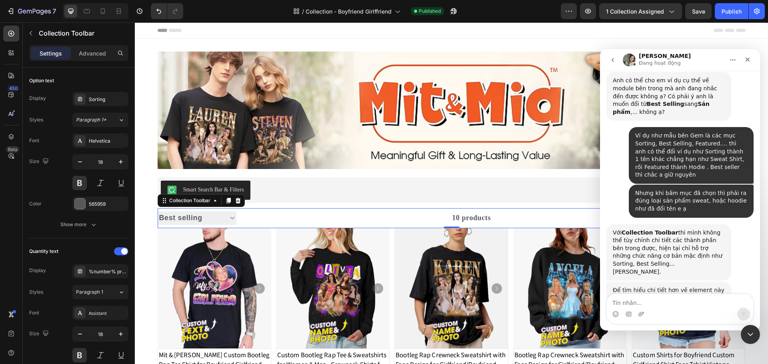
scroll to position [4468, 0]
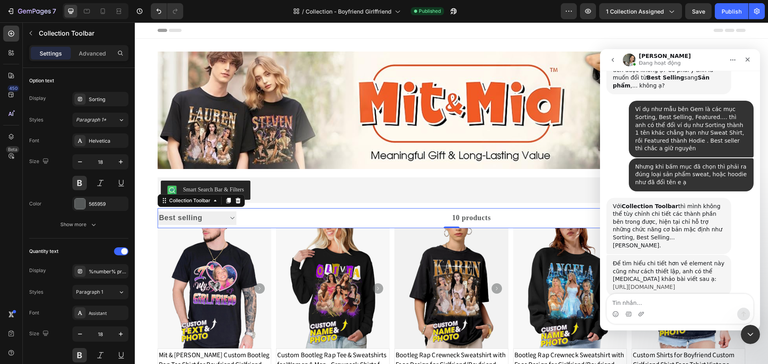
drag, startPoint x: 674, startPoint y: 252, endPoint x: 693, endPoint y: 259, distance: 19.7
click at [675, 284] on link "[URL][DOMAIN_NAME]" at bounding box center [643, 287] width 62 height 6
click at [451, 10] on icon "button" at bounding box center [453, 11] width 8 height 8
click at [749, 60] on icon "Đóng" at bounding box center [747, 59] width 6 height 6
